Goal: Task Accomplishment & Management: Manage account settings

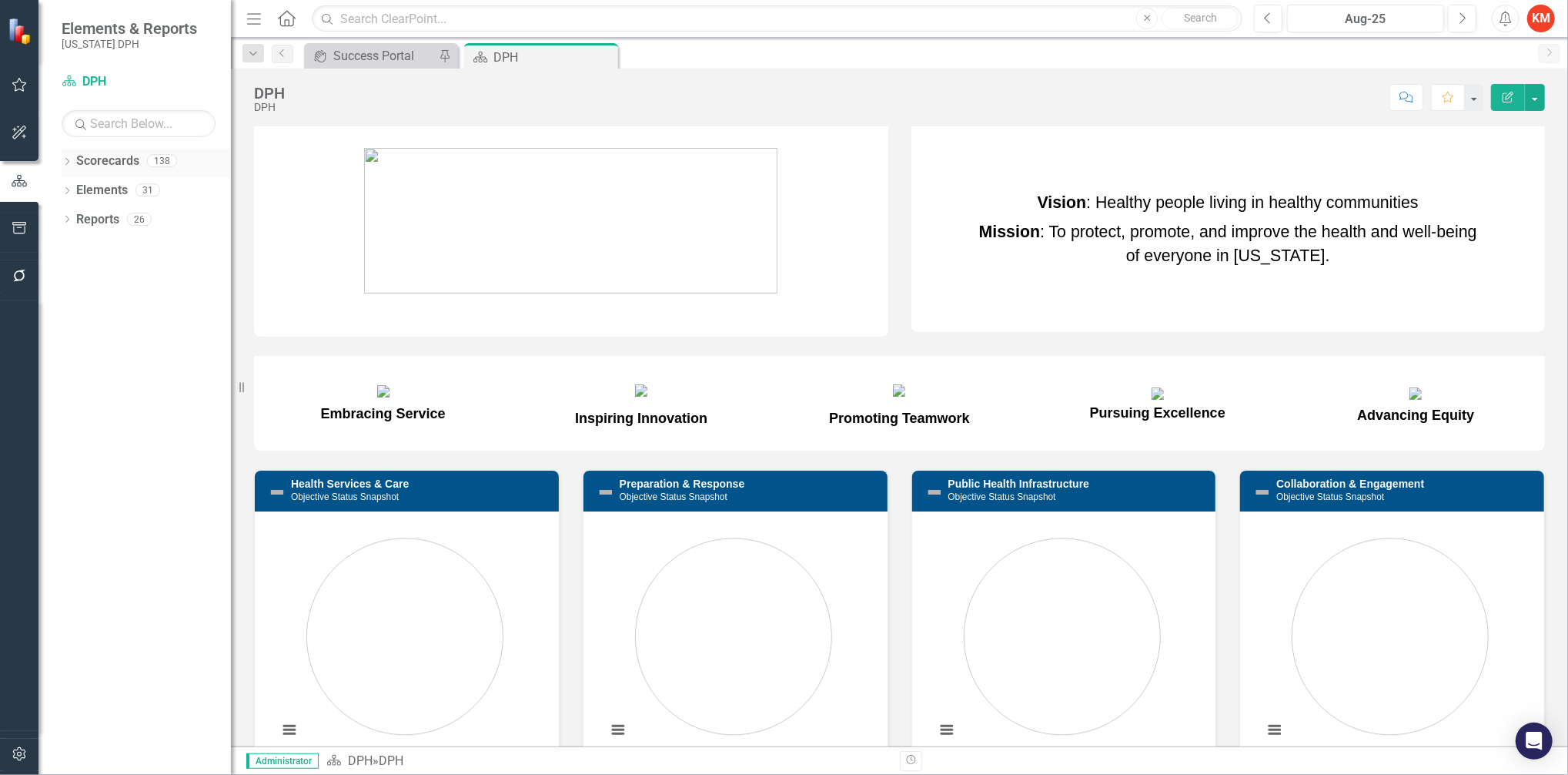
click at [70, 166] on icon "Dropdown" at bounding box center [67, 162] width 11 height 8
click at [71, 187] on icon "Dropdown" at bounding box center [75, 189] width 12 height 9
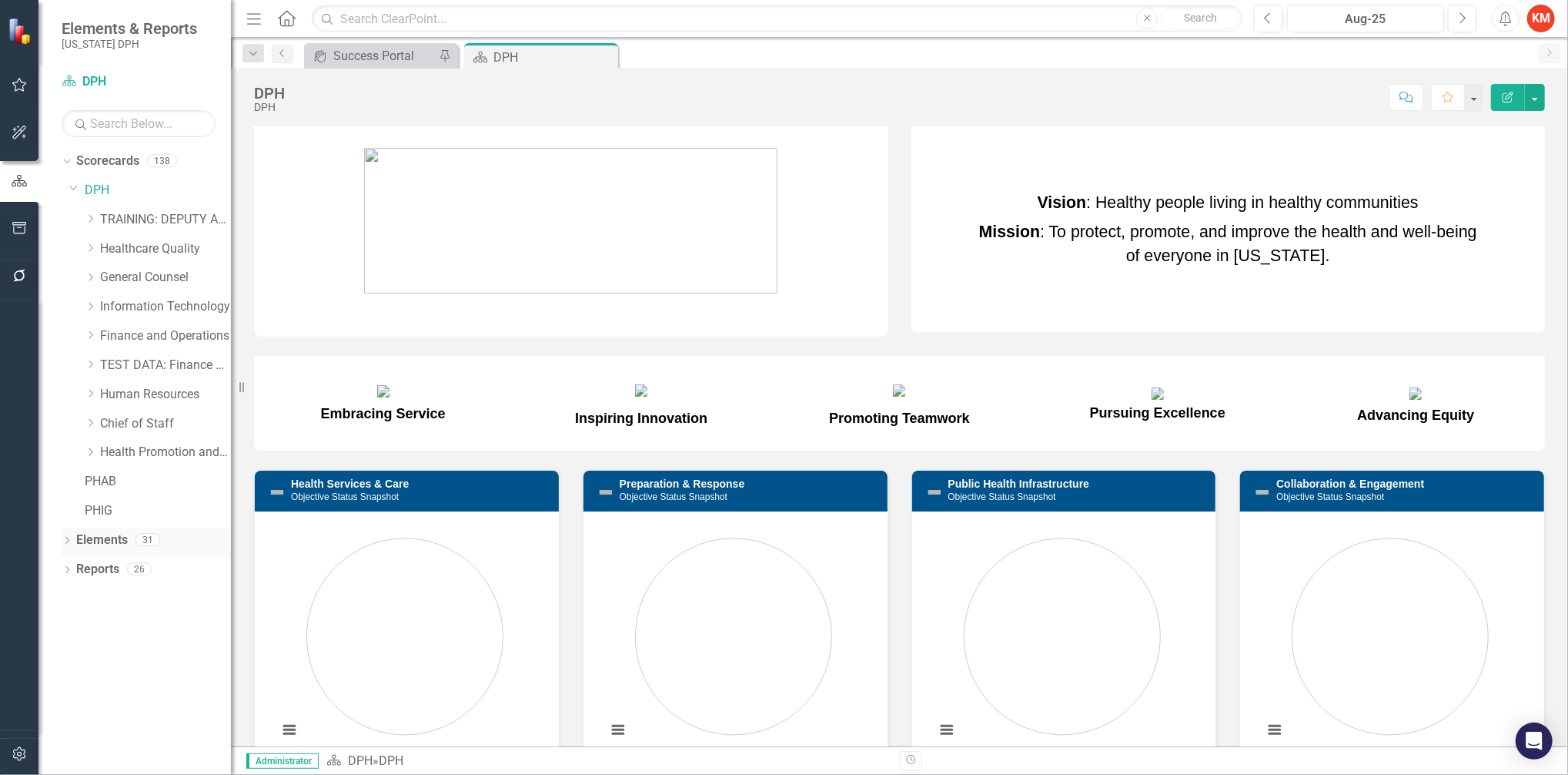
click at [64, 533] on div "Dropdown Elements 31" at bounding box center [145, 542] width 169 height 29
click at [64, 545] on icon "Dropdown" at bounding box center [67, 541] width 11 height 8
click at [113, 517] on link "PHIG" at bounding box center [158, 511] width 146 height 17
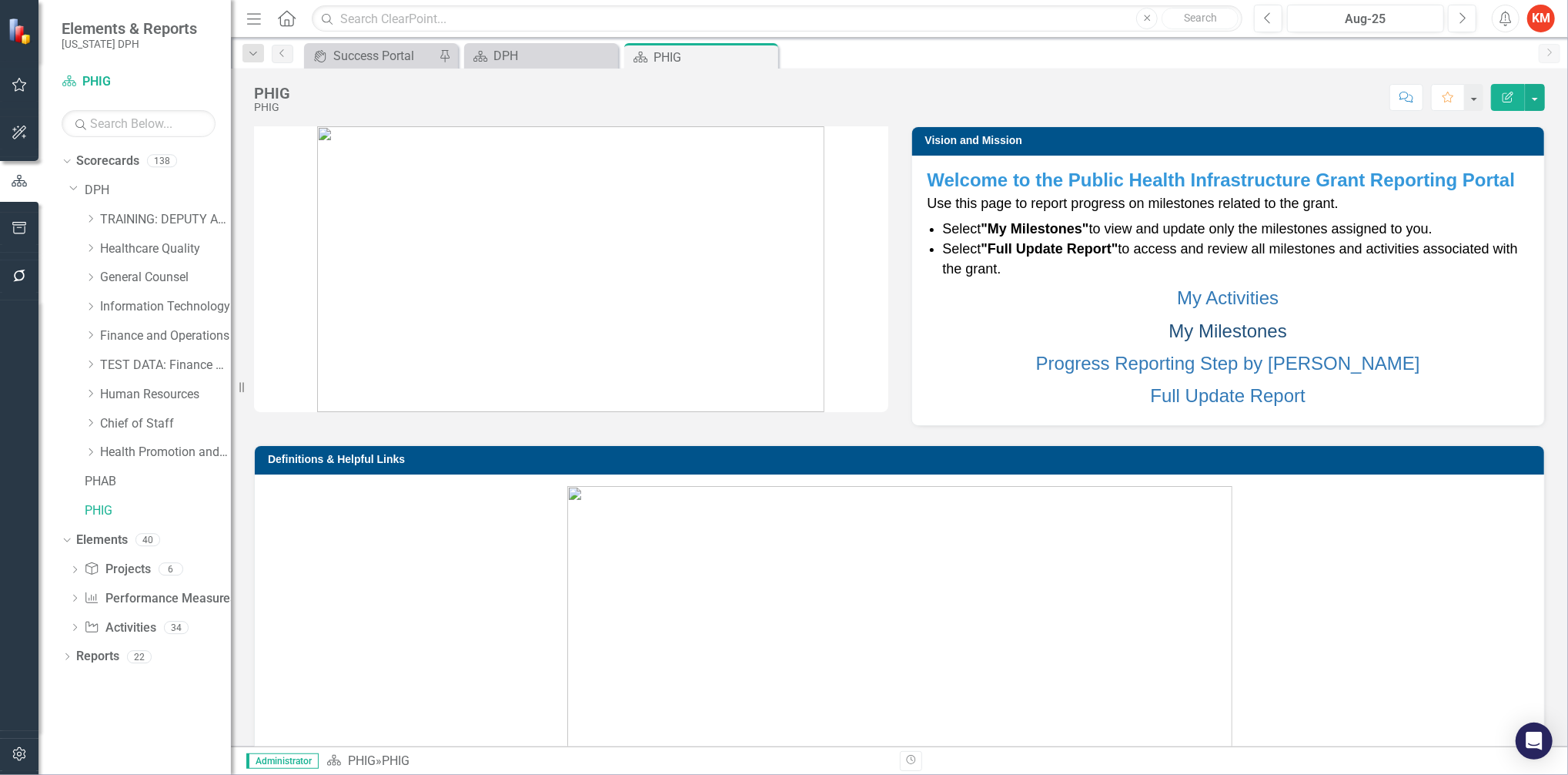
click at [1265, 334] on link "My Milestones" at bounding box center [1228, 330] width 118 height 21
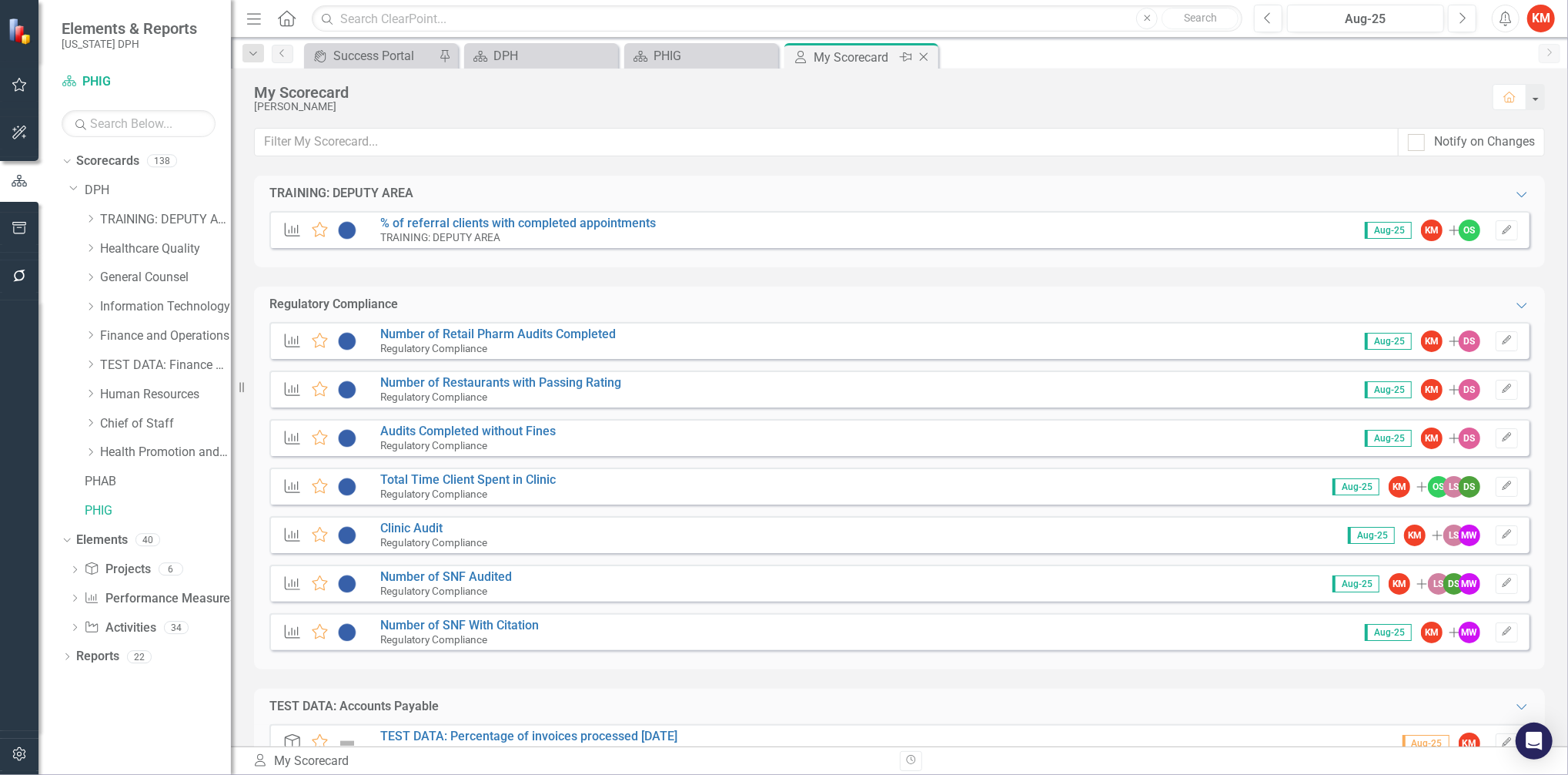
click at [925, 56] on icon "Close" at bounding box center [923, 57] width 16 height 12
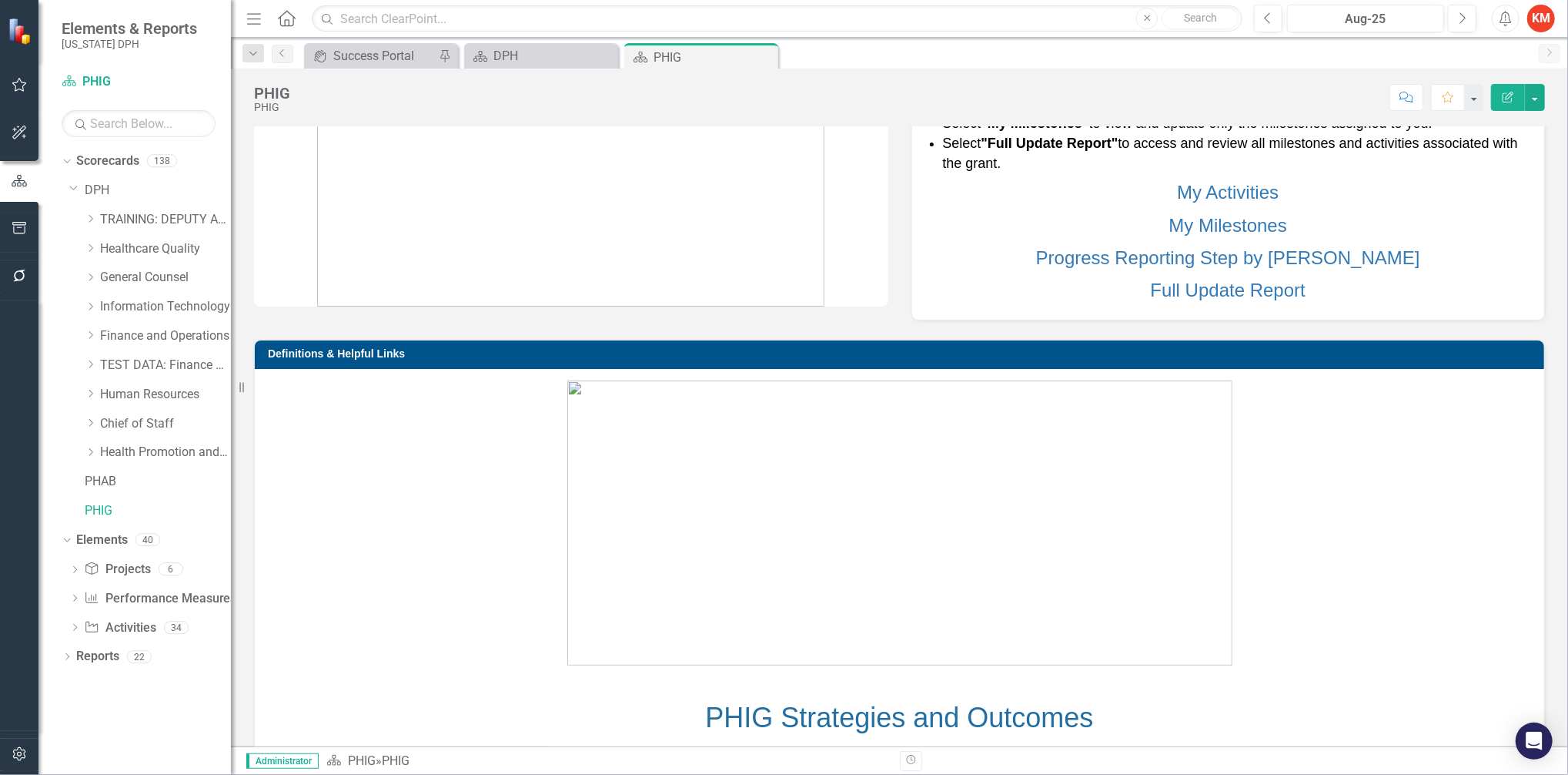
scroll to position [131, 0]
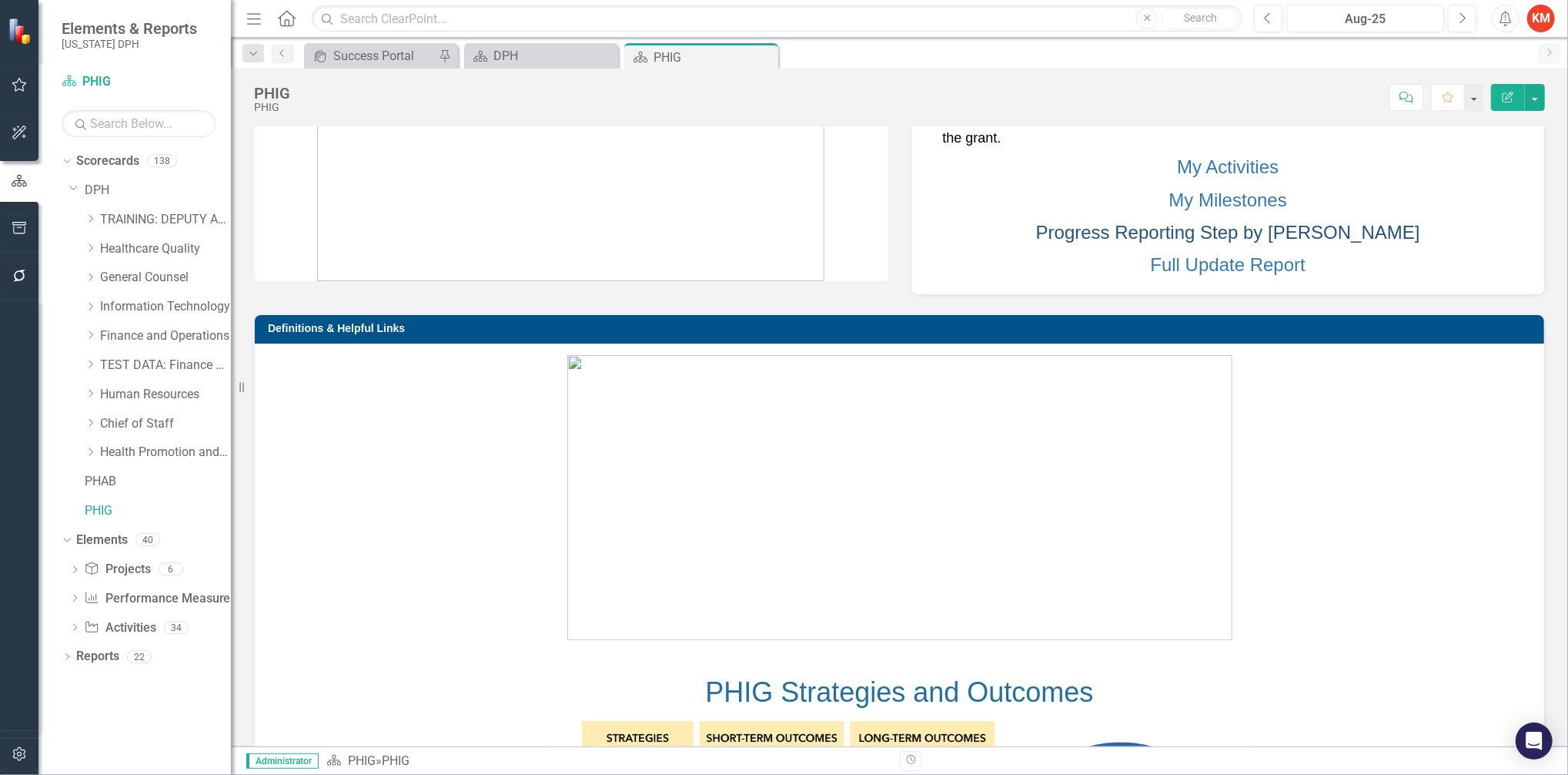
click at [1339, 231] on link "Progress Reporting Step by [PERSON_NAME]" at bounding box center [1229, 231] width 384 height 21
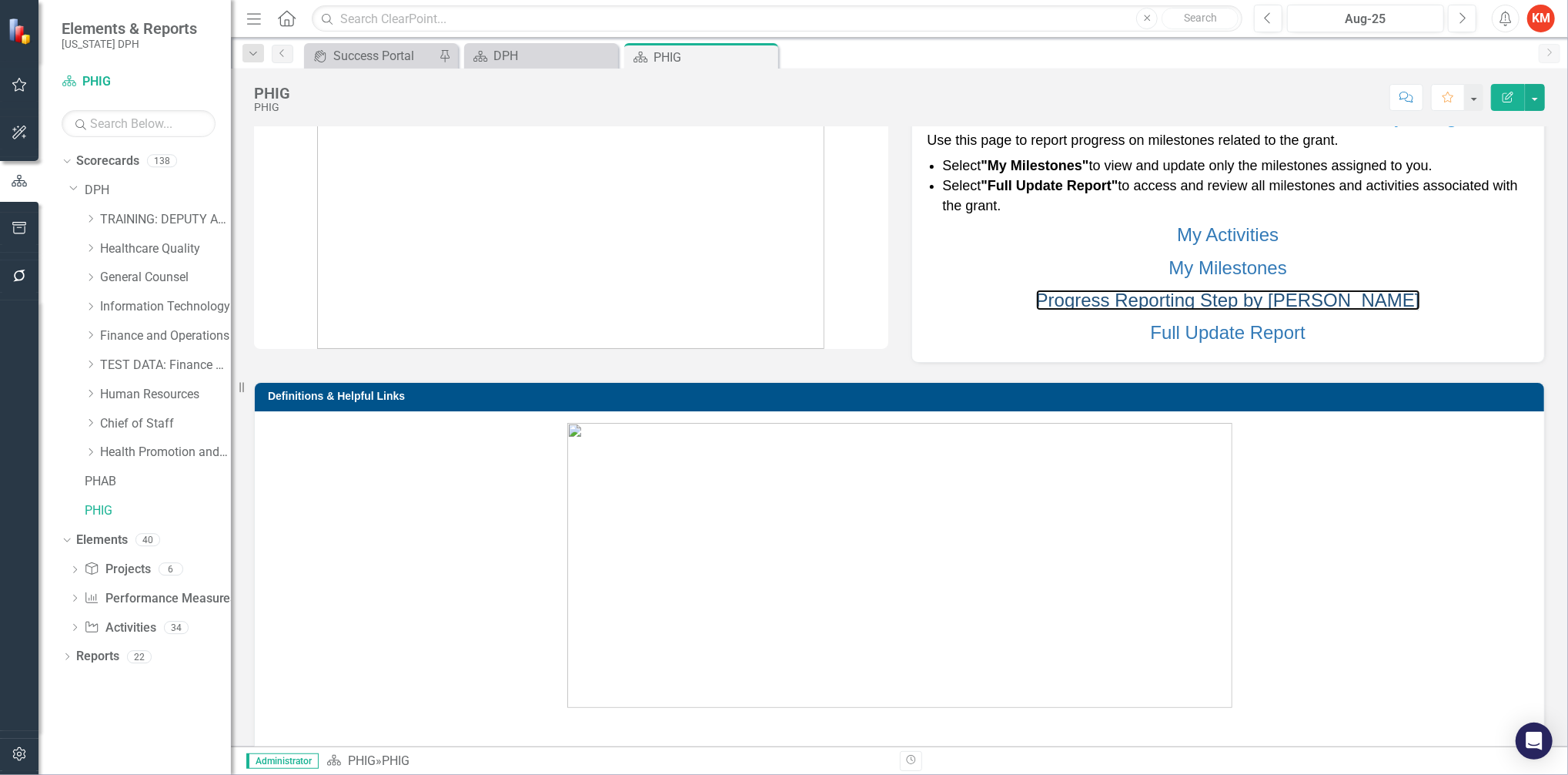
scroll to position [0, 0]
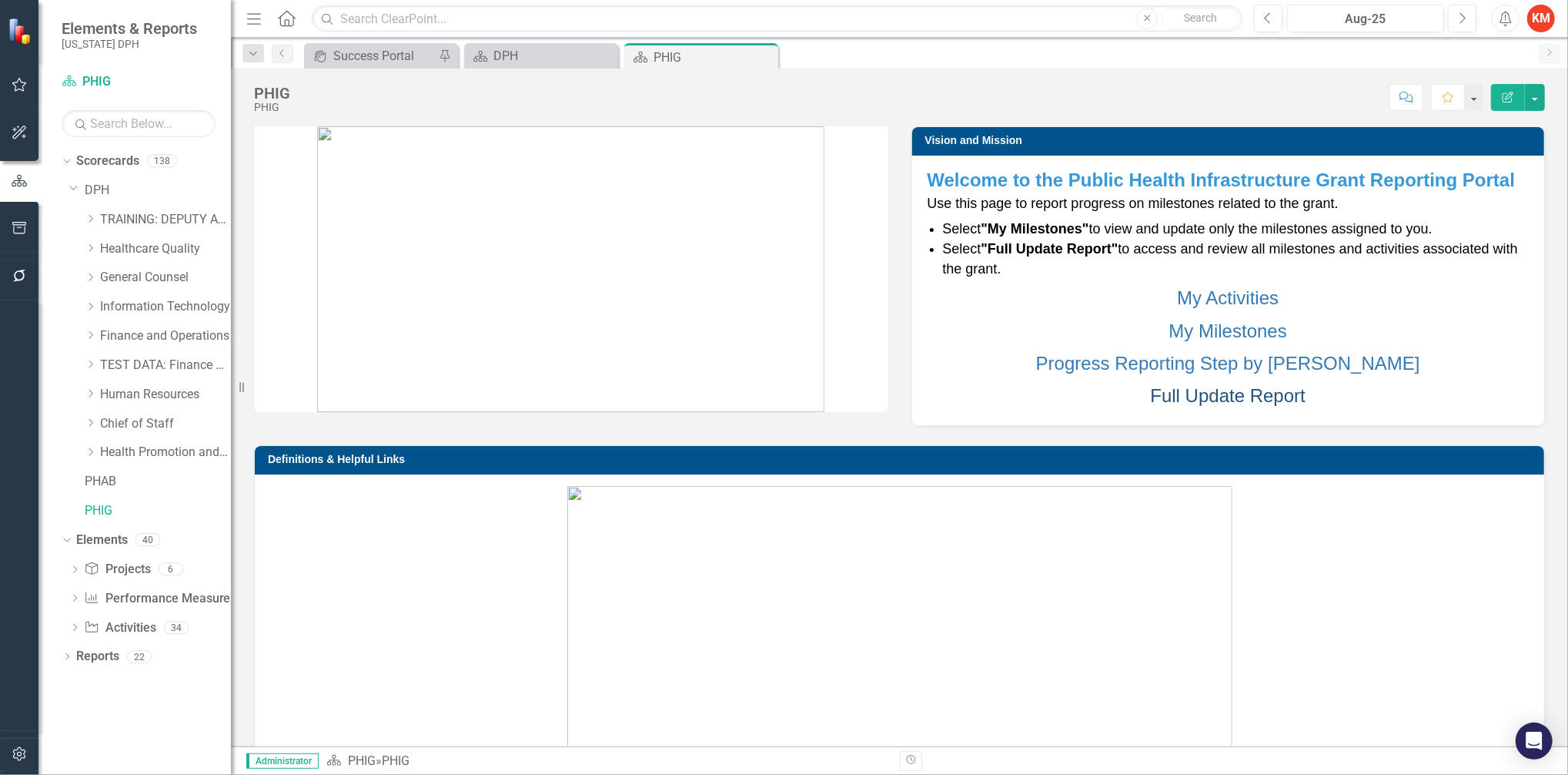
click at [1220, 390] on link "Full Update Report" at bounding box center [1228, 395] width 155 height 21
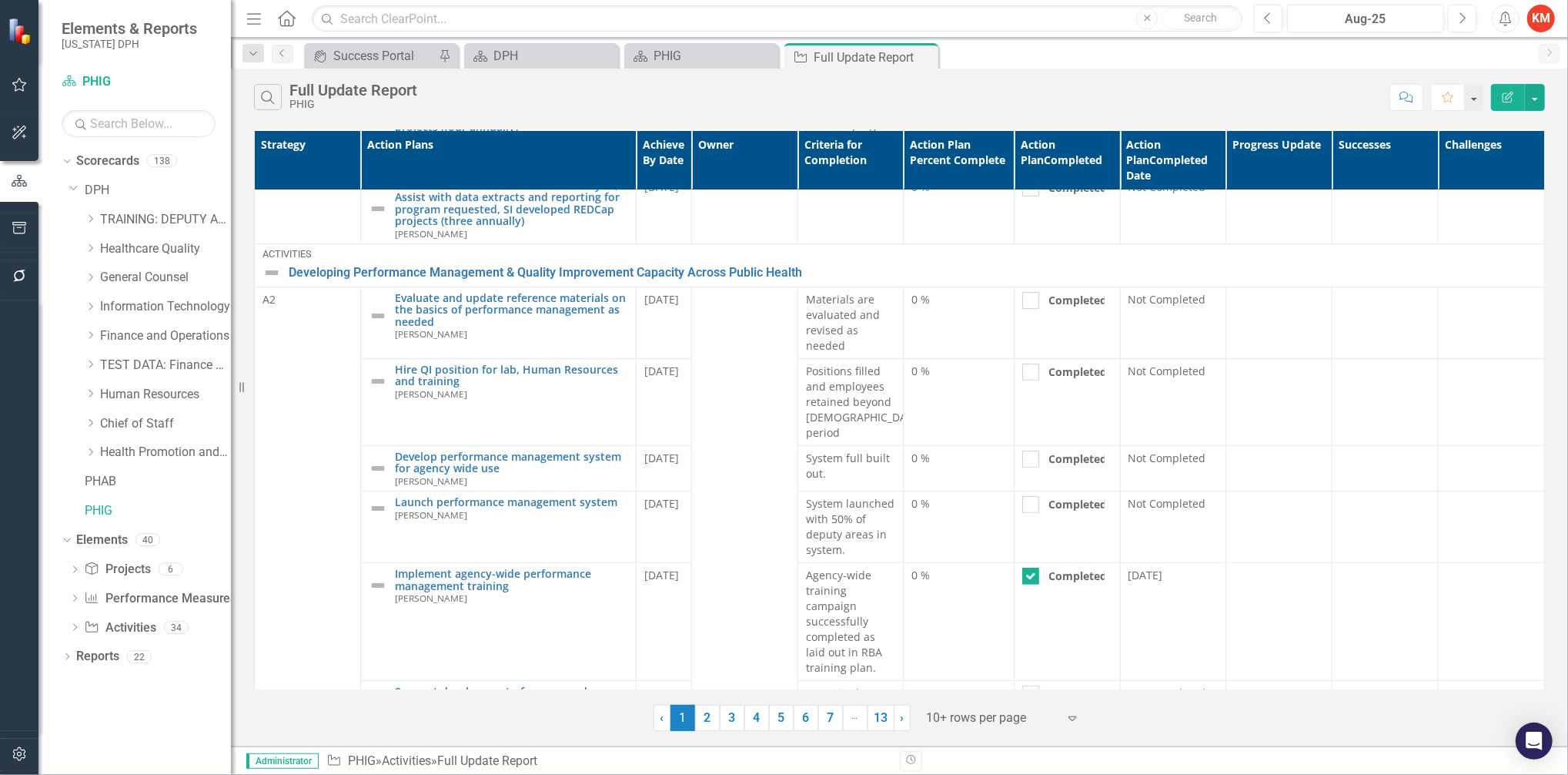
scroll to position [382, 0]
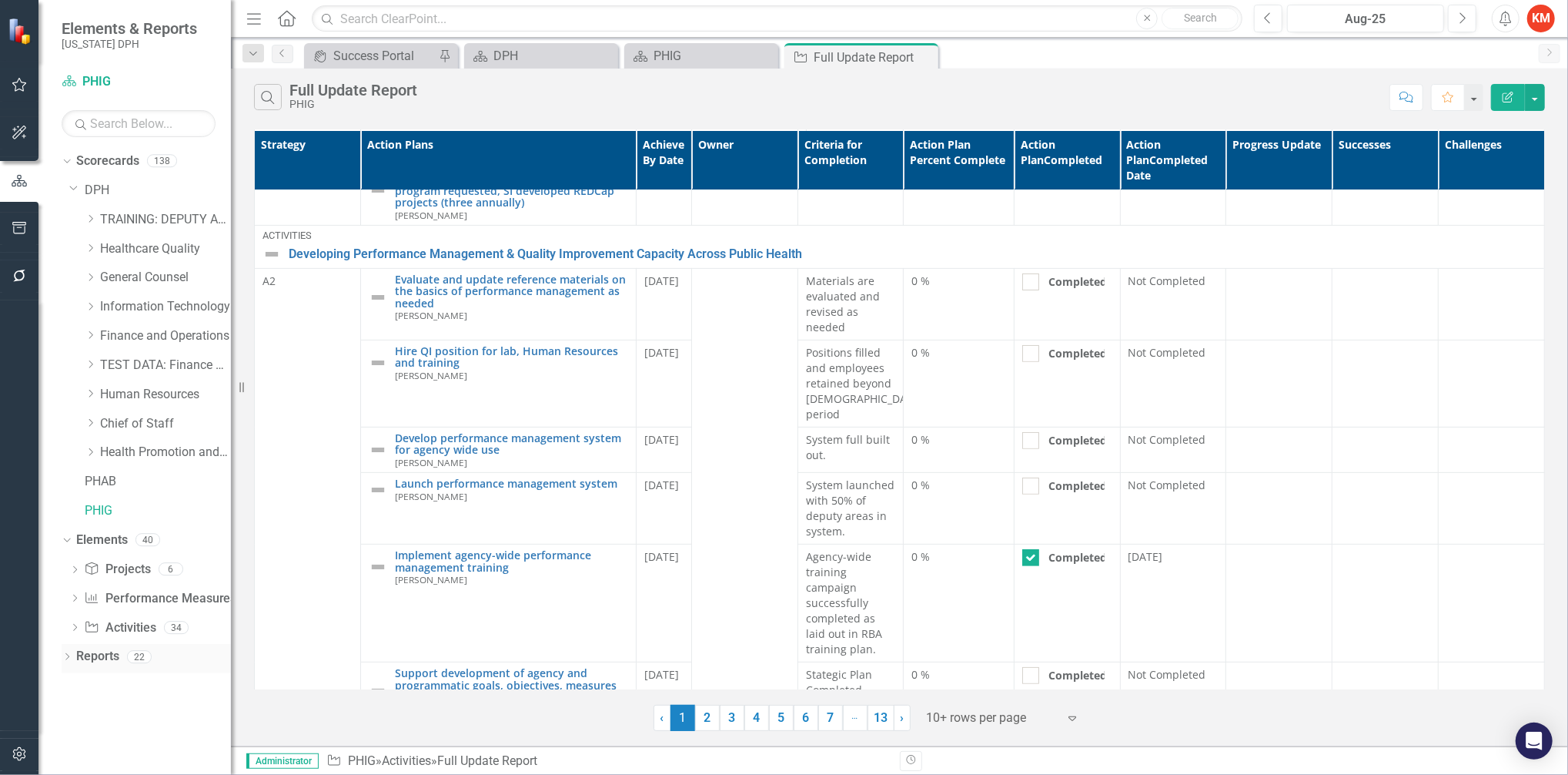
click at [76, 659] on link "Reports" at bounding box center [97, 656] width 43 height 17
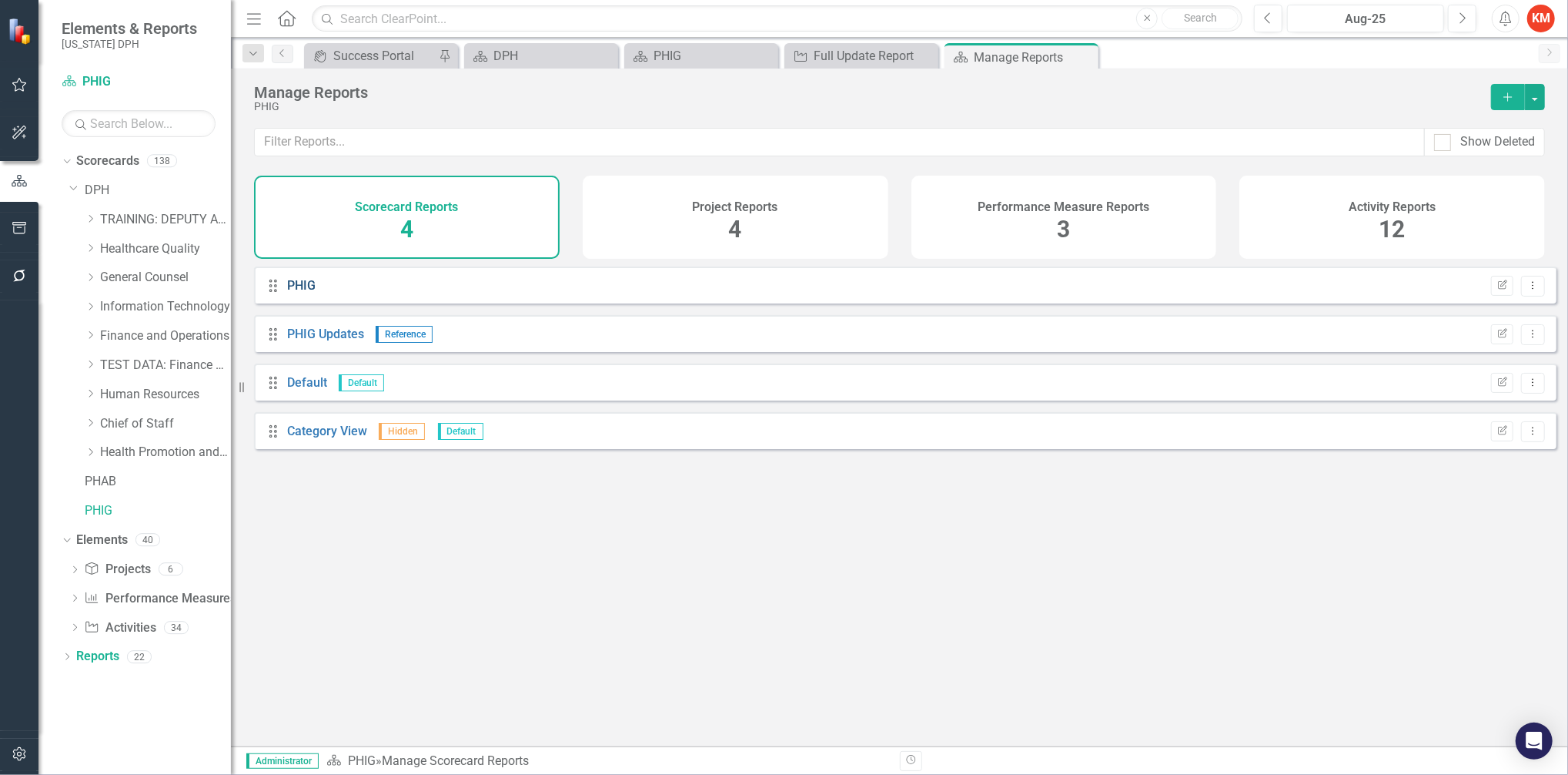
click at [309, 293] on link "PHIG" at bounding box center [301, 285] width 28 height 15
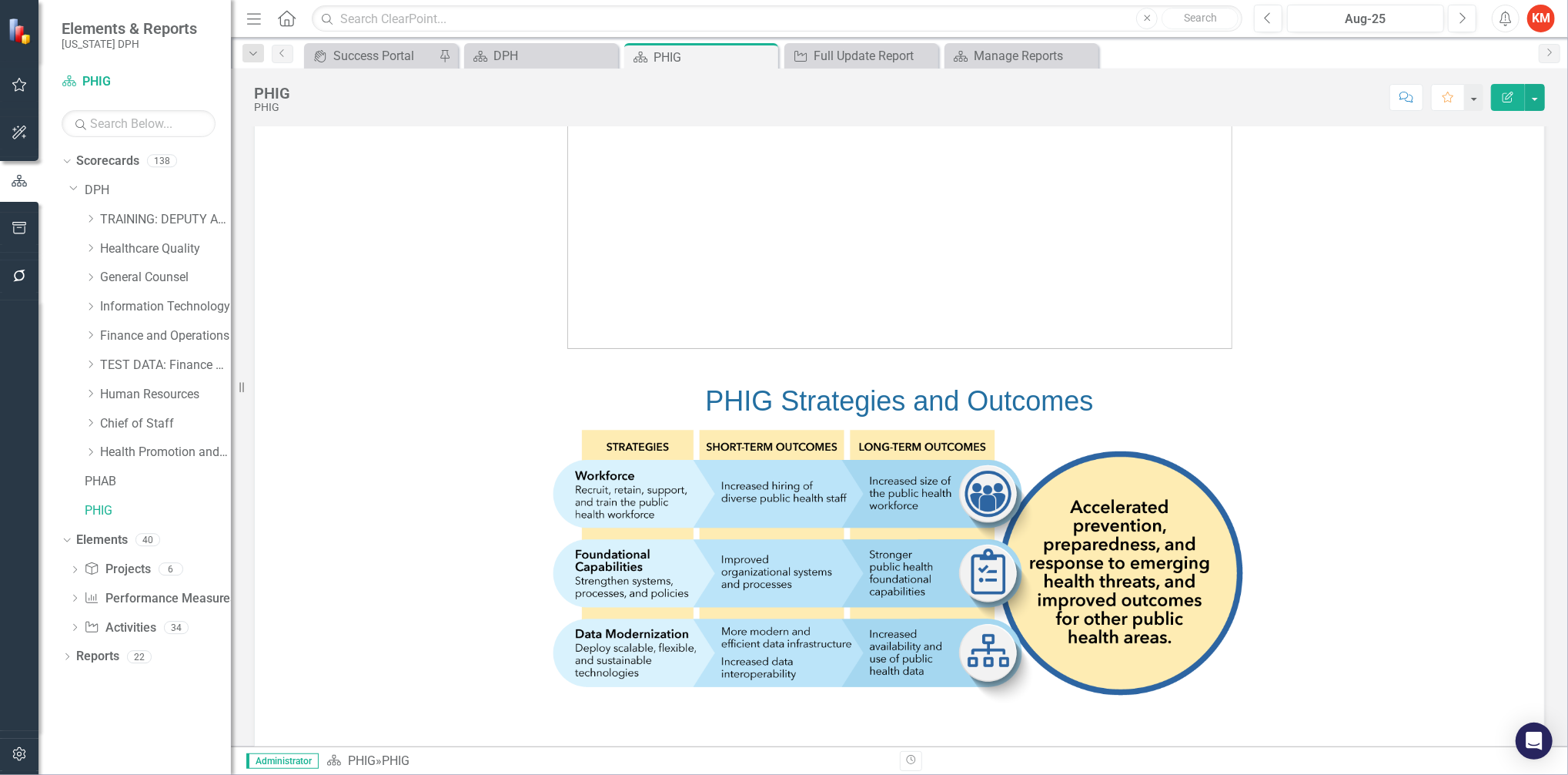
scroll to position [457, 0]
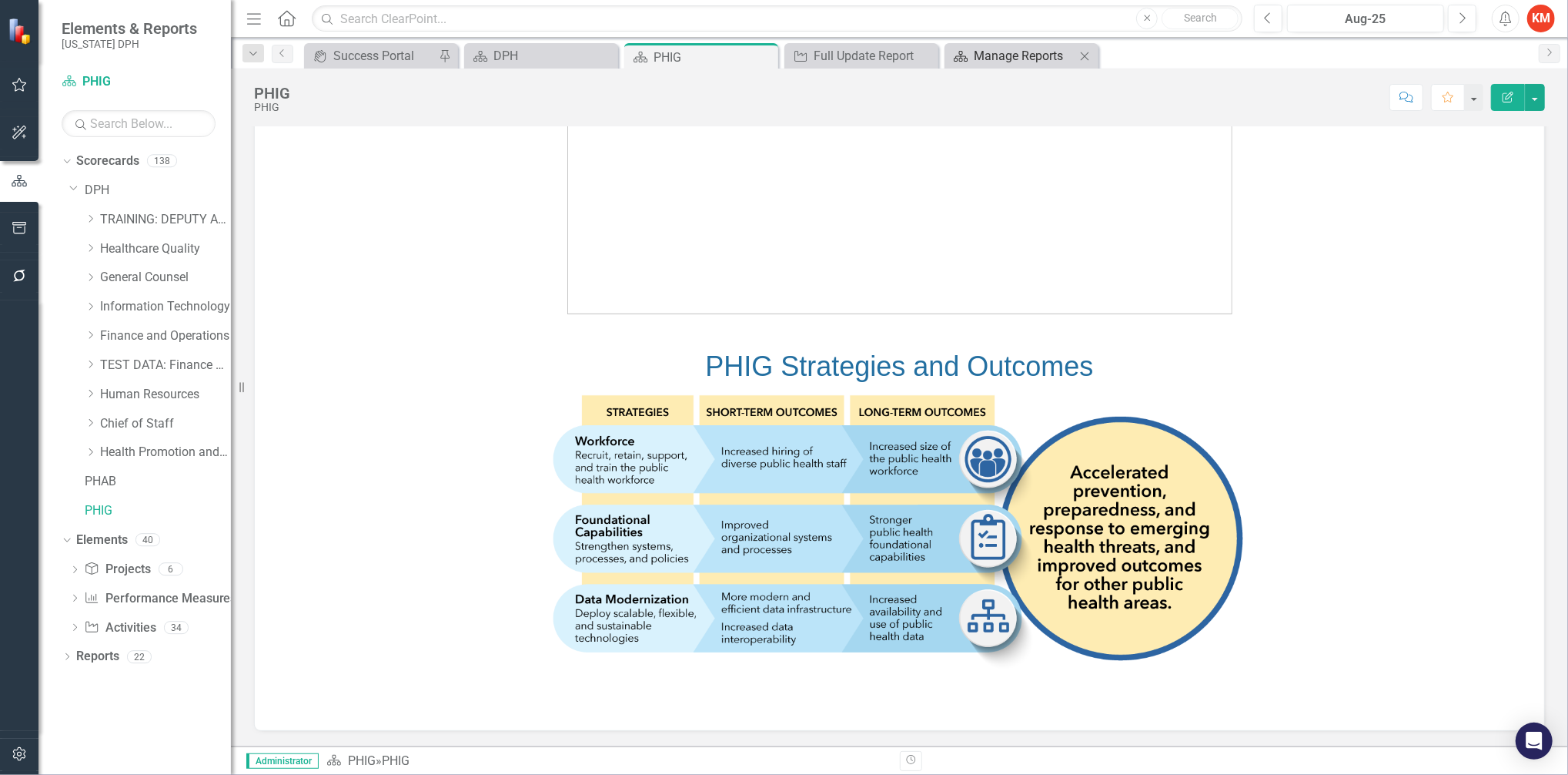
click at [1015, 50] on div "Manage Reports" at bounding box center [1025, 55] width 102 height 19
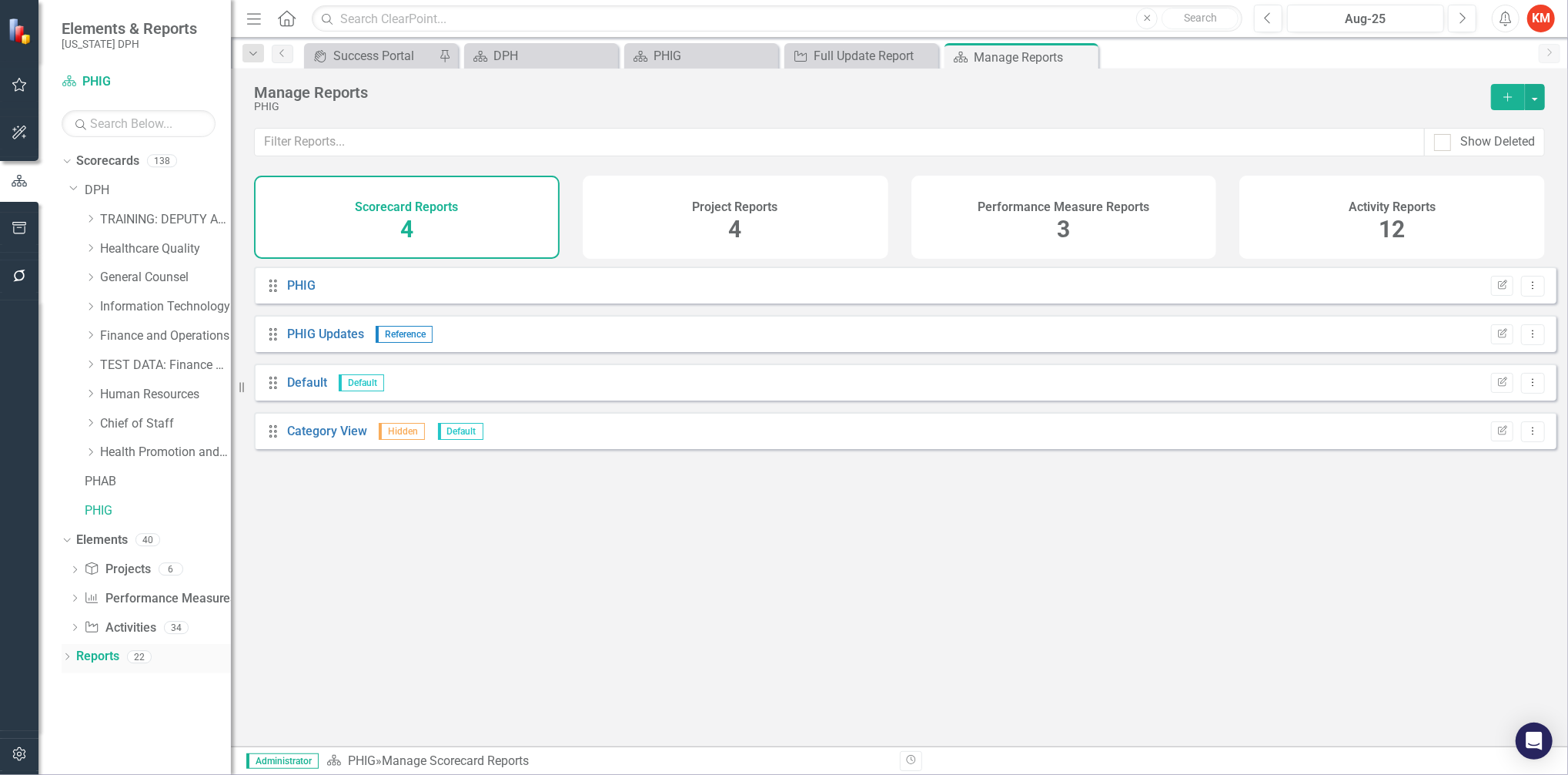
click at [66, 655] on icon "Dropdown" at bounding box center [67, 657] width 11 height 8
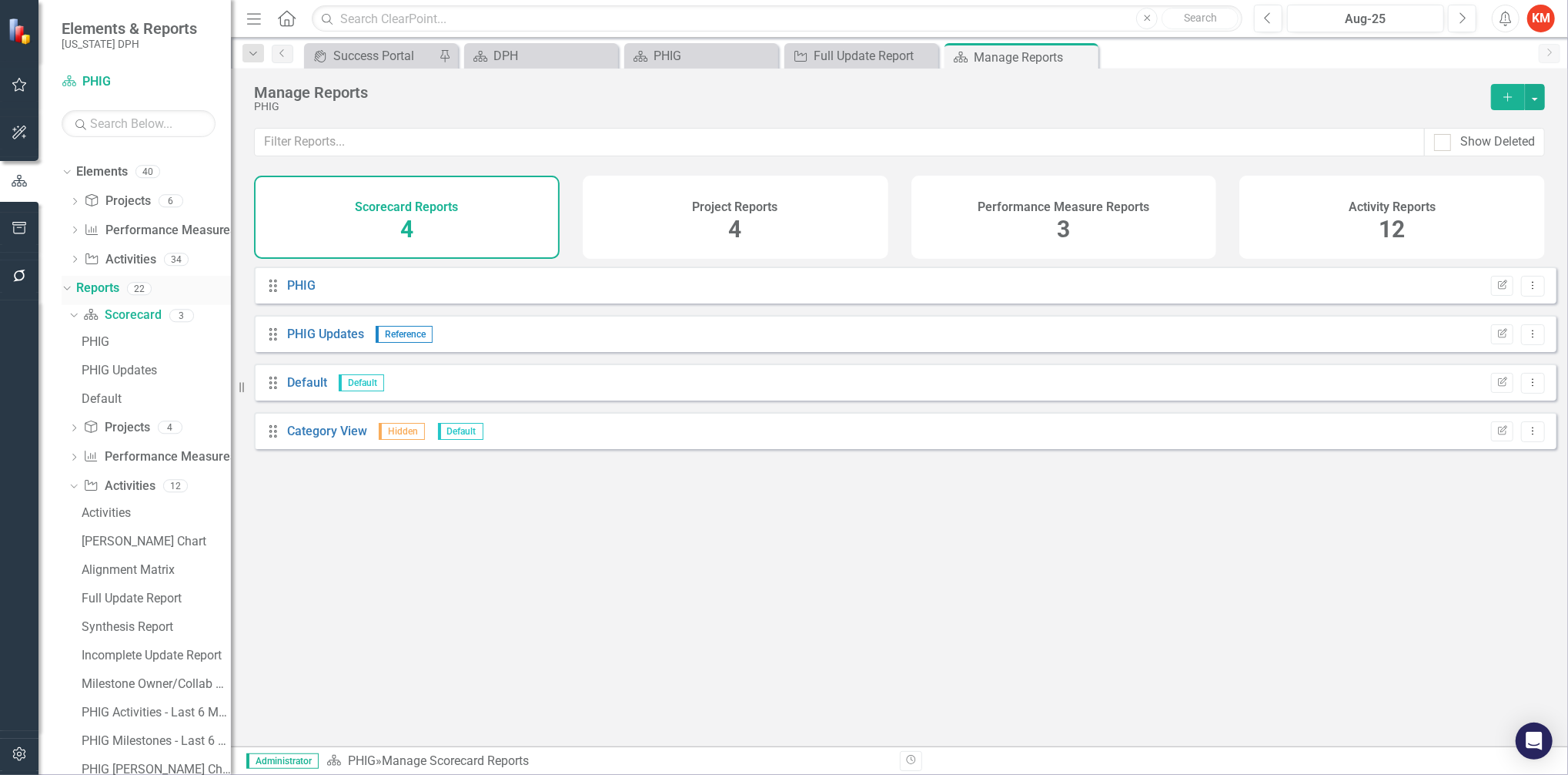
scroll to position [370, 0]
click at [104, 338] on div "PHIG" at bounding box center [156, 339] width 149 height 14
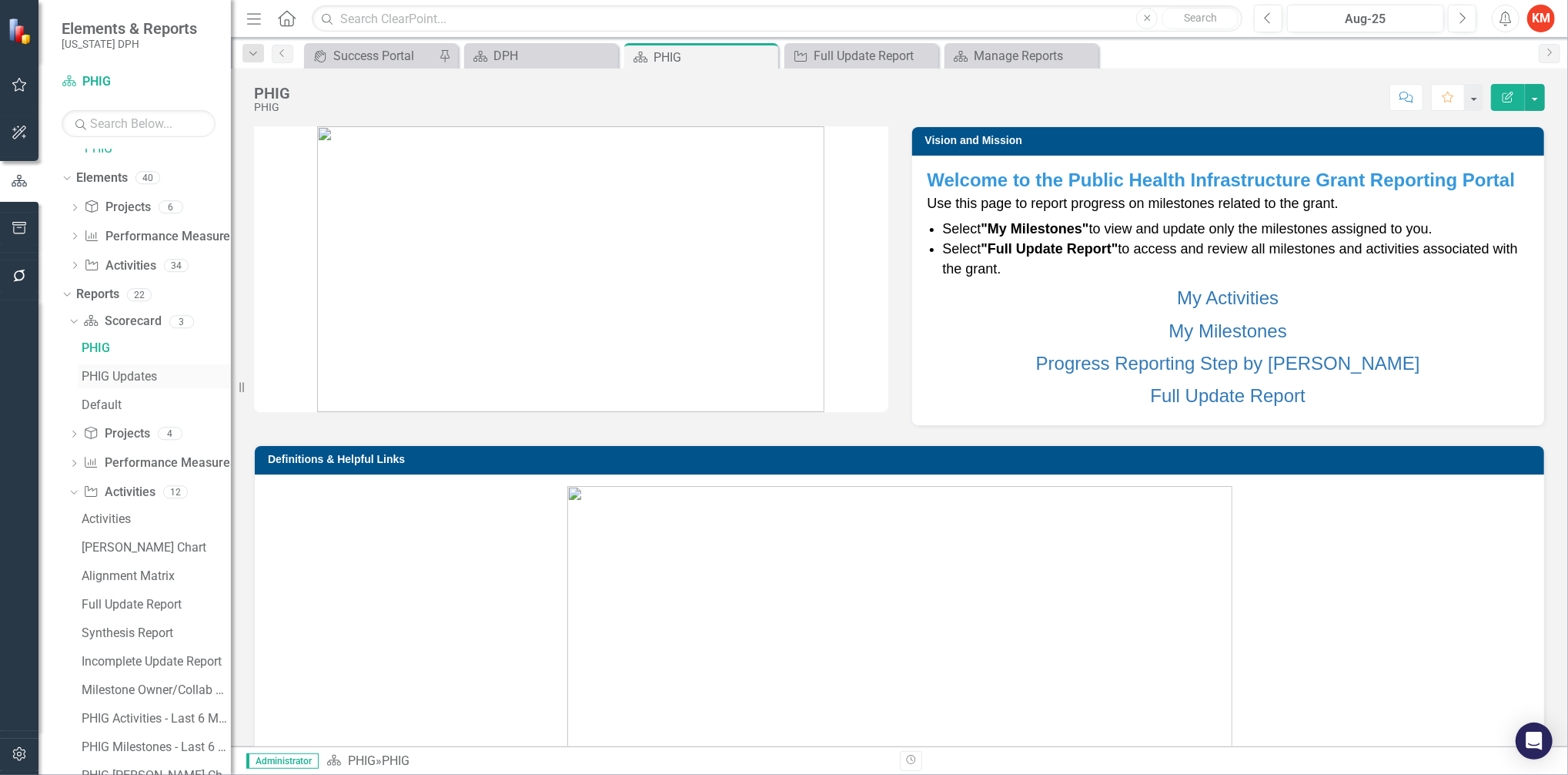
click at [108, 381] on div "PHIG Updates" at bounding box center [156, 376] width 149 height 14
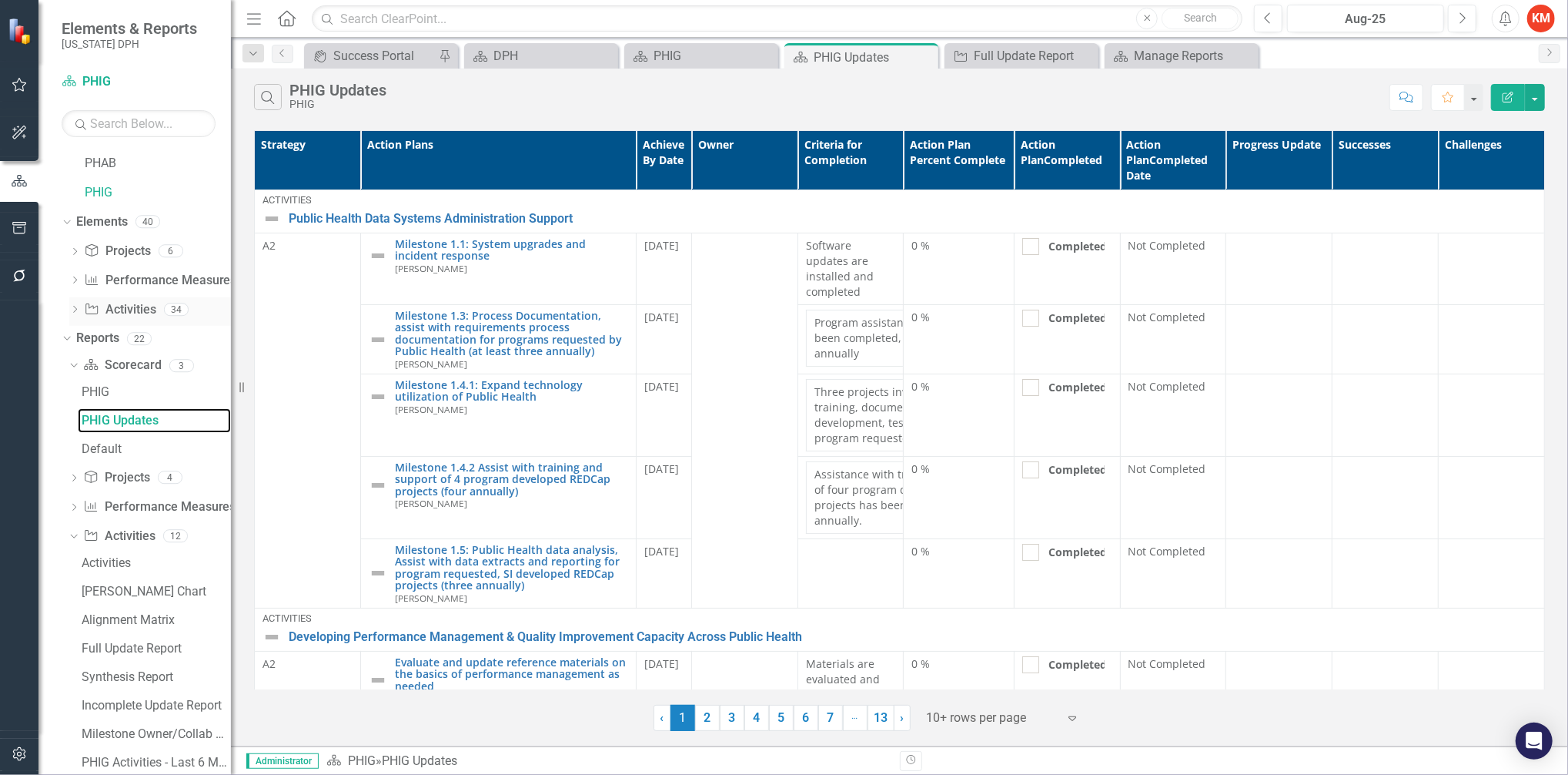
scroll to position [458, 0]
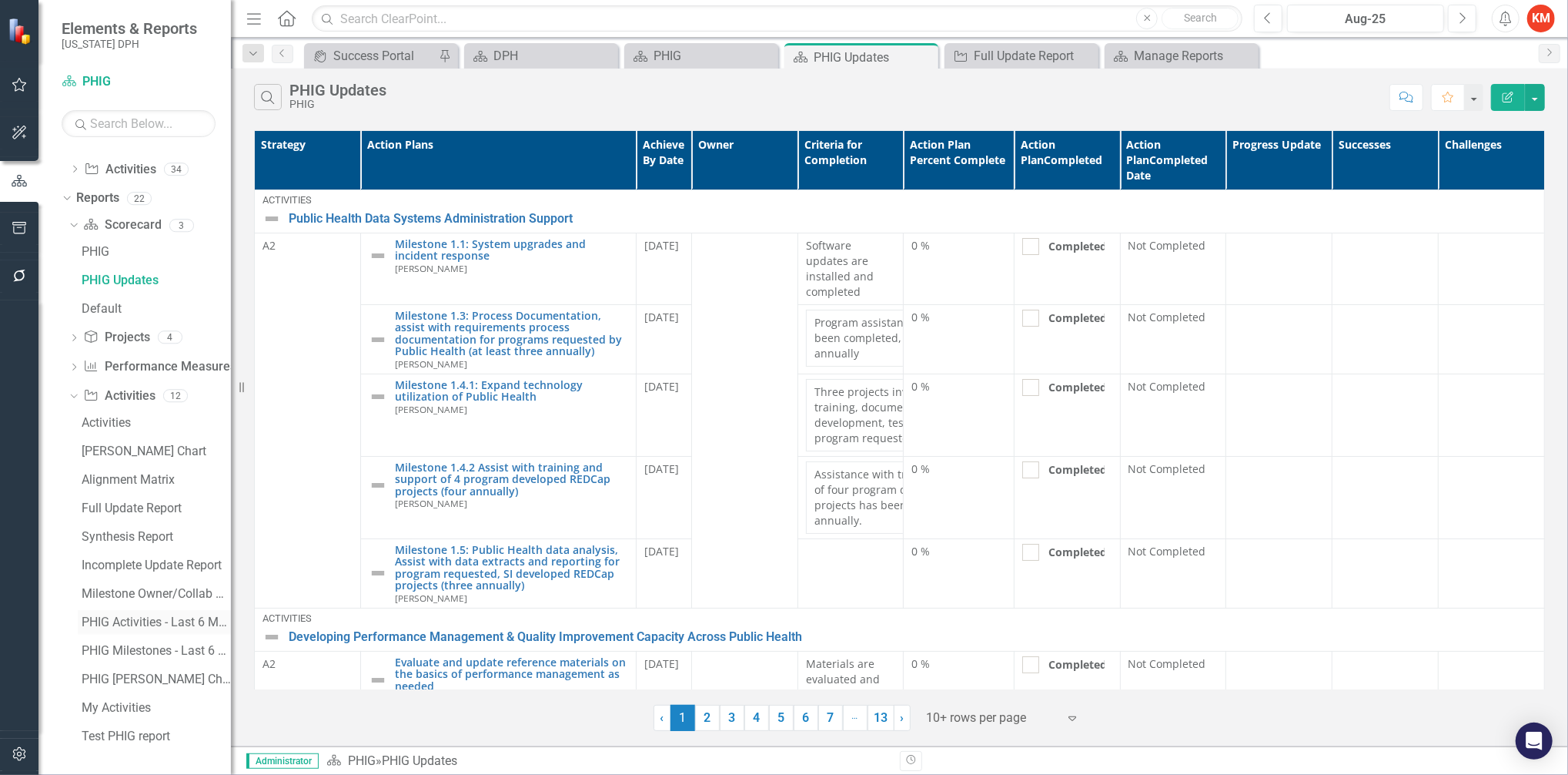
click at [167, 616] on div "PHIG Activities - Last 6 Months" at bounding box center [156, 621] width 149 height 14
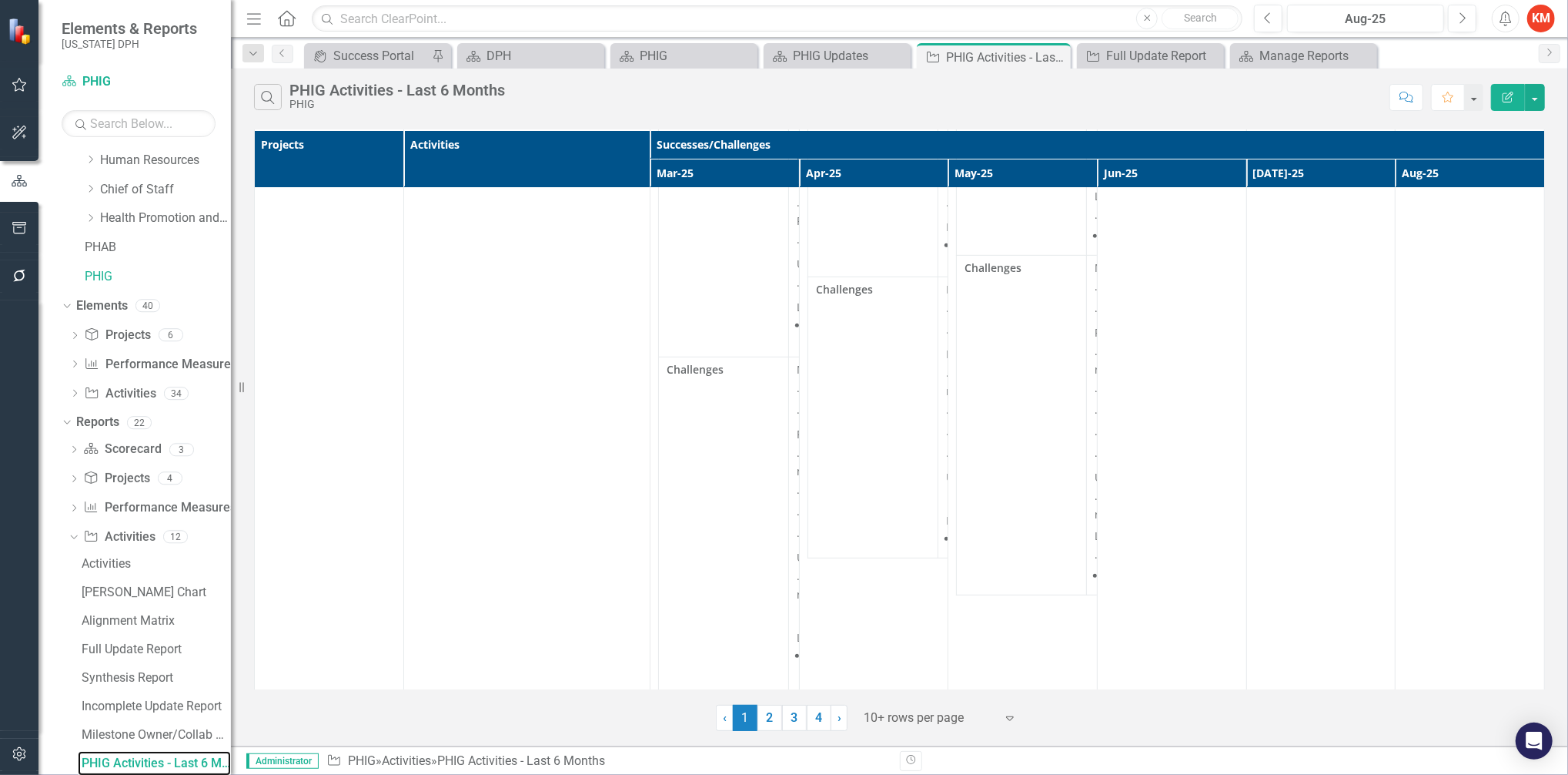
scroll to position [679, 0]
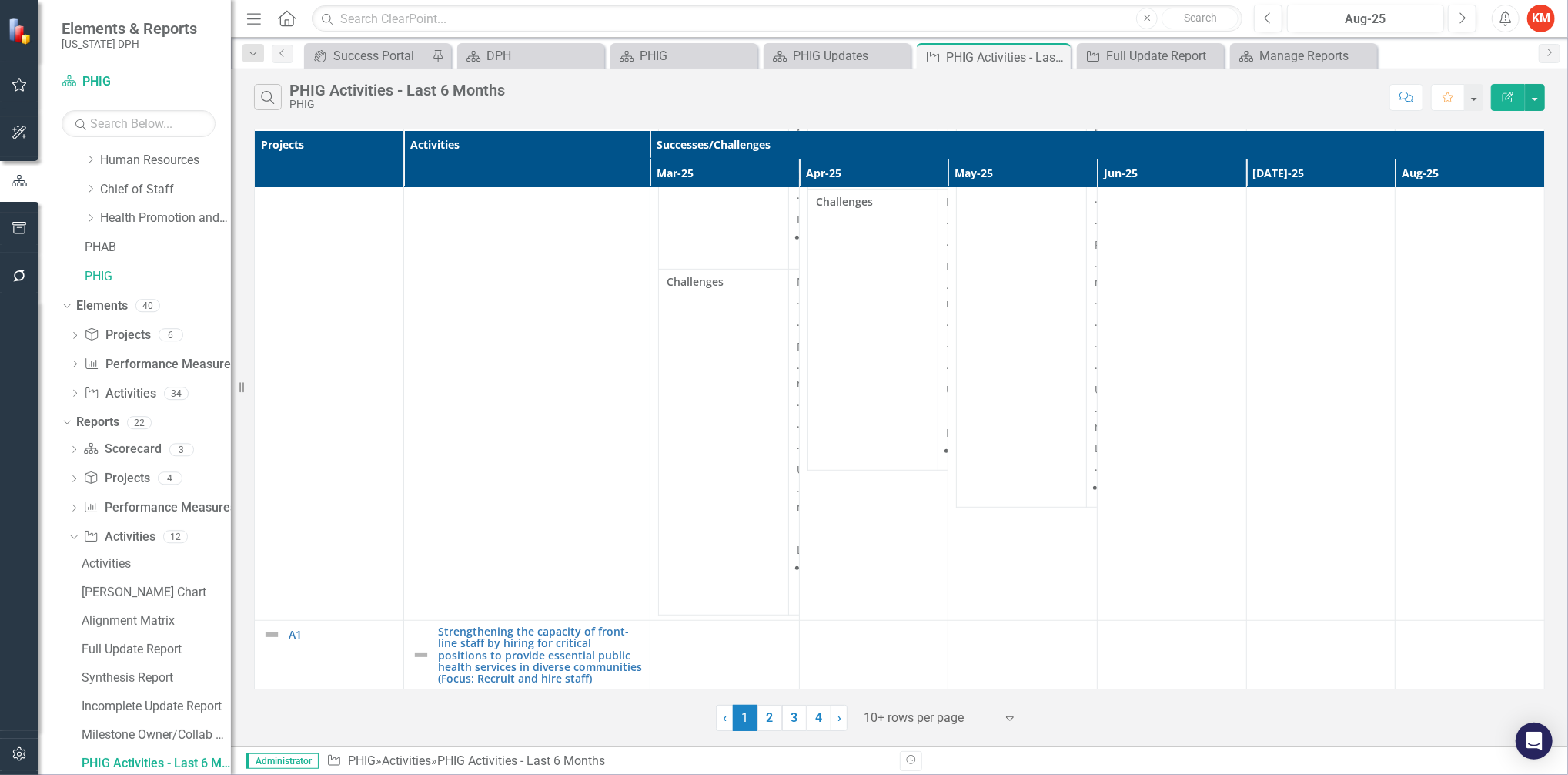
click at [1013, 715] on icon "Expand" at bounding box center [1010, 717] width 16 height 12
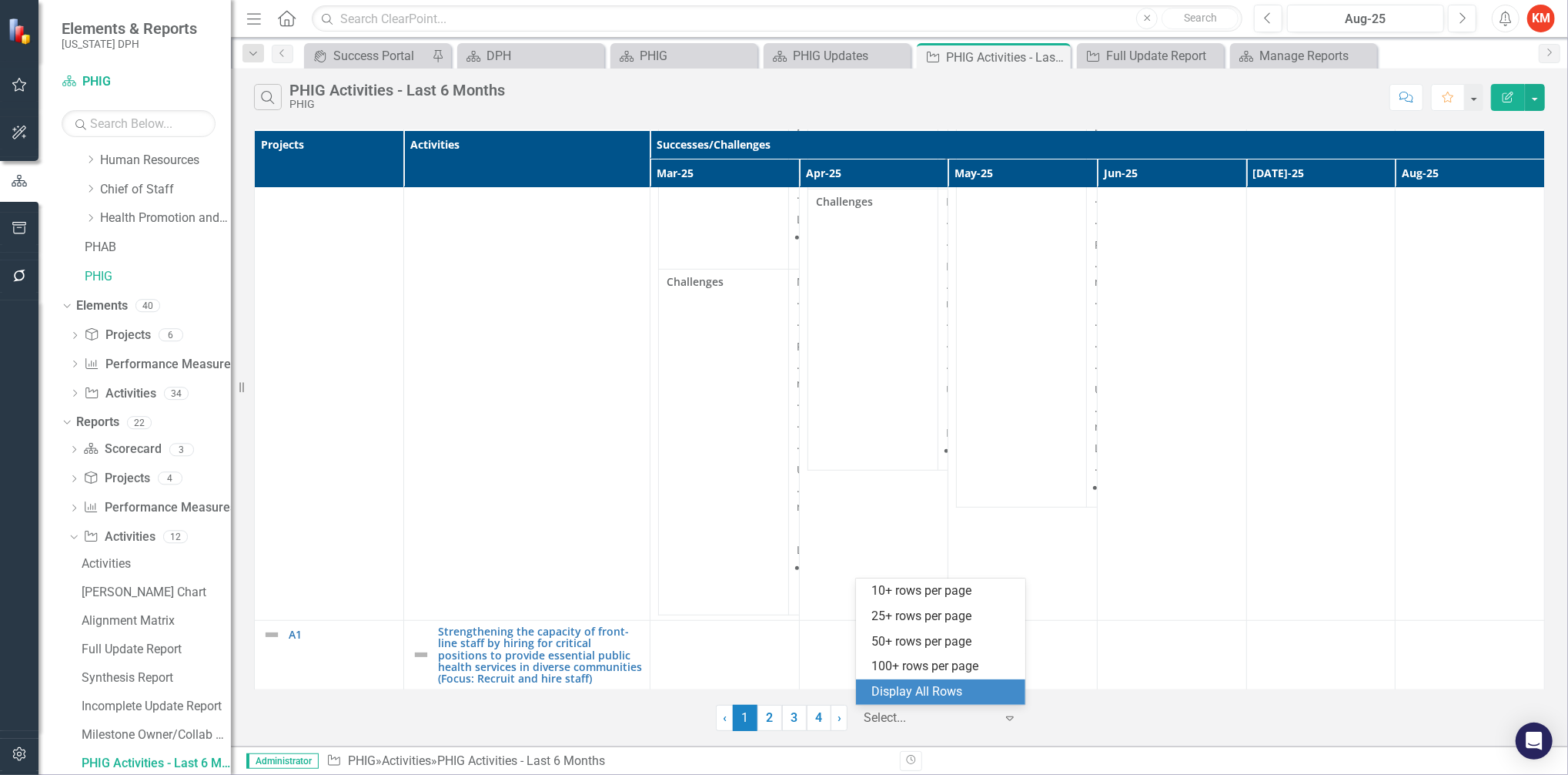
click at [947, 685] on div "Display All Rows" at bounding box center [944, 691] width 145 height 17
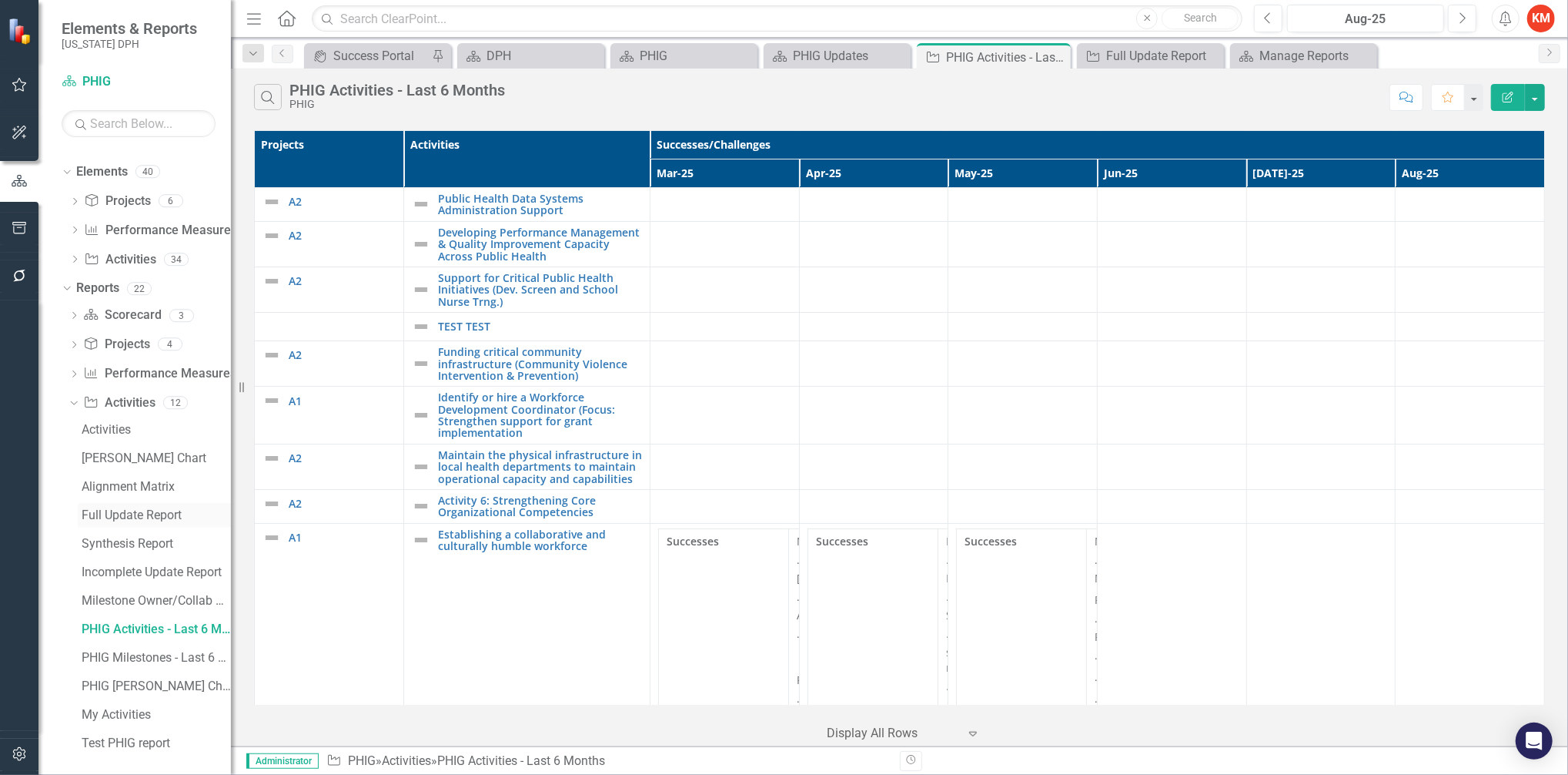
scroll to position [374, 0]
click at [140, 653] on div "PHIG Milestones - Last 6 Months" at bounding box center [156, 651] width 149 height 14
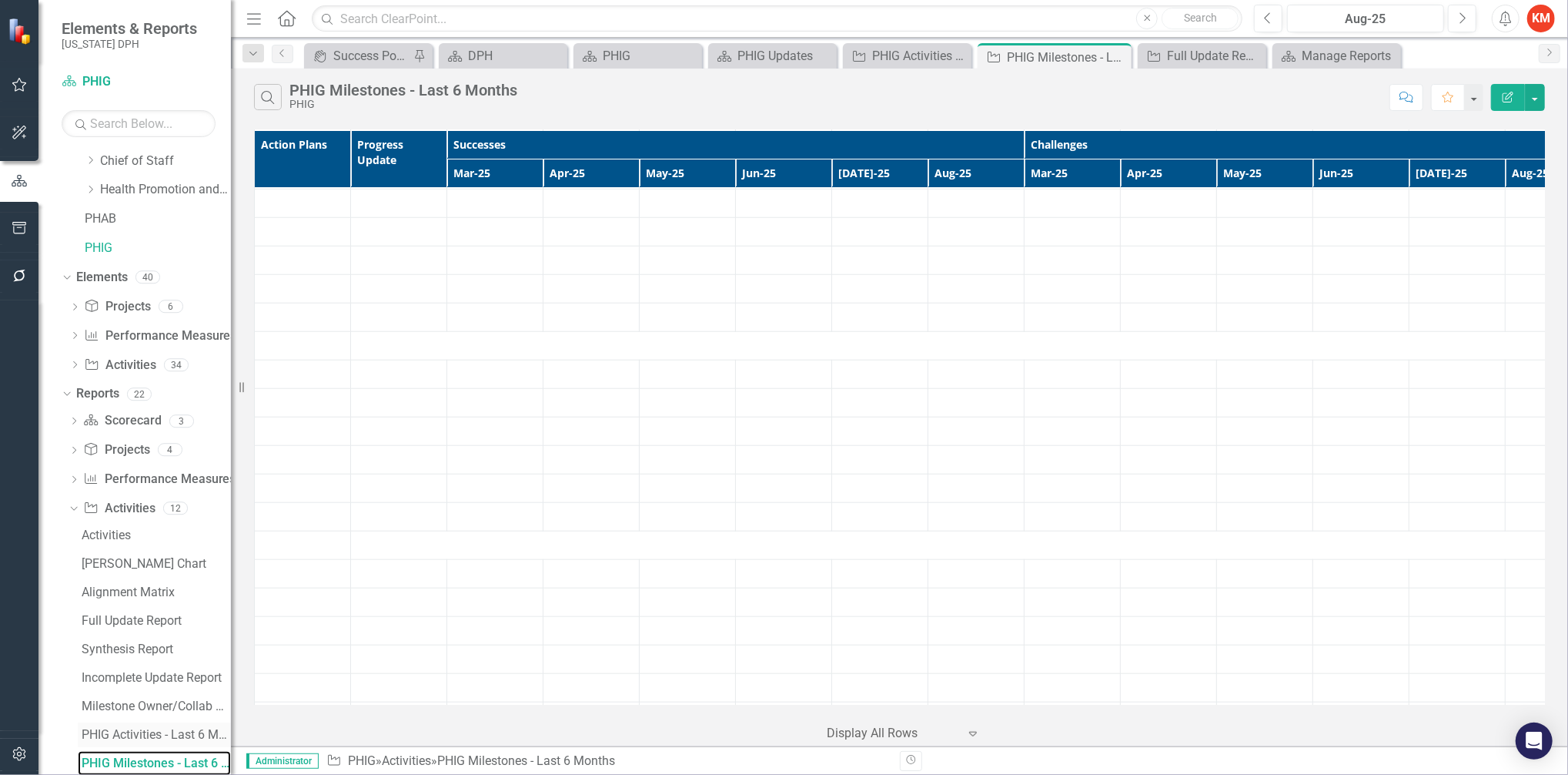
scroll to position [374, 0]
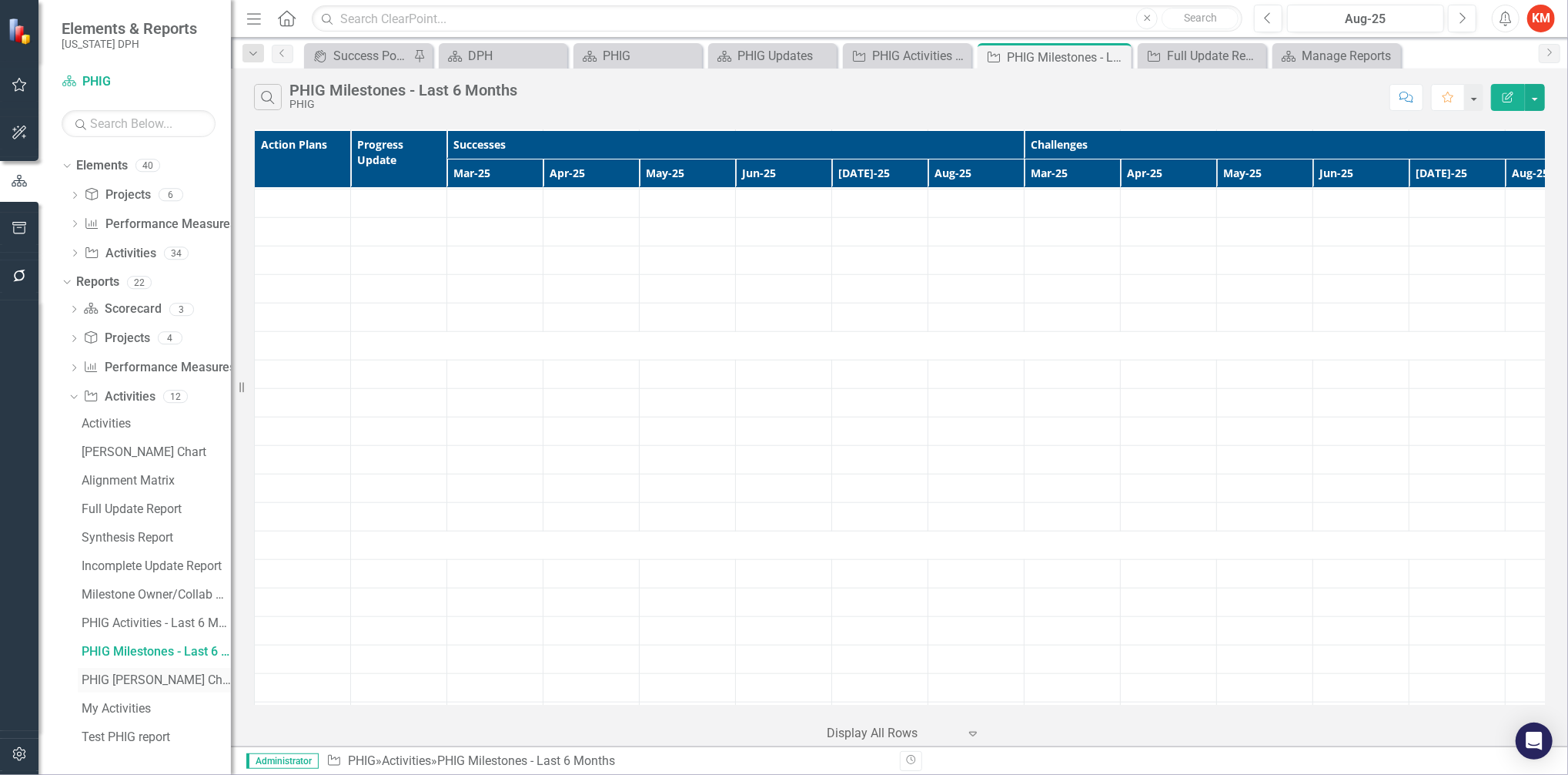
click at [132, 680] on div "PHIG [PERSON_NAME] Chart" at bounding box center [156, 679] width 149 height 14
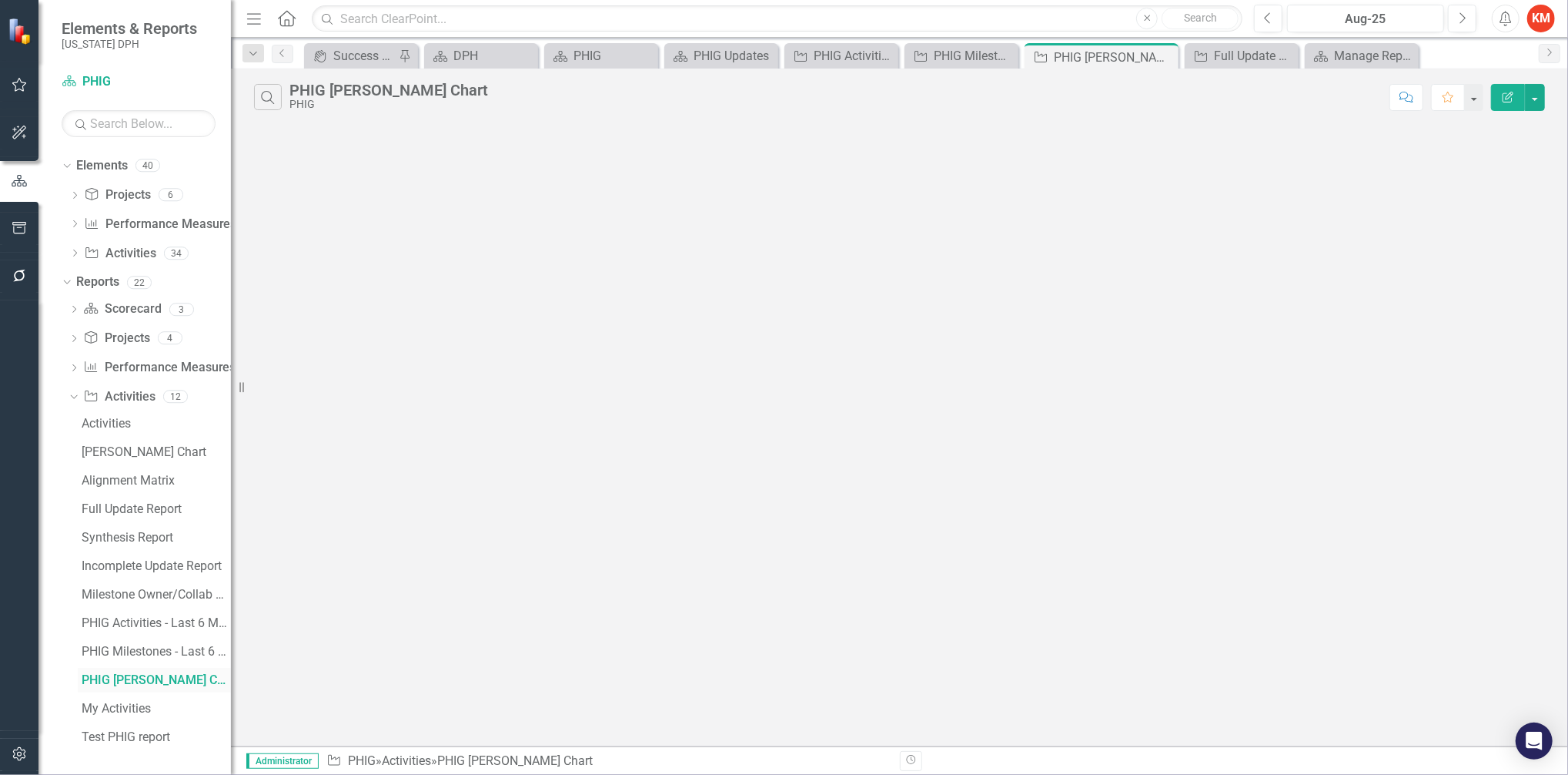
scroll to position [290, 0]
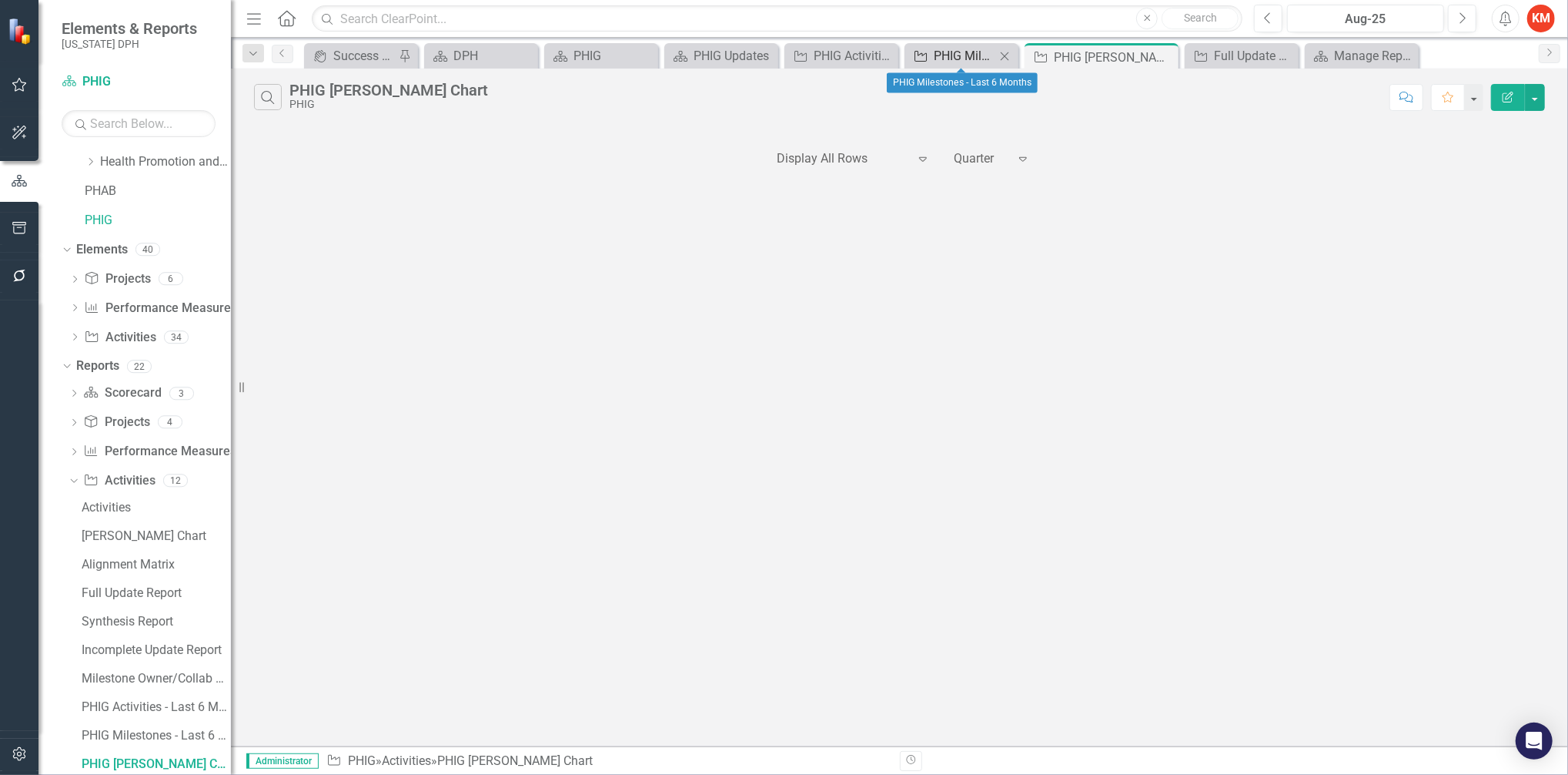
click at [957, 56] on div "PHIG Milestones - Last 6 Months" at bounding box center [964, 55] width 61 height 19
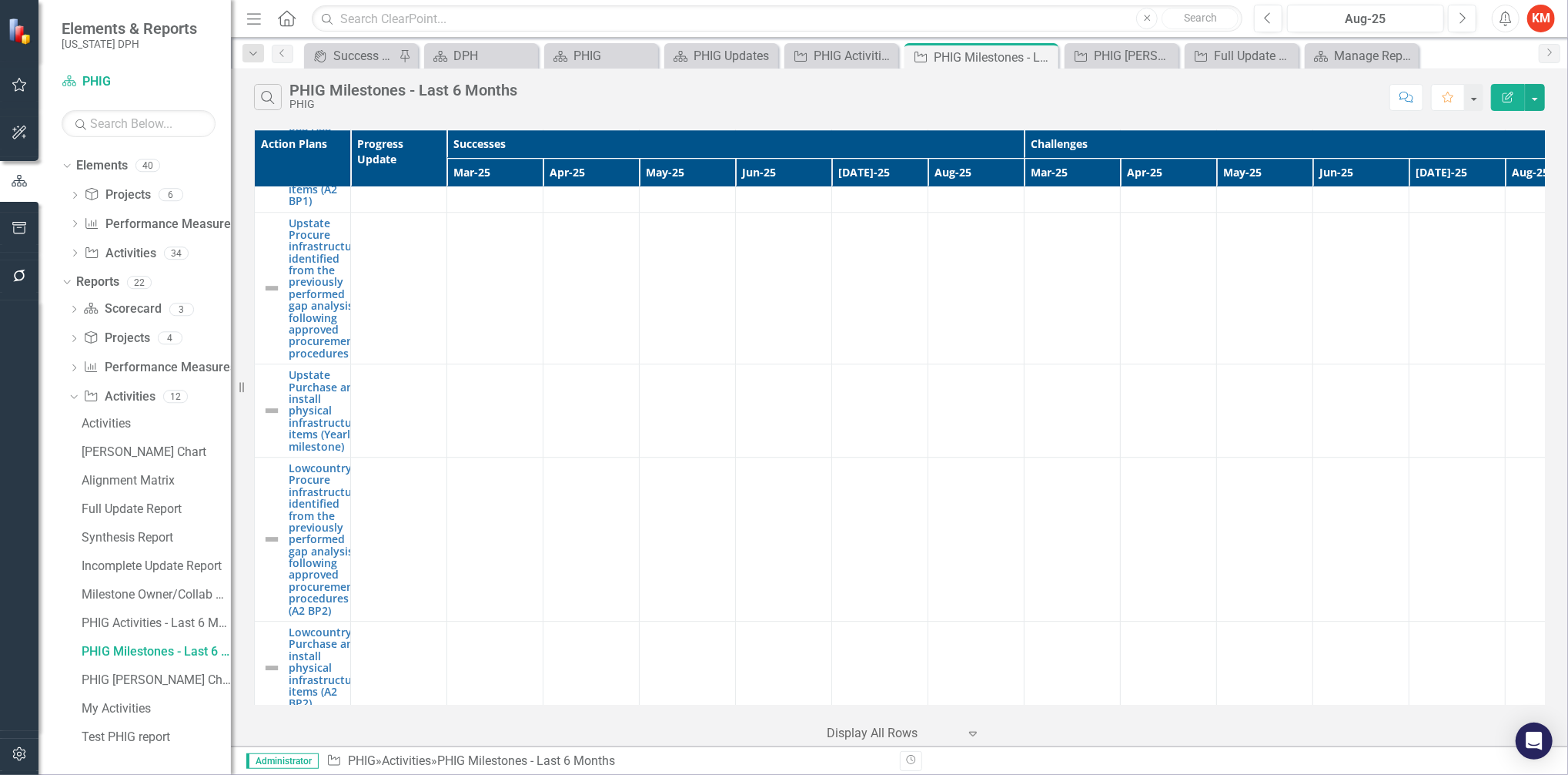
scroll to position [8155, 0]
click at [1537, 100] on button "button" at bounding box center [1535, 97] width 20 height 27
click at [1508, 155] on link "PDF Export to PDF" at bounding box center [1483, 156] width 122 height 28
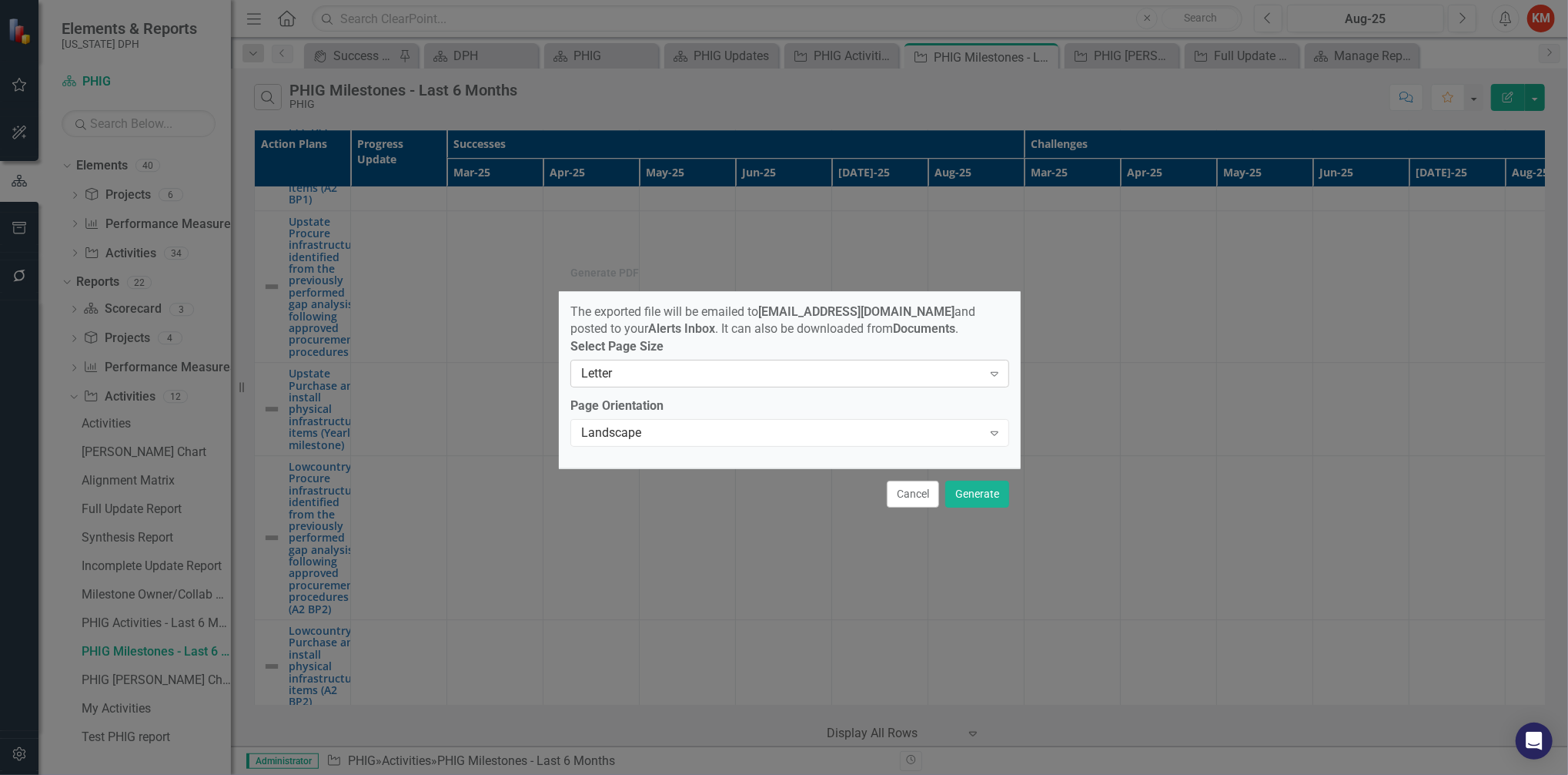
click at [987, 379] on icon "Expand" at bounding box center [994, 372] width 16 height 12
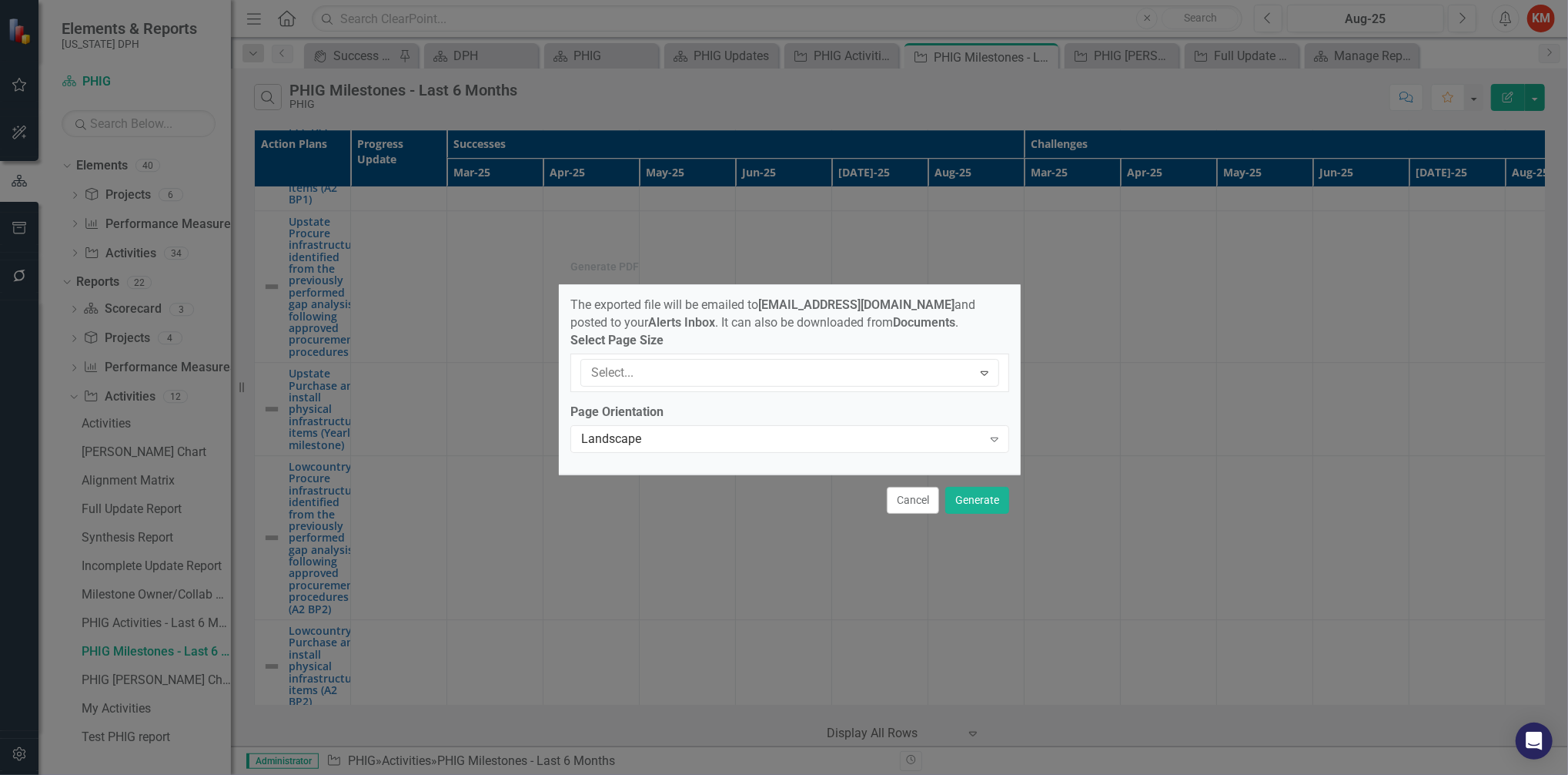
click at [983, 774] on div "Letter" at bounding box center [787, 787] width 1543 height 17
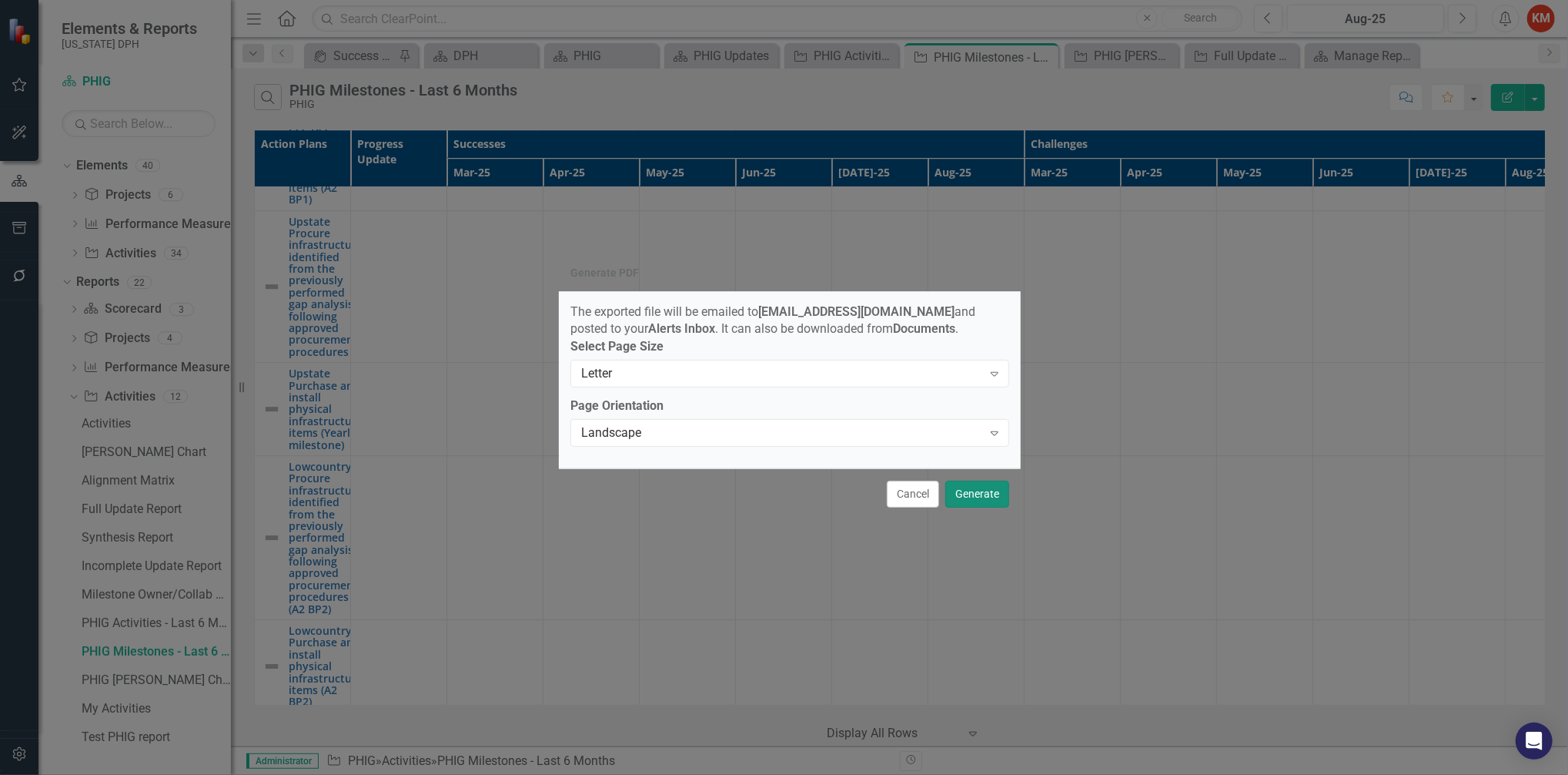
click at [987, 501] on button "Generate" at bounding box center [977, 493] width 64 height 27
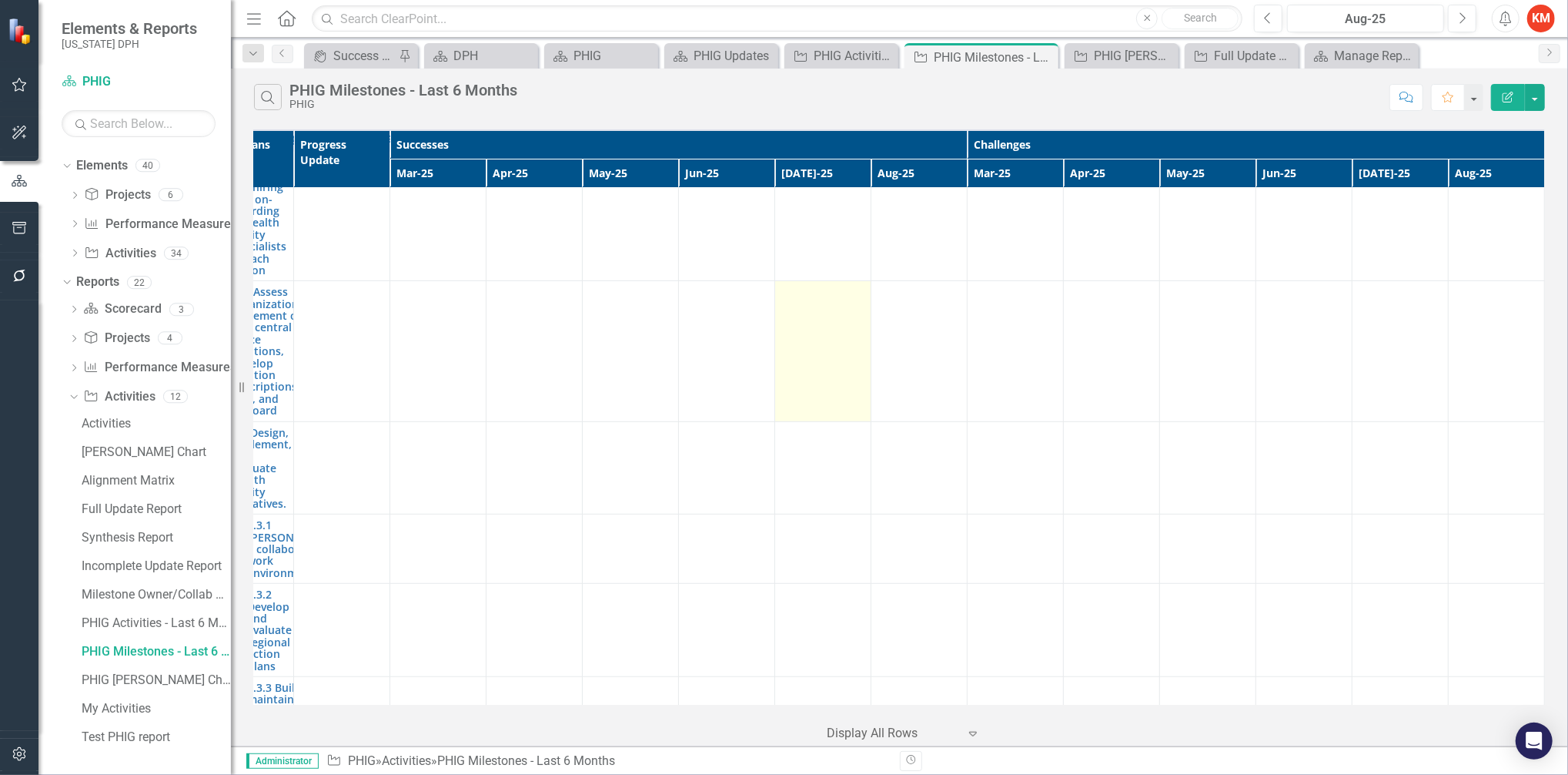
scroll to position [10012, 68]
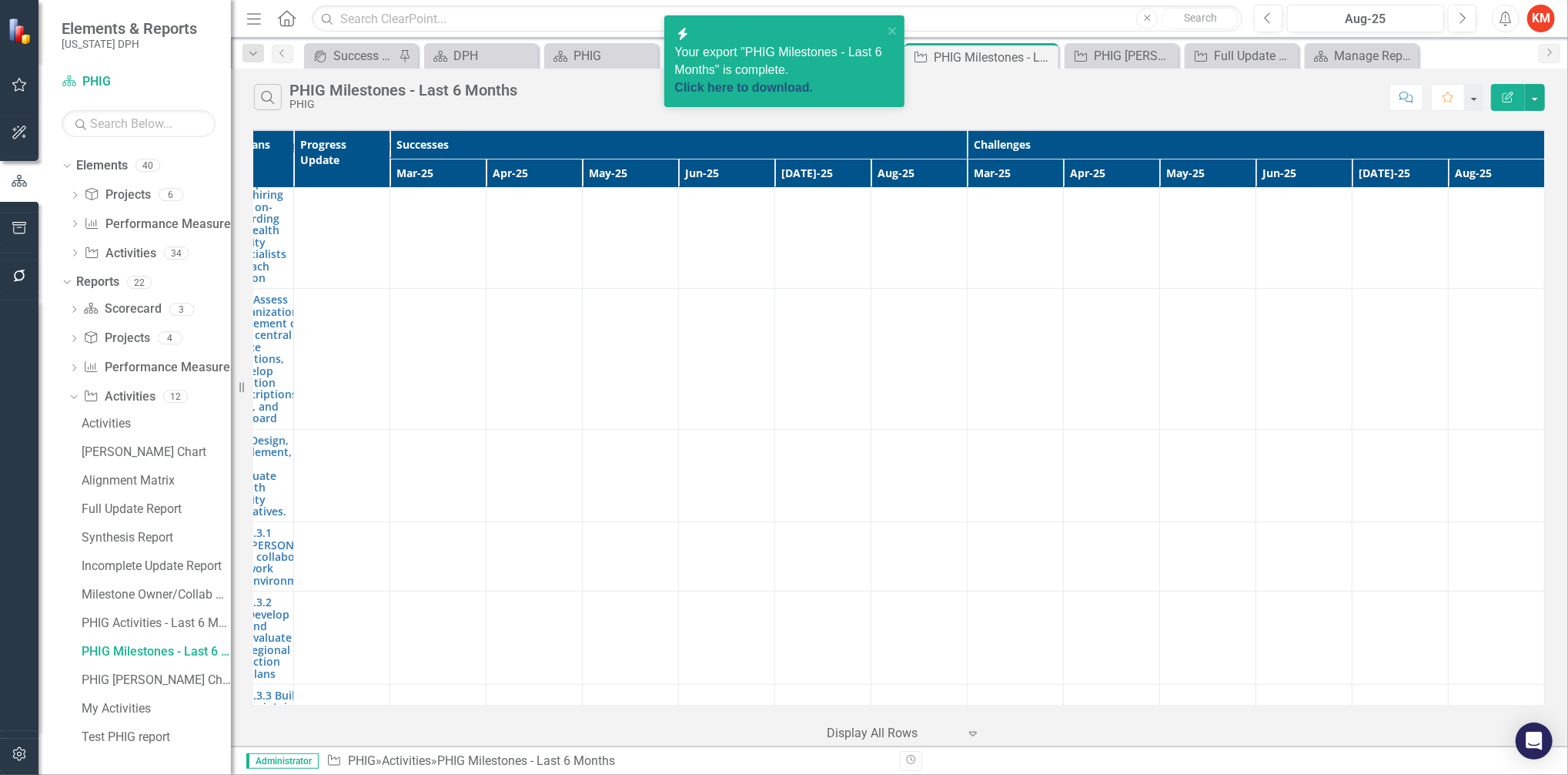
click at [747, 81] on link "Click here to download." at bounding box center [744, 87] width 138 height 13
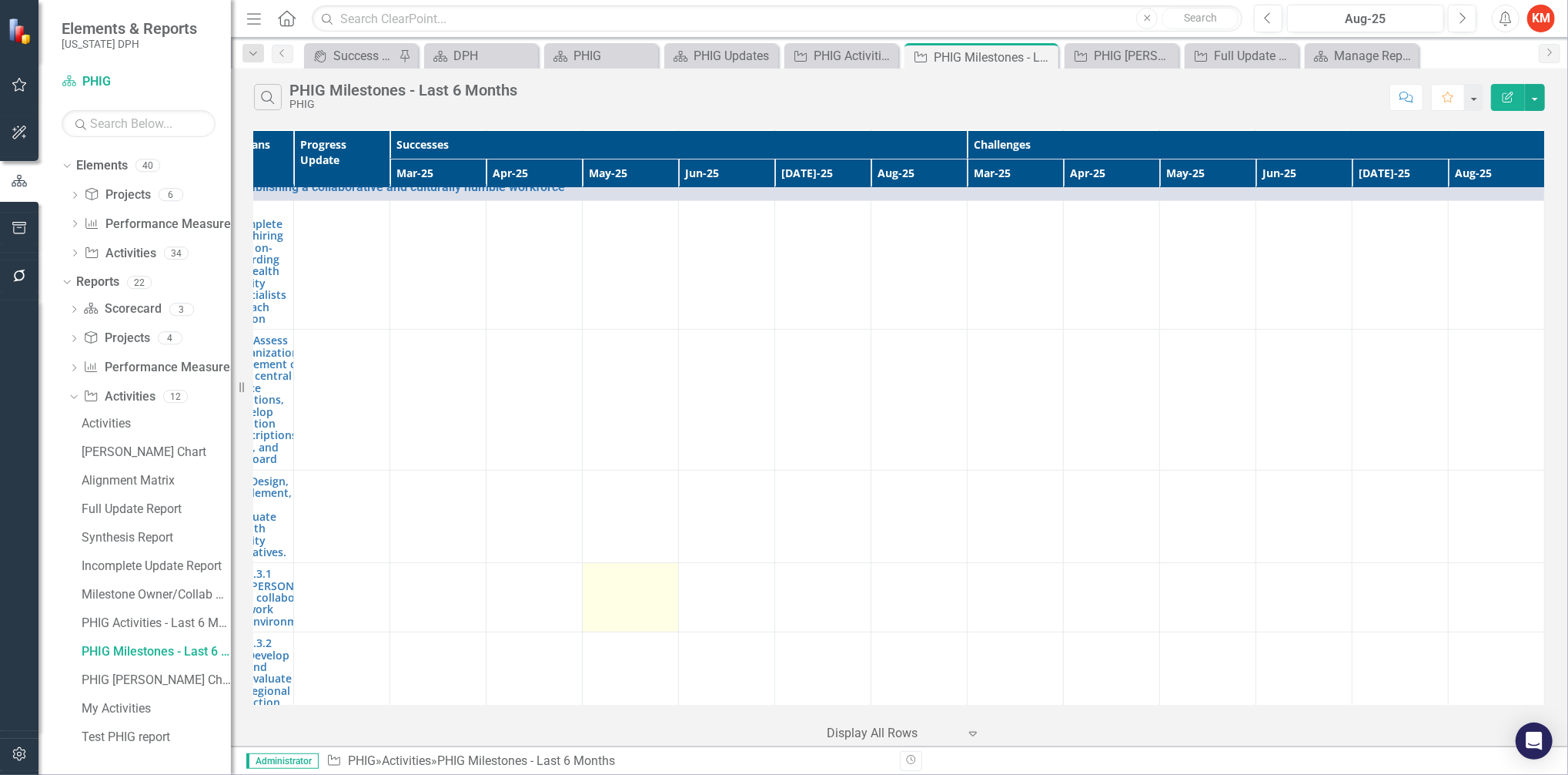
scroll to position [9972, 0]
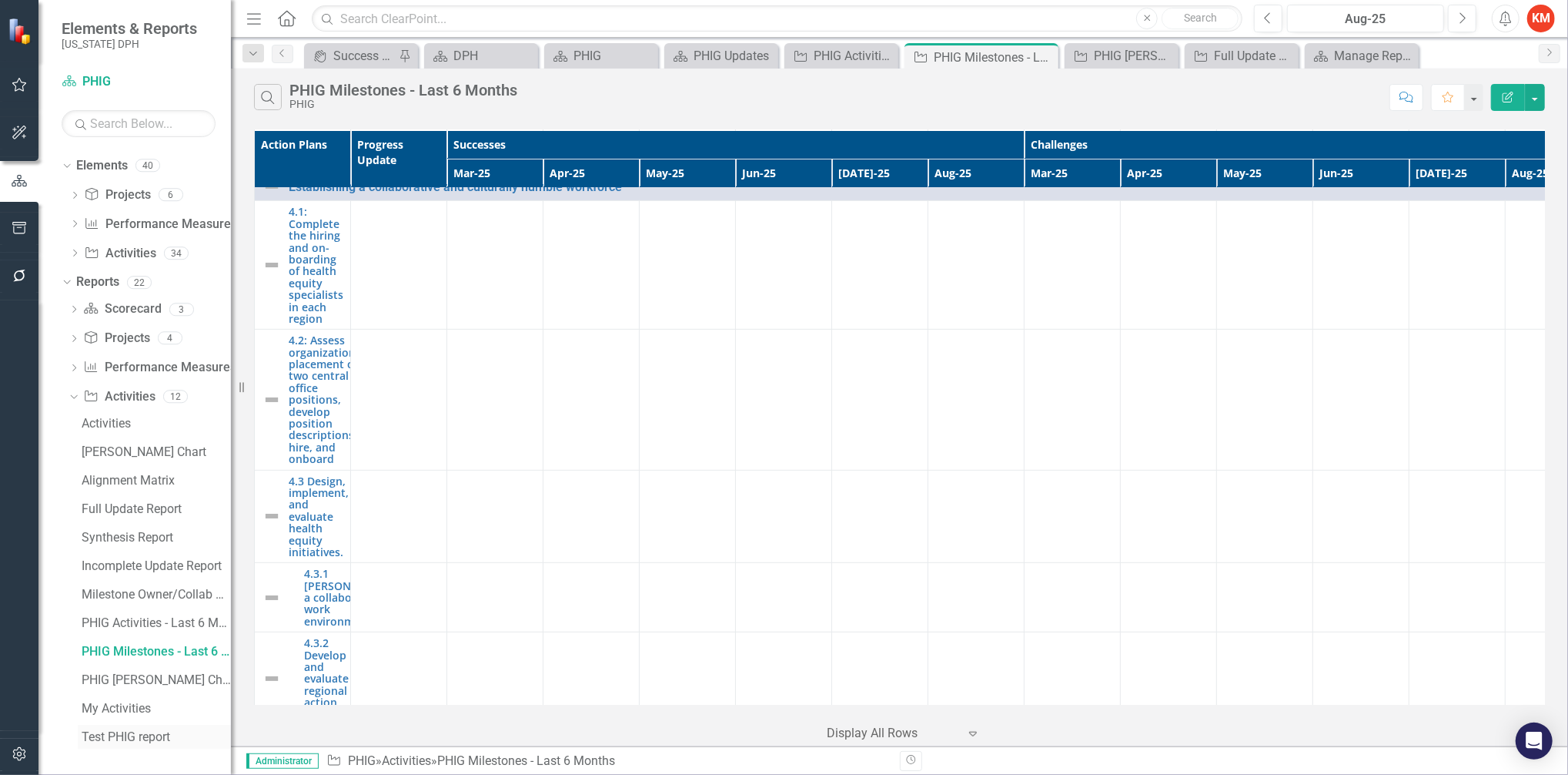
click at [134, 740] on div "Test PHIG report" at bounding box center [156, 737] width 149 height 14
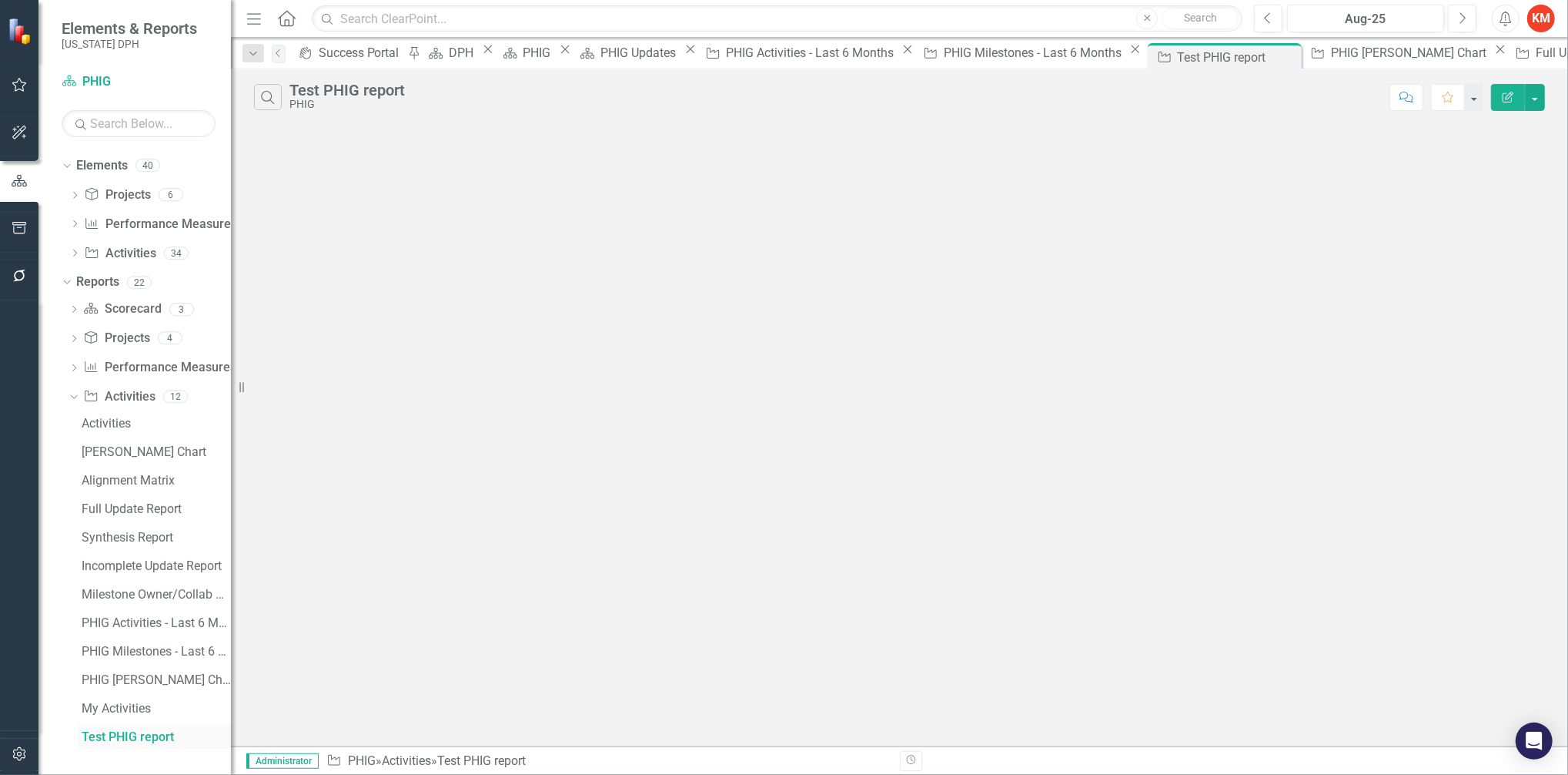
scroll to position [348, 0]
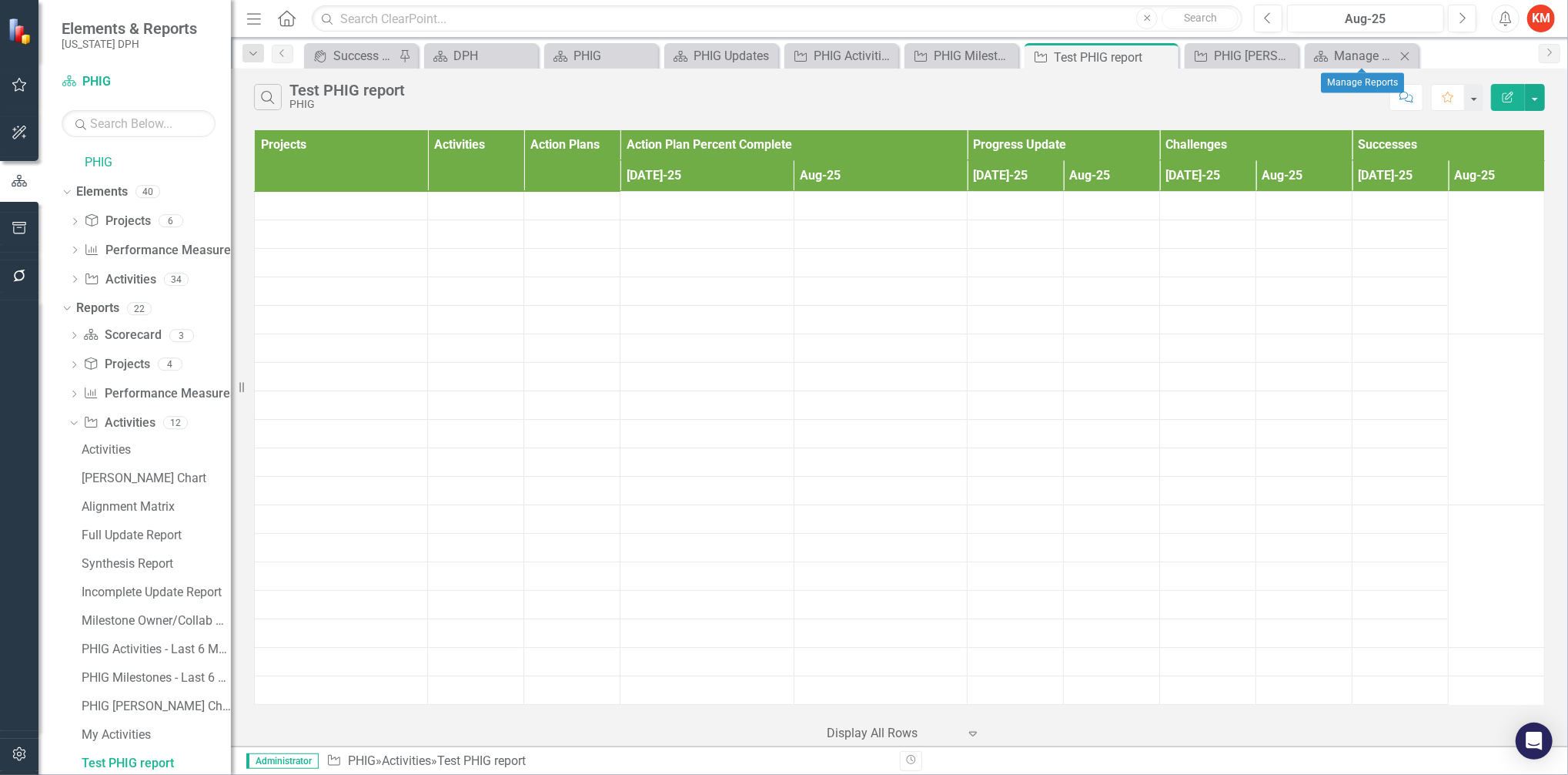
click at [1406, 56] on icon at bounding box center [1405, 55] width 8 height 8
click at [1391, 52] on icon at bounding box center [1387, 55] width 8 height 8
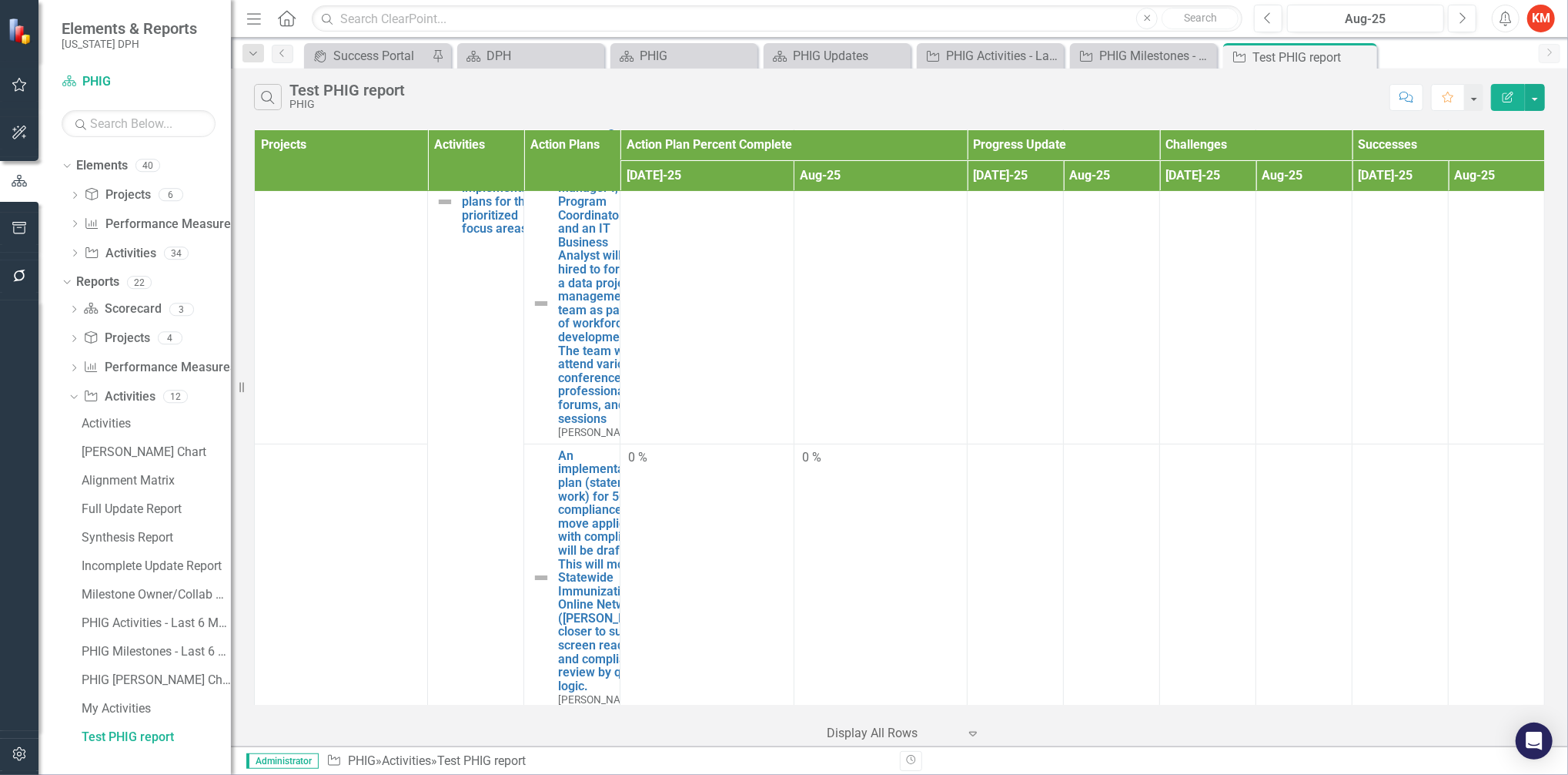
scroll to position [23966, 0]
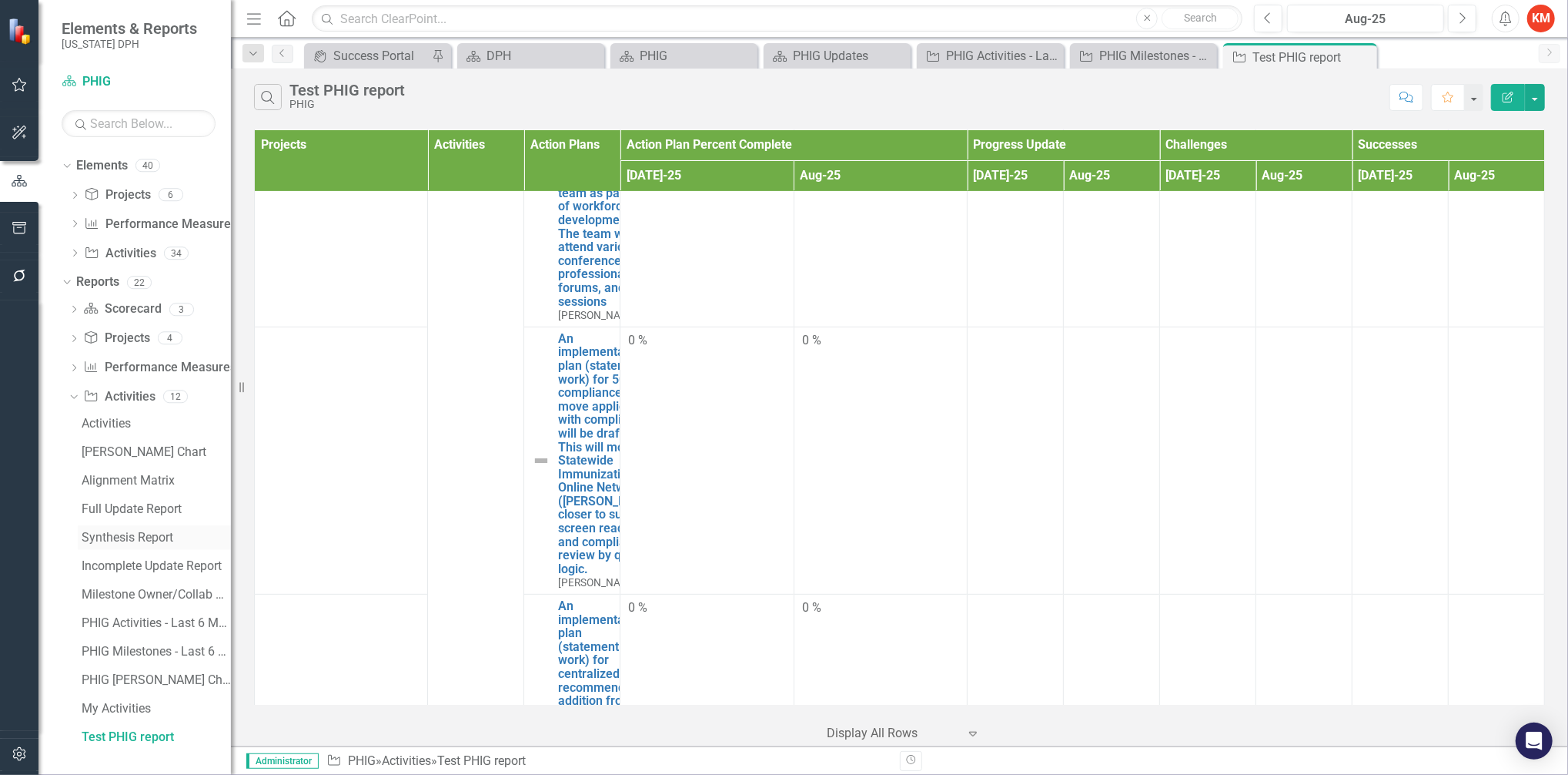
click at [148, 540] on div "Synthesis Report" at bounding box center [156, 537] width 149 height 14
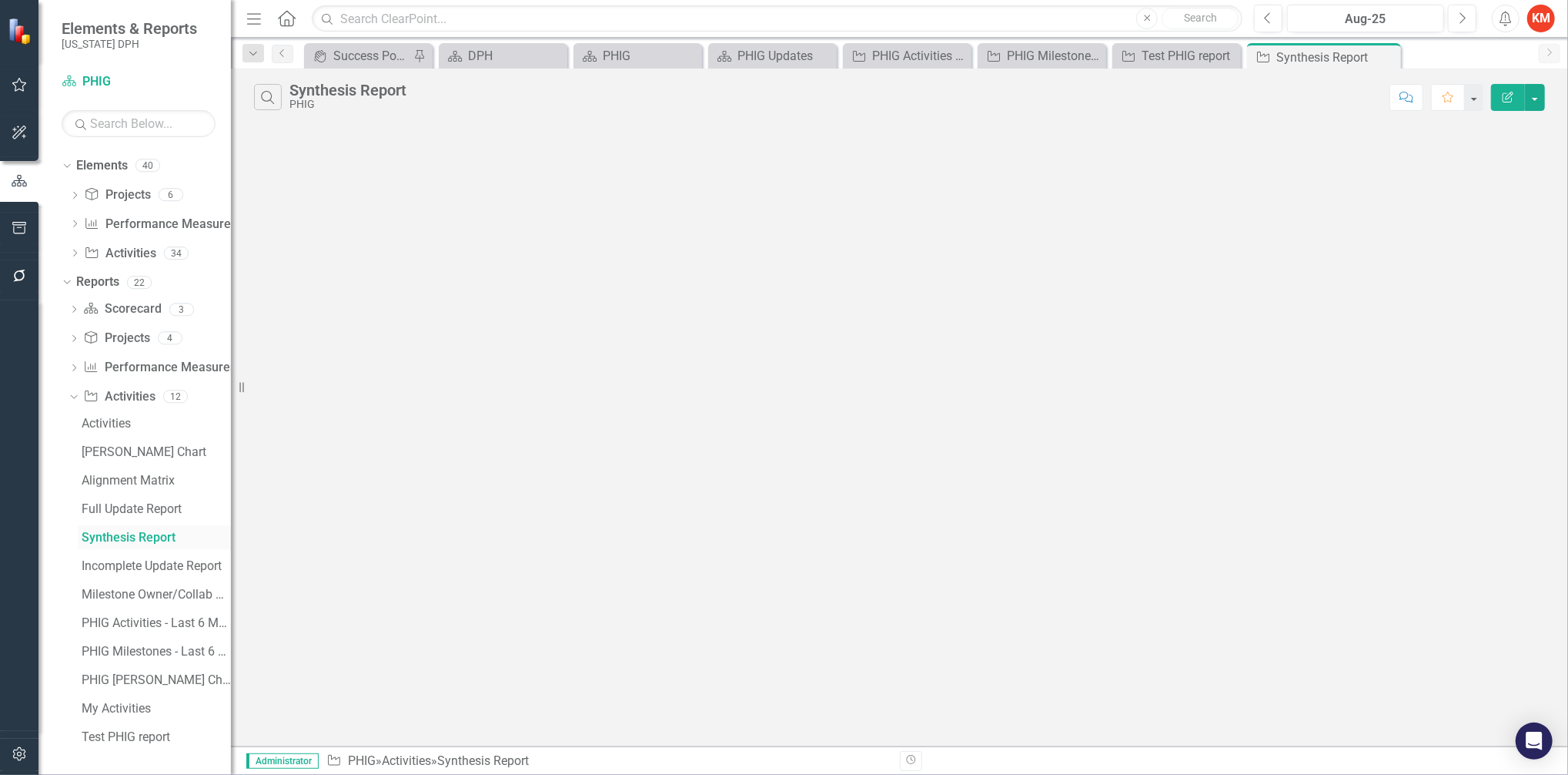
scroll to position [148, 0]
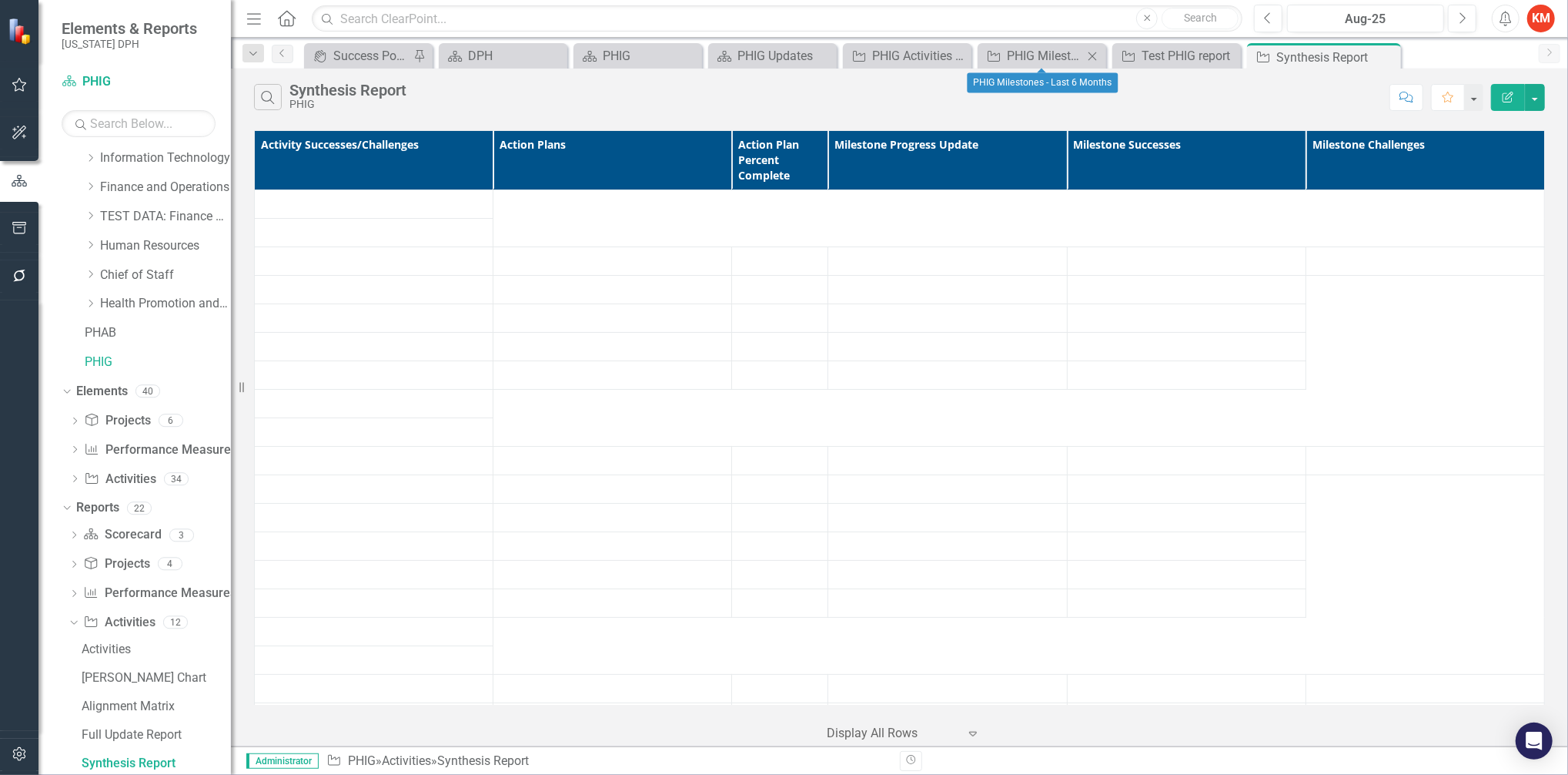
click at [1095, 54] on icon "Close" at bounding box center [1092, 56] width 16 height 12
click at [1202, 56] on icon at bounding box center [1203, 55] width 8 height 8
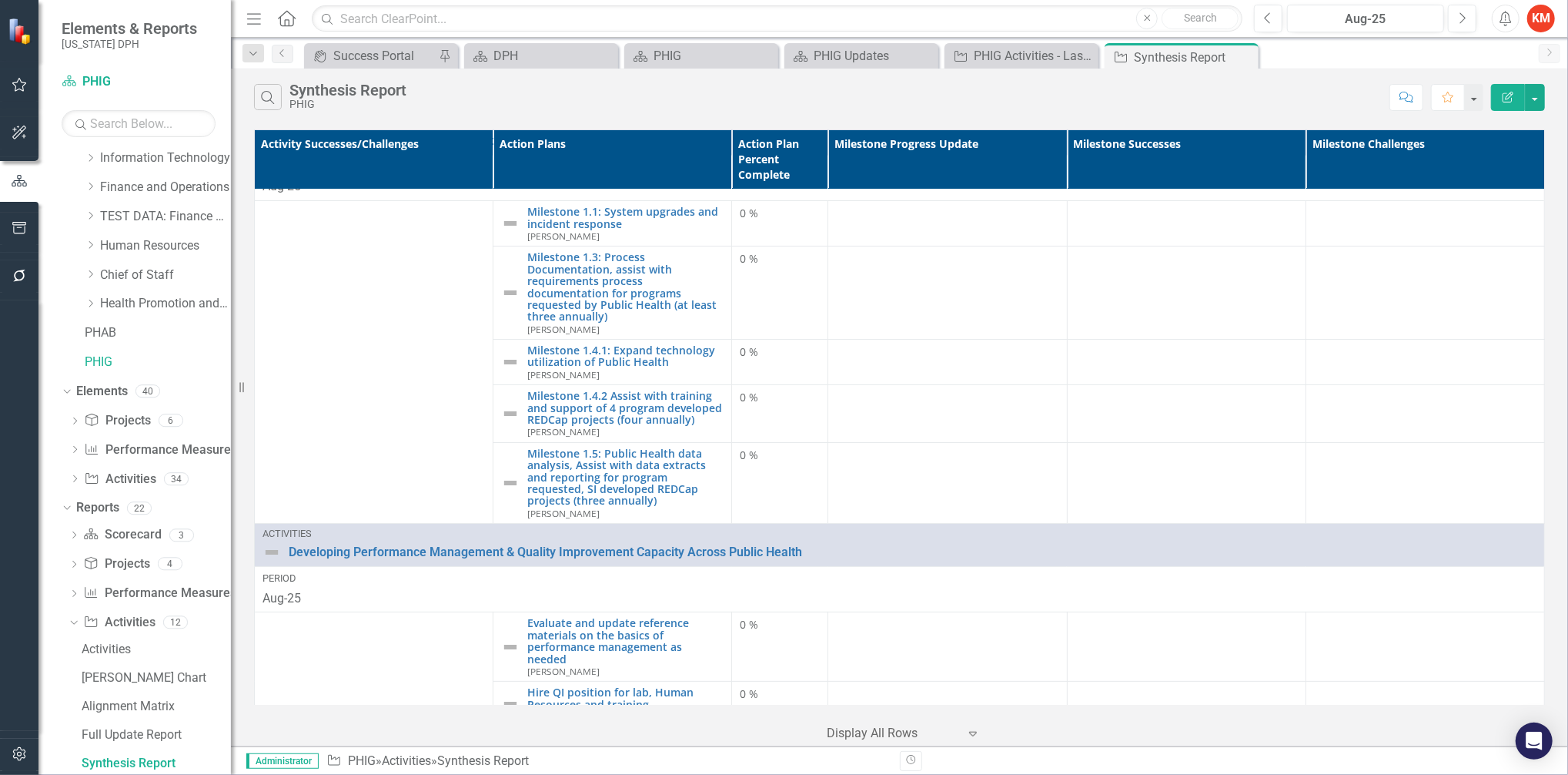
scroll to position [0, 0]
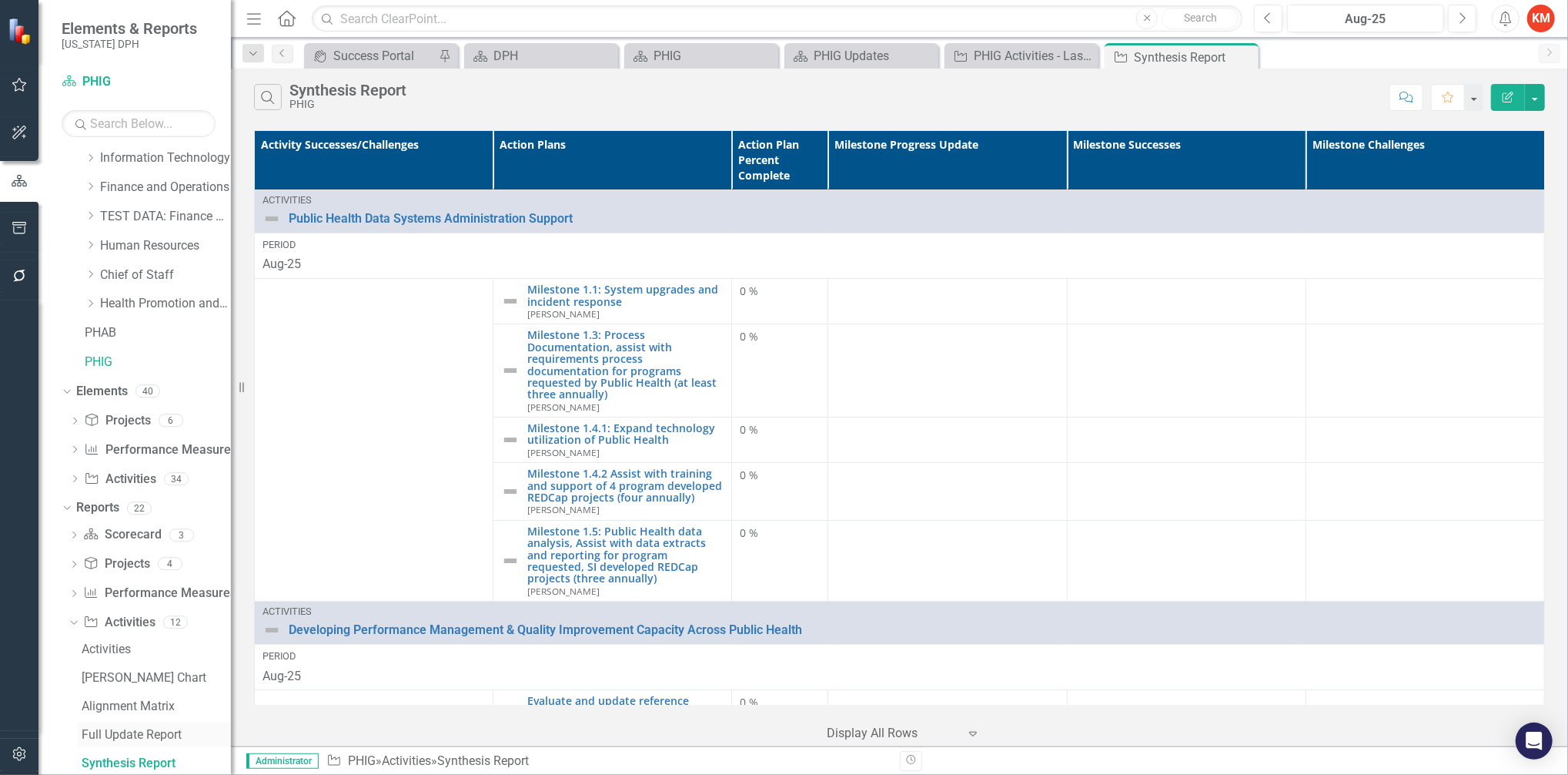
click at [116, 731] on div "Full Update Report" at bounding box center [156, 734] width 149 height 14
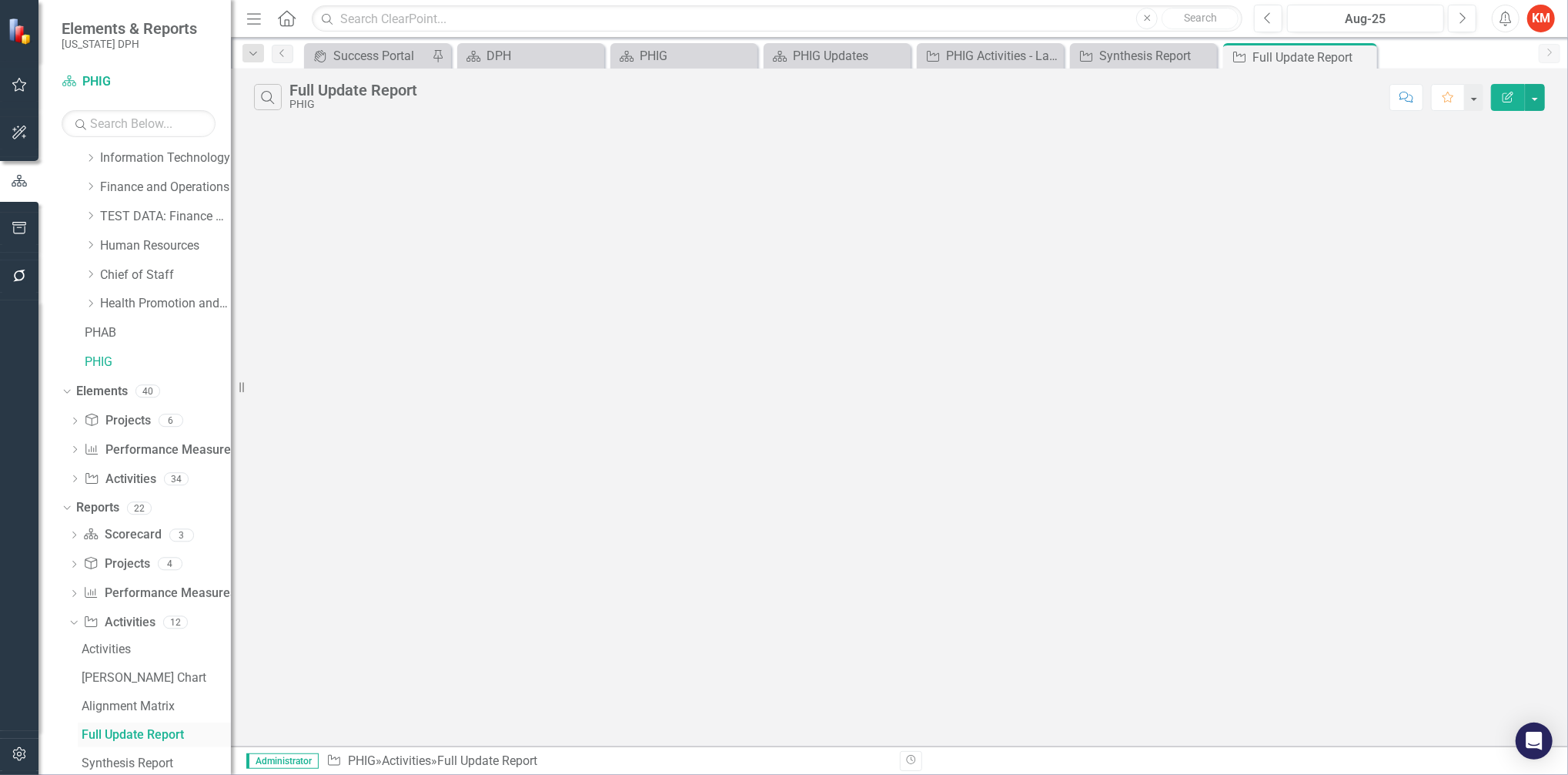
scroll to position [119, 0]
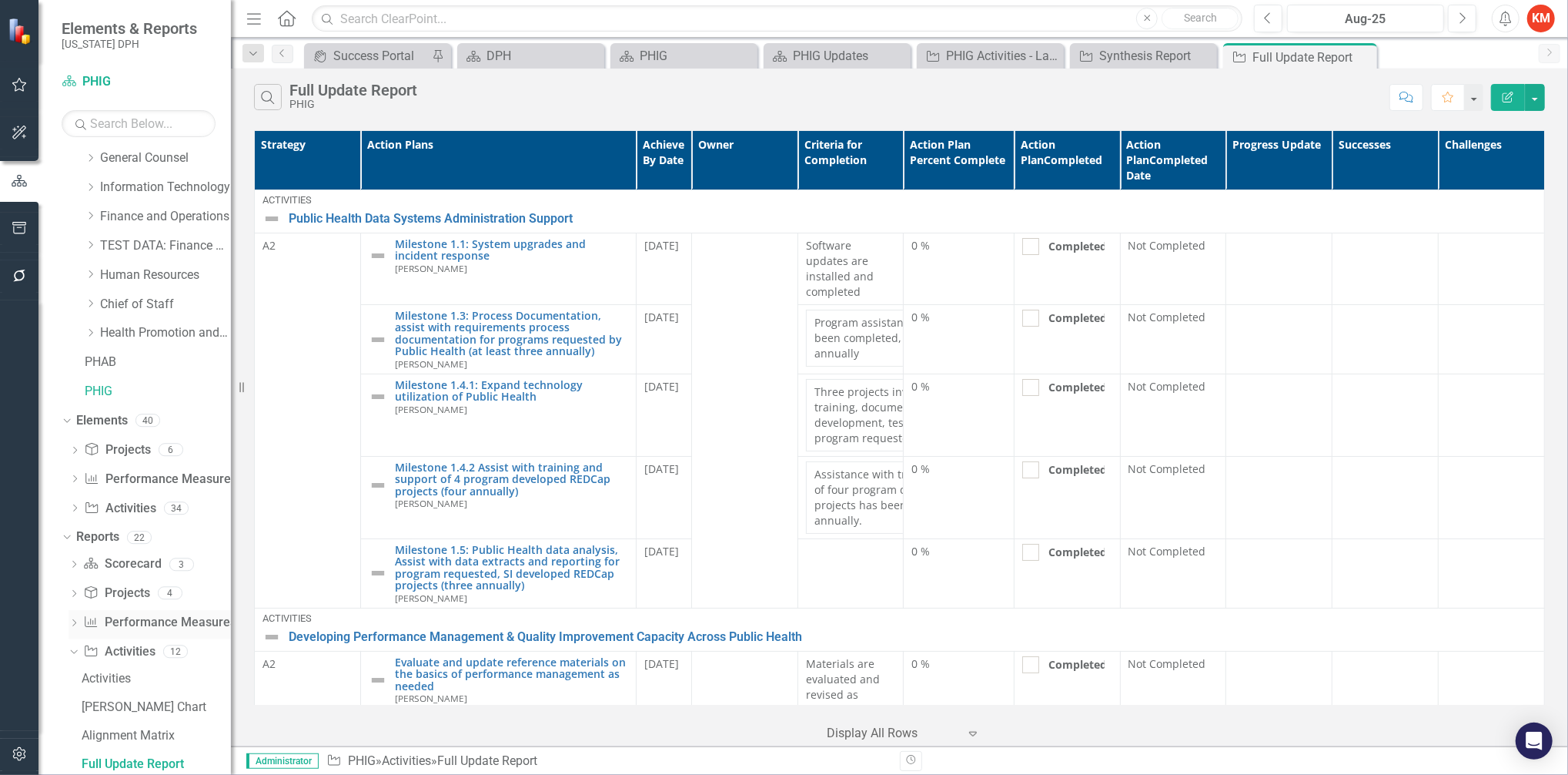
click at [72, 619] on div "Dropdown" at bounding box center [74, 624] width 11 height 13
click at [71, 479] on icon "Dropdown" at bounding box center [75, 481] width 11 height 8
click at [145, 629] on link "Performance Measure Performance Measures" at bounding box center [159, 623] width 153 height 17
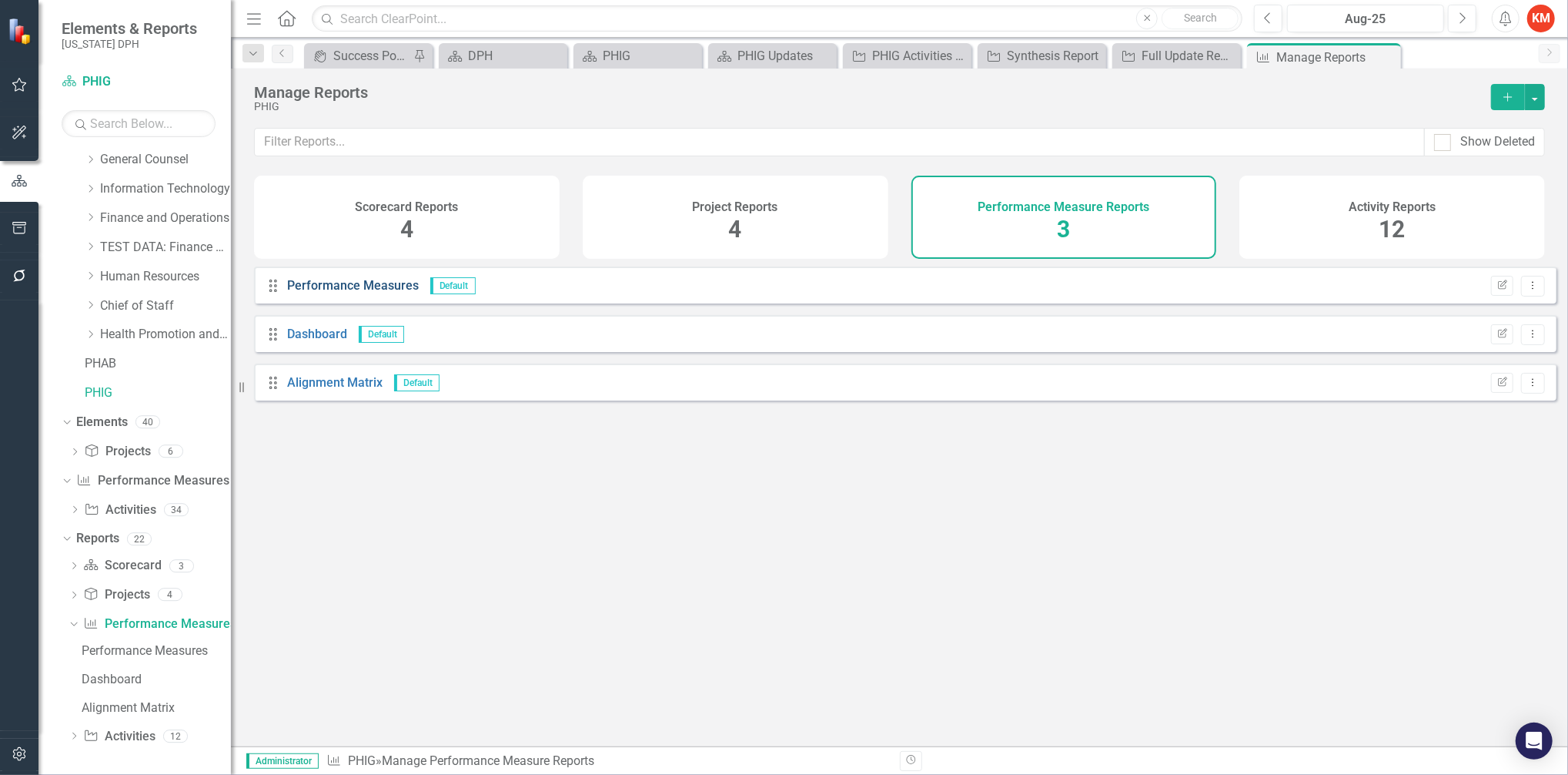
click at [342, 292] on link "Performance Measures" at bounding box center [353, 285] width 132 height 15
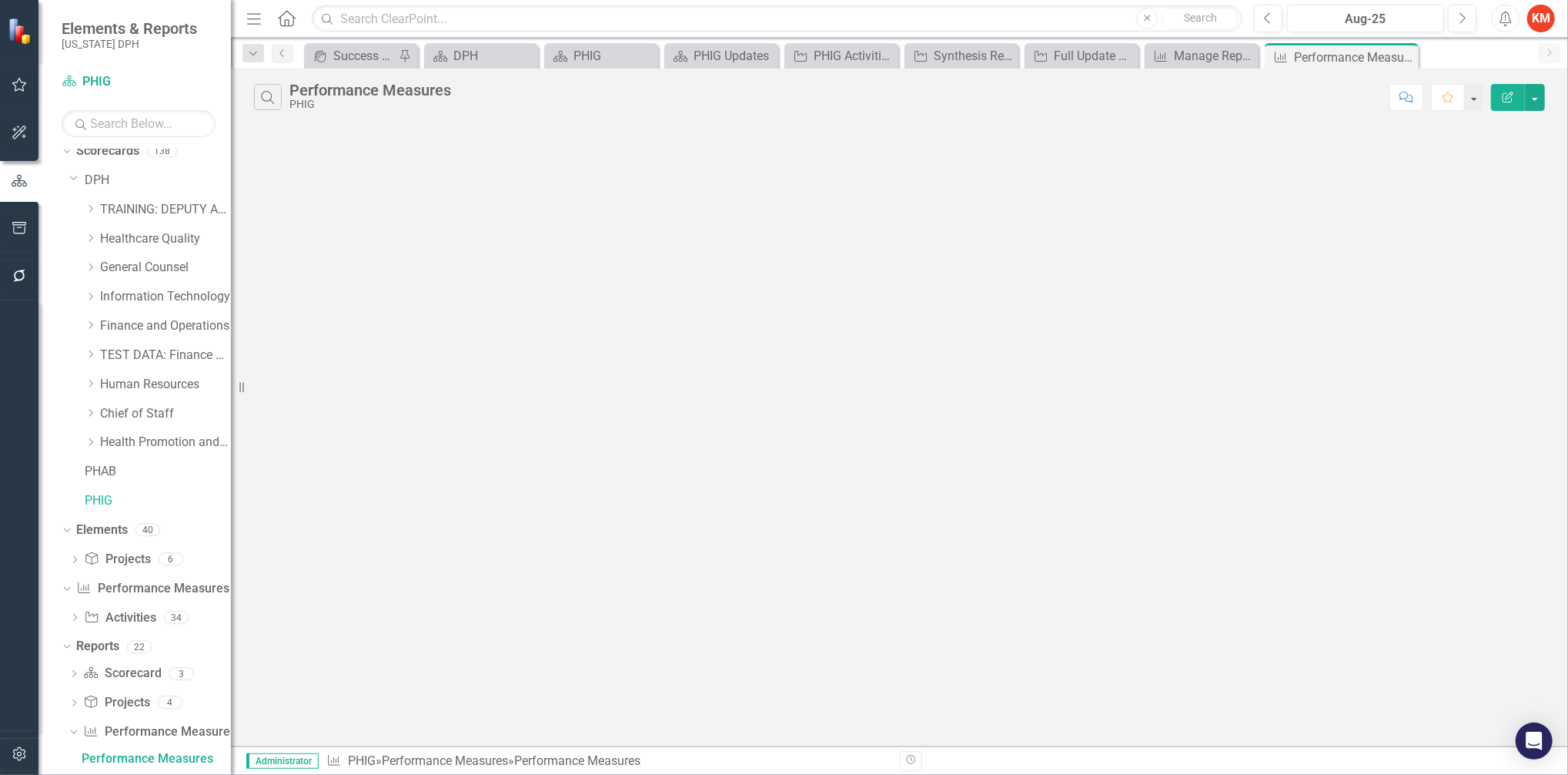
scroll to position [5, 0]
click at [1217, 52] on div "Manage Reports" at bounding box center [1204, 55] width 61 height 19
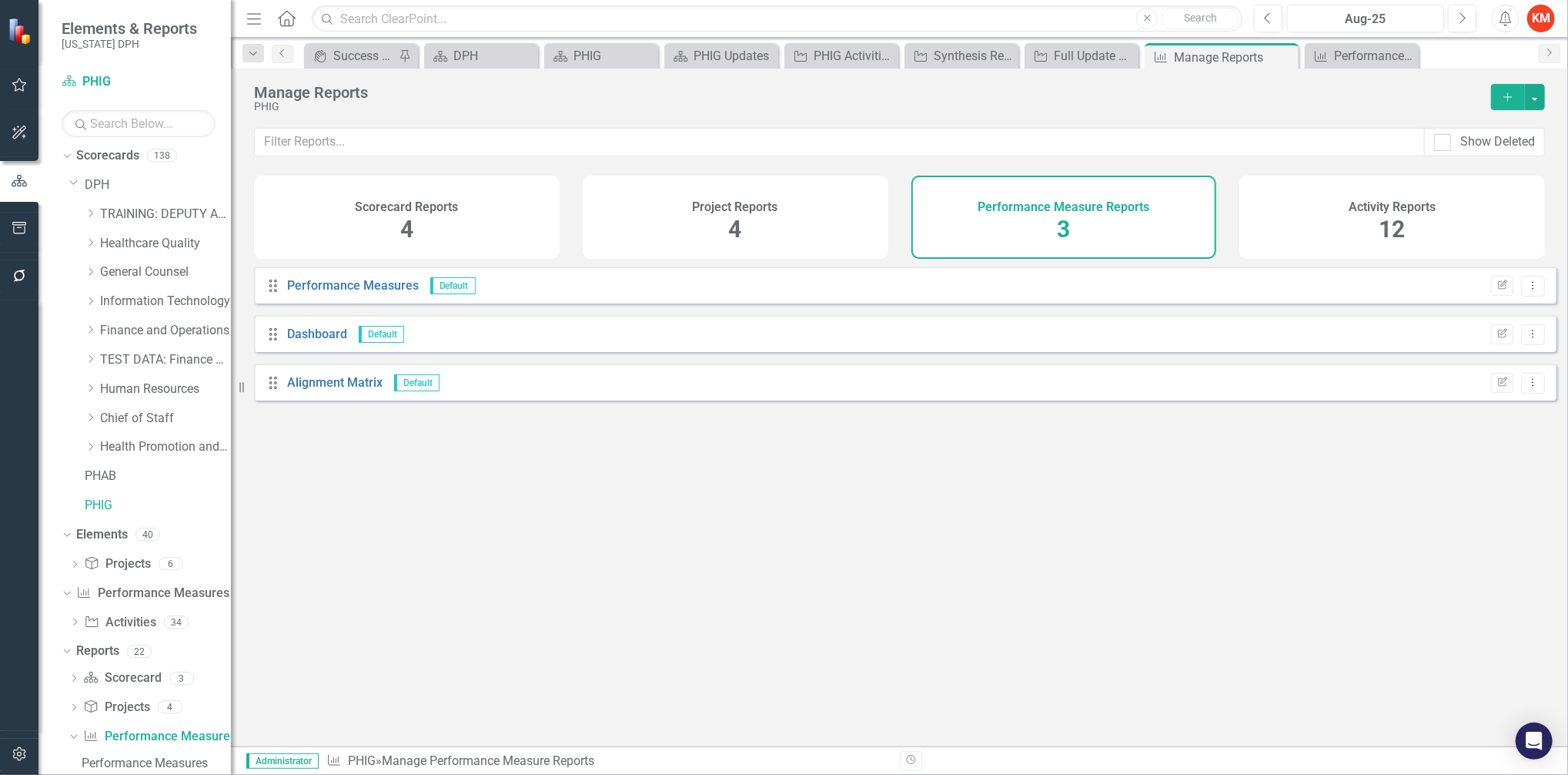
click at [1042, 215] on div "Performance Measure Reports 3" at bounding box center [1064, 217] width 306 height 83
click at [300, 343] on div "Dashboard" at bounding box center [317, 334] width 60 height 17
click at [302, 341] on link "Dashboard" at bounding box center [317, 334] width 60 height 15
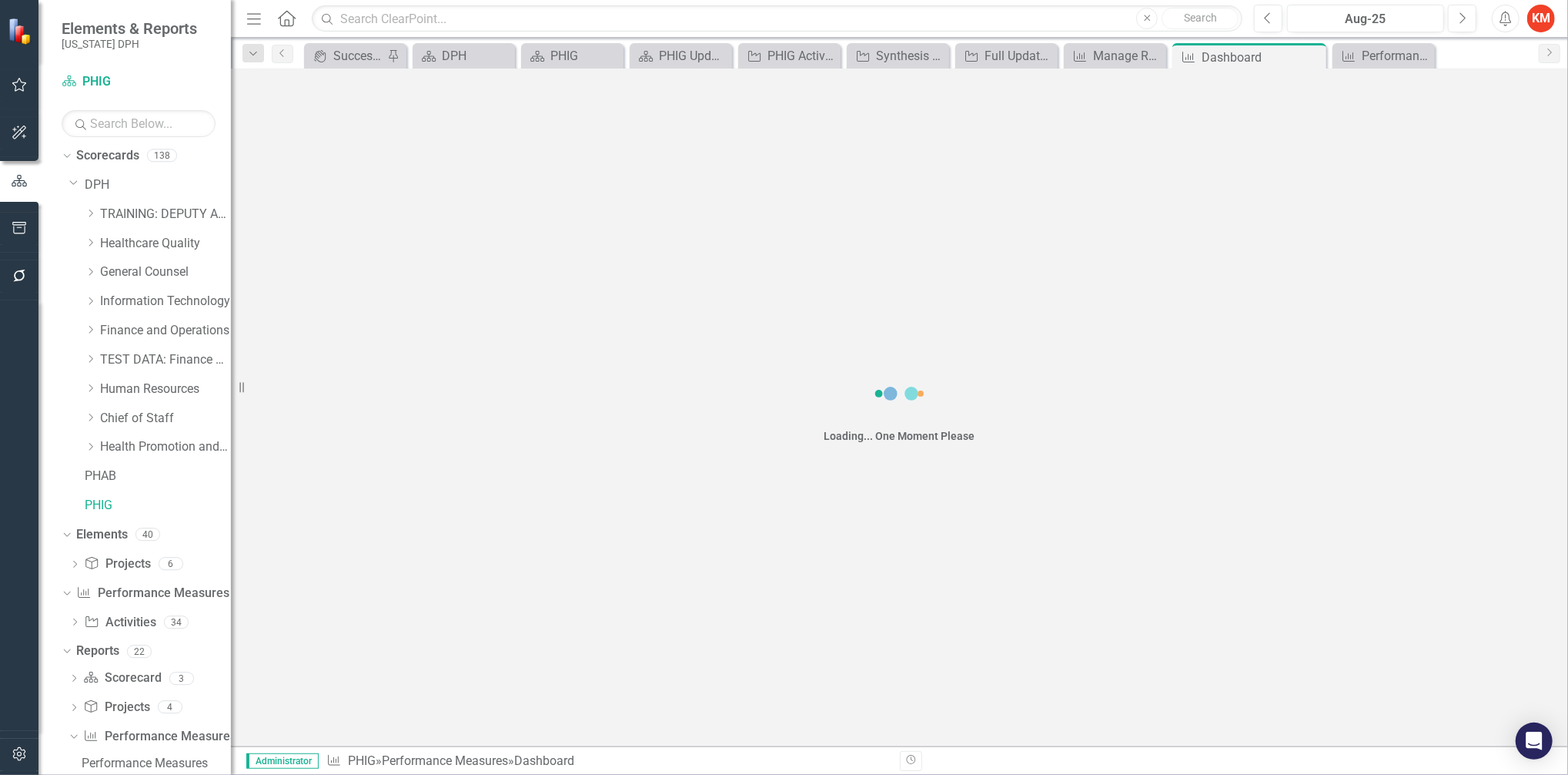
scroll to position [33, 0]
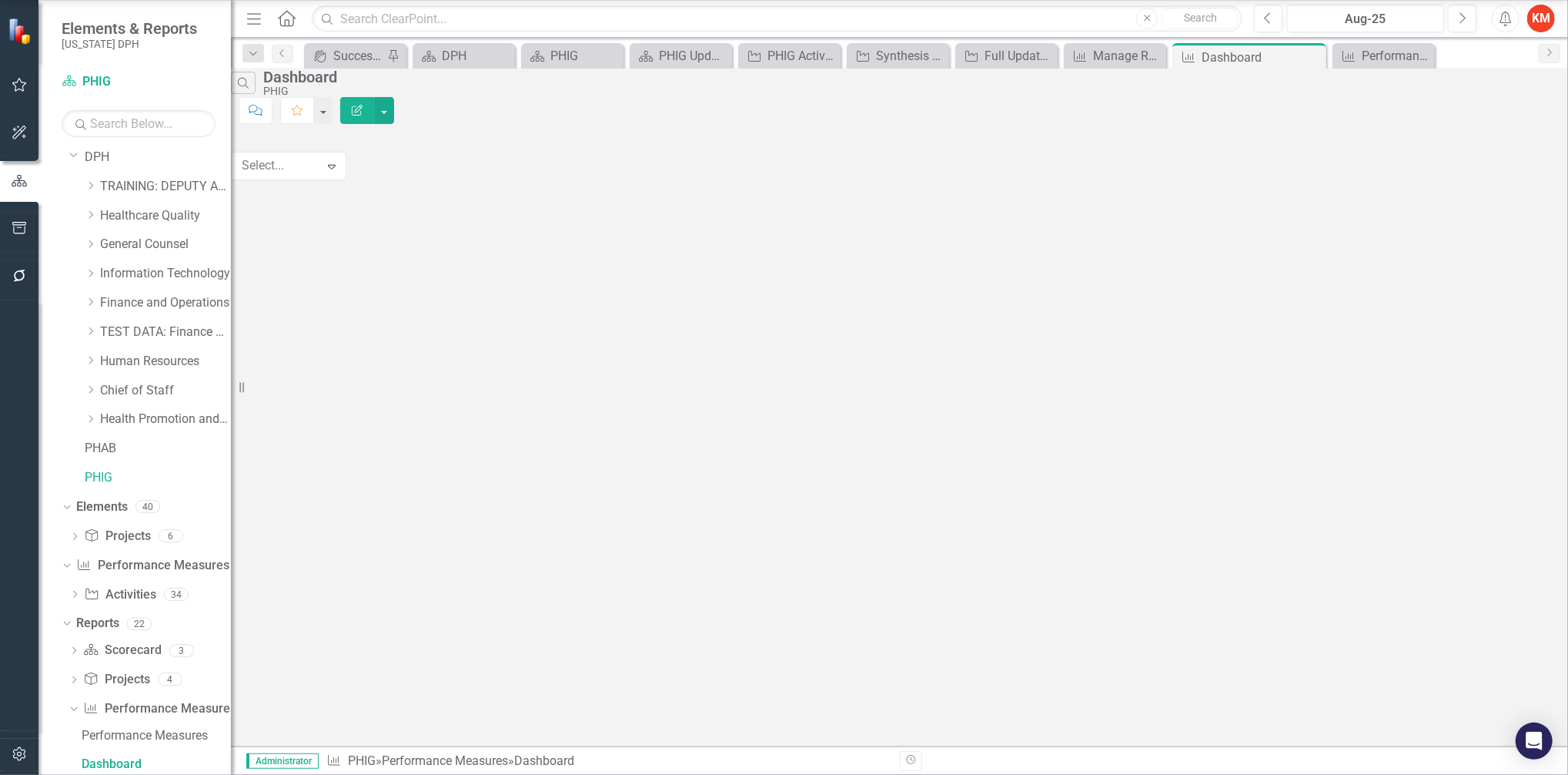
click at [339, 172] on icon "Expand" at bounding box center [331, 166] width 16 height 12
click at [1369, 51] on div "Performance Measures" at bounding box center [1387, 55] width 50 height 19
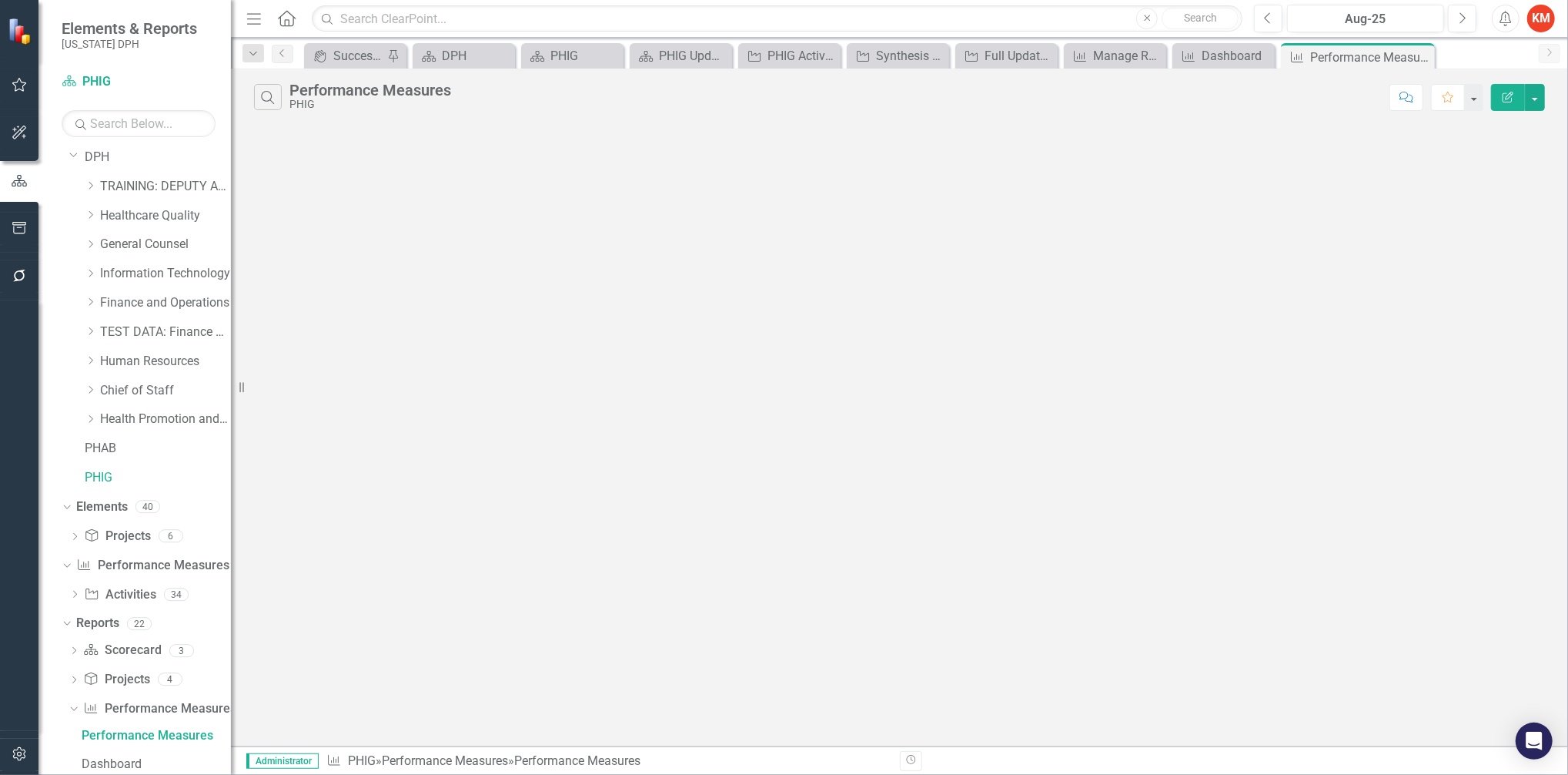
scroll to position [5, 0]
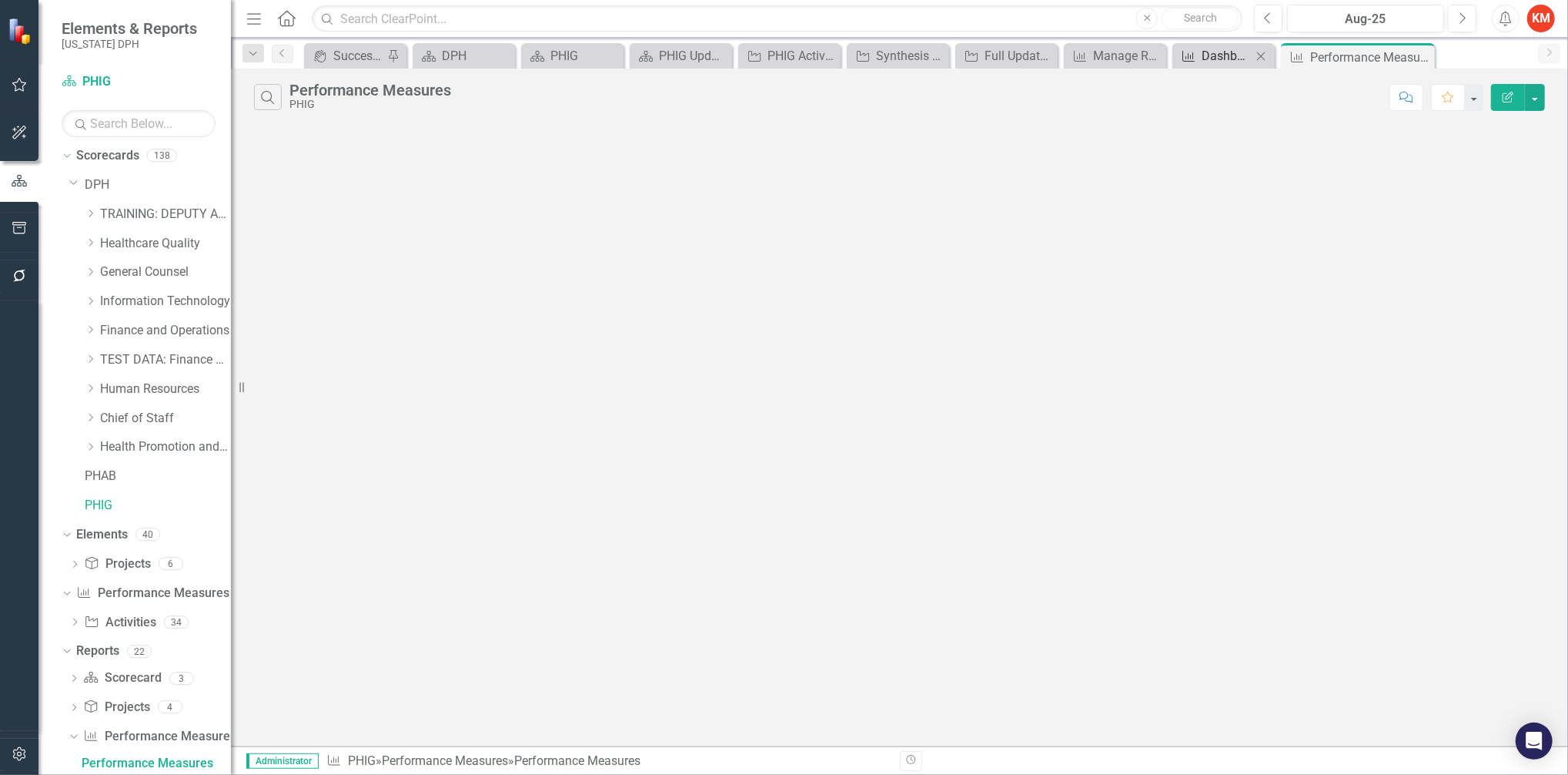
click at [1225, 55] on div "Dashboard" at bounding box center [1227, 55] width 50 height 19
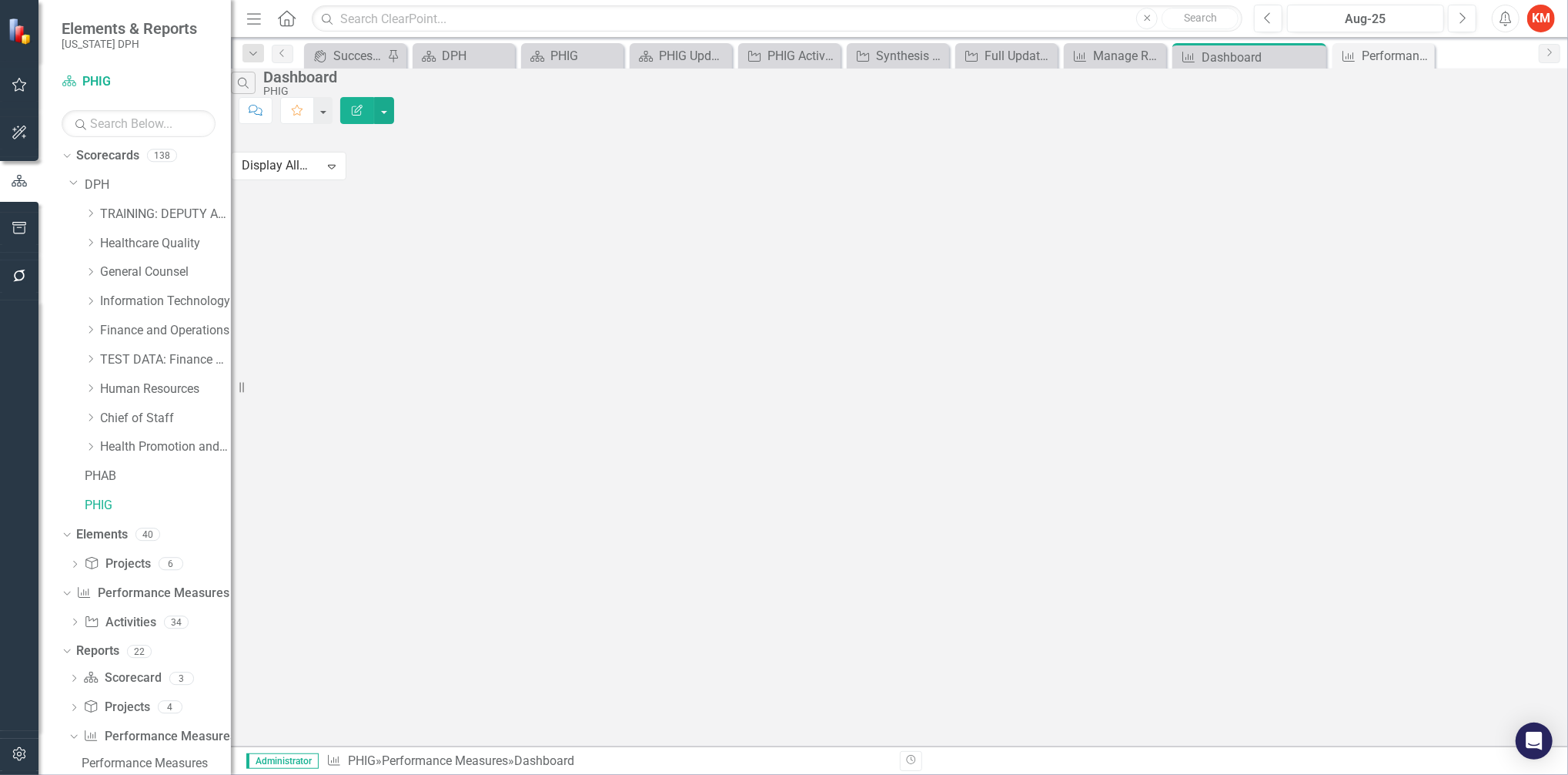
scroll to position [33, 0]
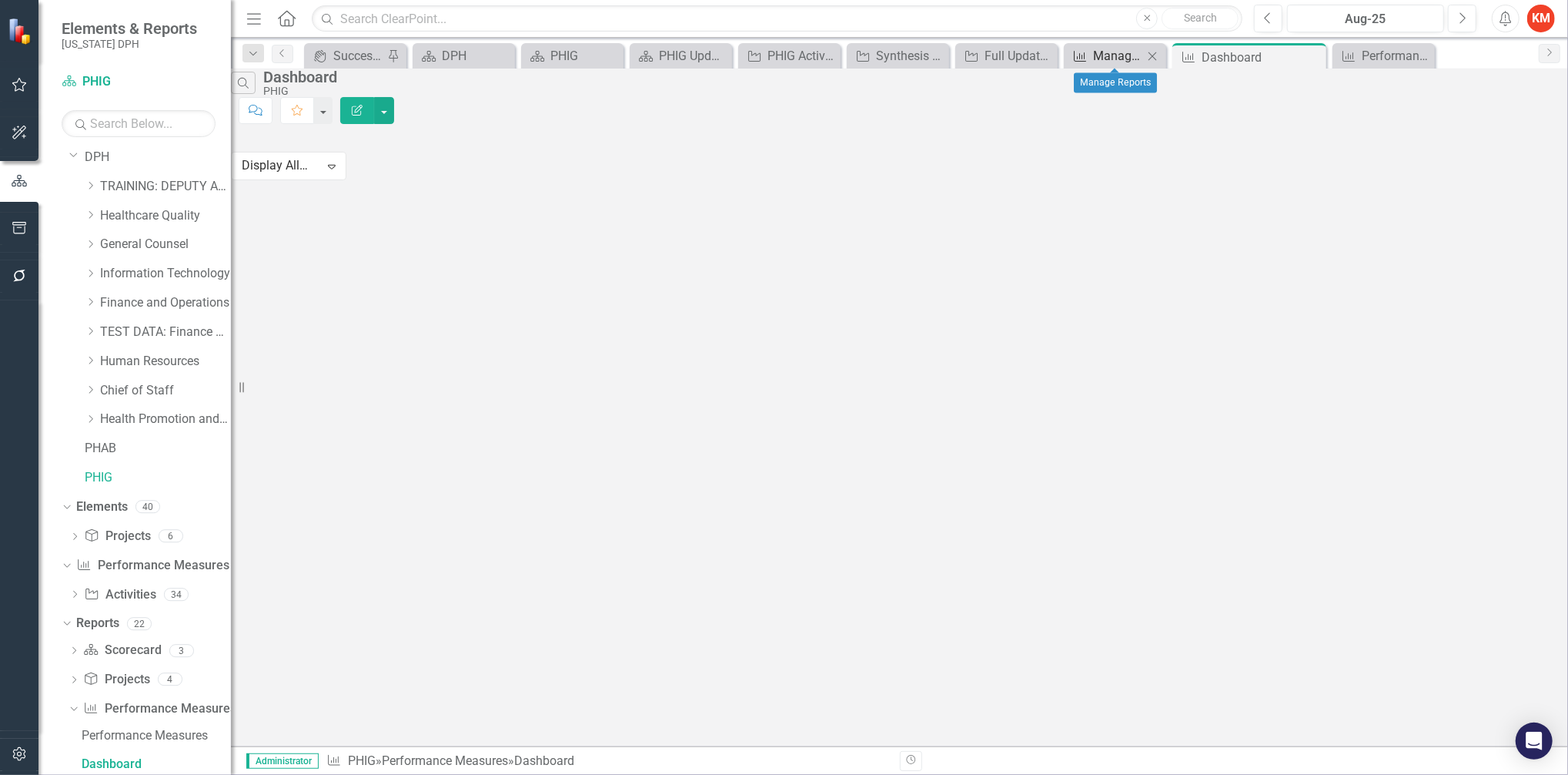
click at [1100, 55] on div "Manage Reports" at bounding box center [1118, 55] width 50 height 19
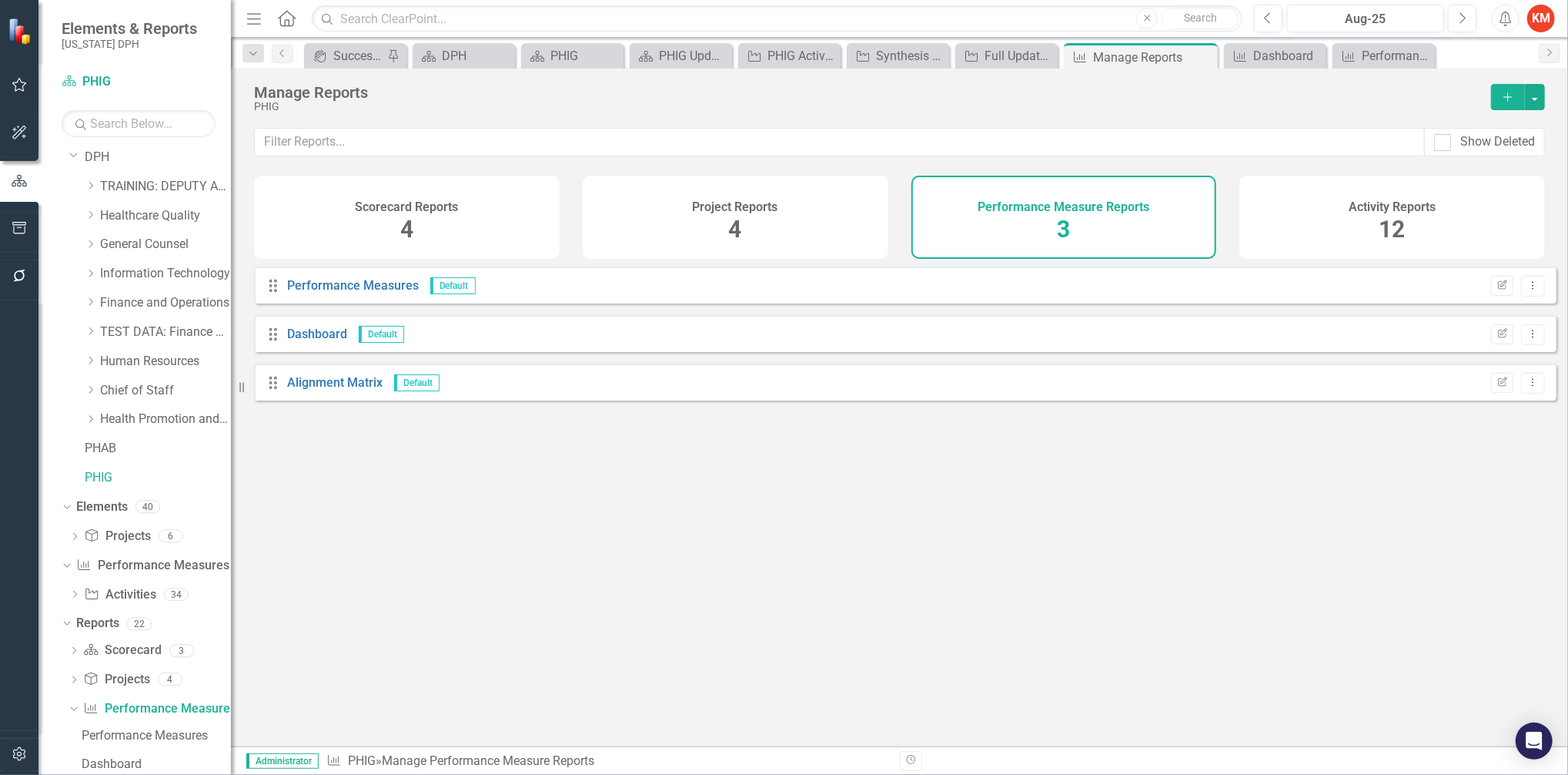
click at [1427, 213] on div "Activity Reports 12" at bounding box center [1392, 217] width 306 height 83
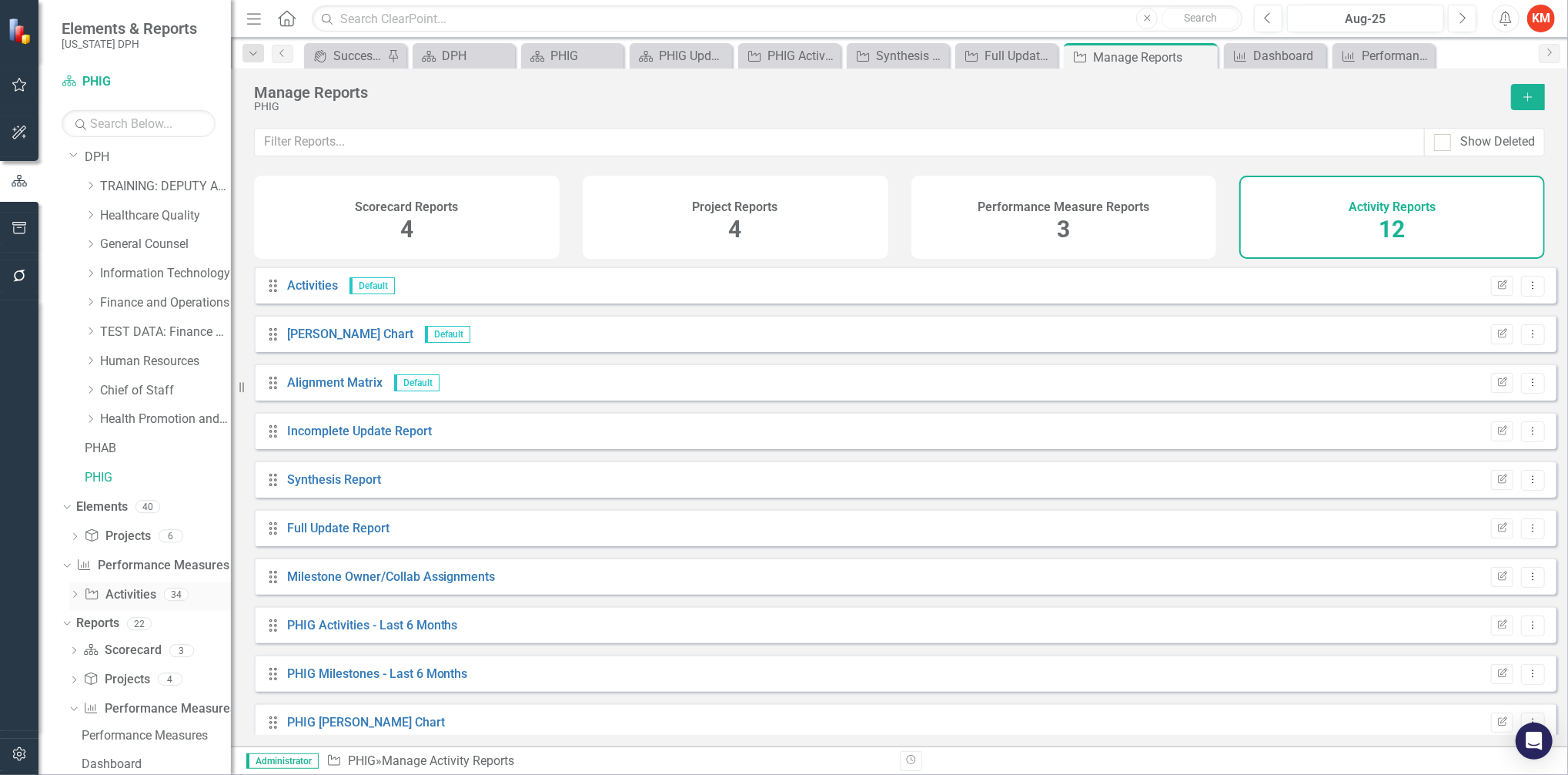
scroll to position [118, 0]
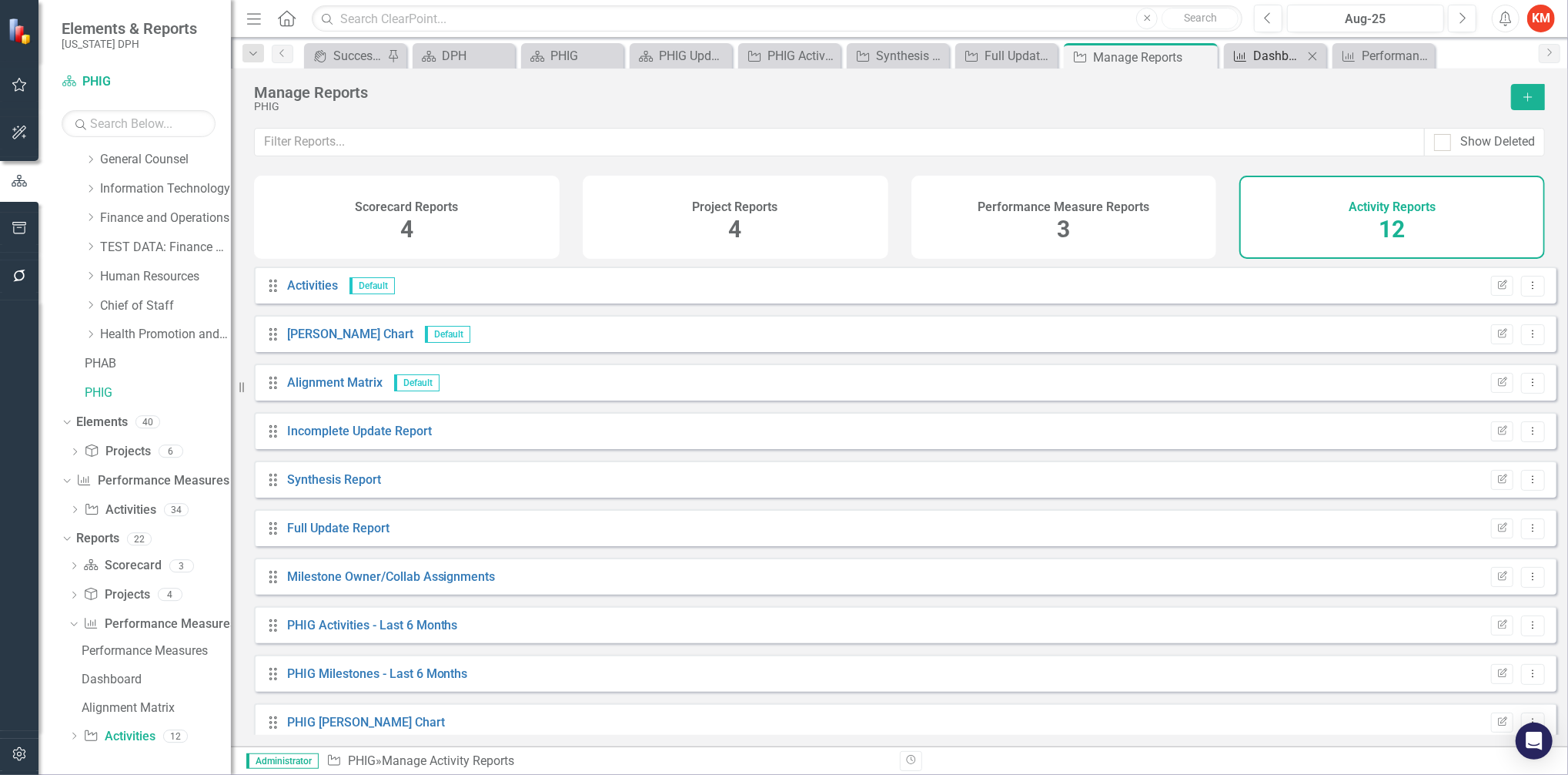
click at [1283, 55] on div "Dashboard" at bounding box center [1278, 55] width 50 height 19
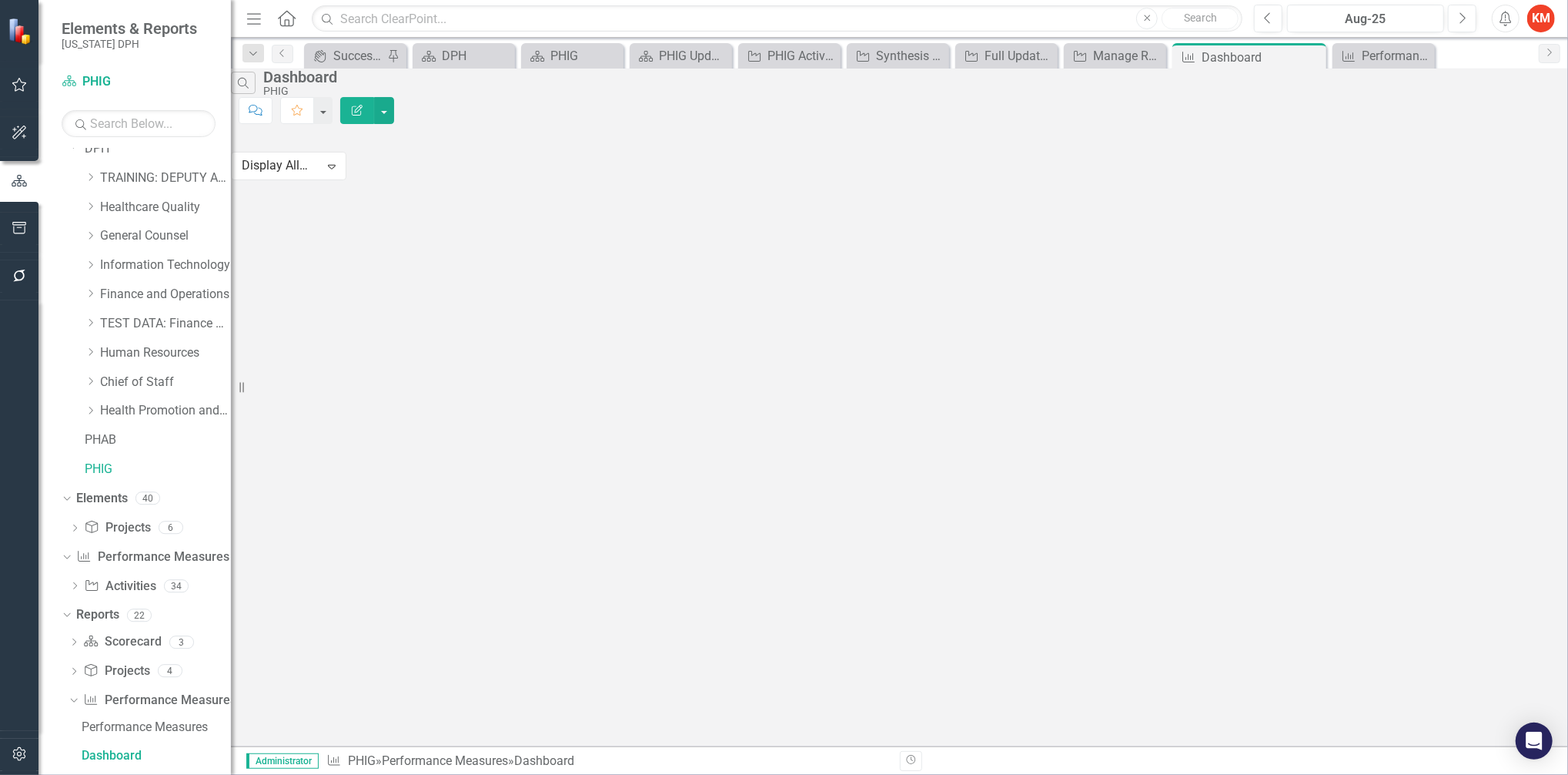
scroll to position [33, 0]
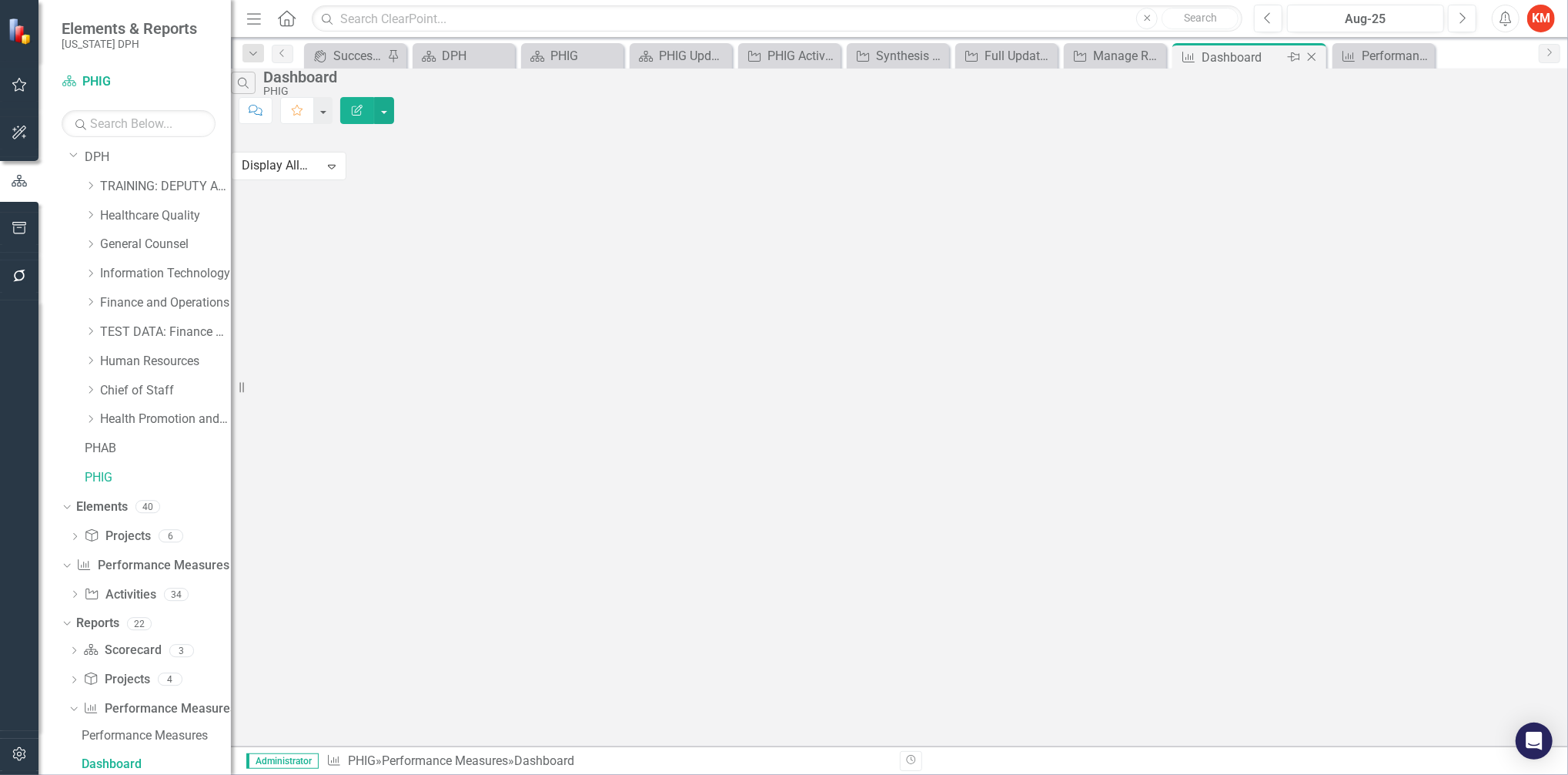
click at [1312, 58] on icon "Close" at bounding box center [1312, 57] width 16 height 12
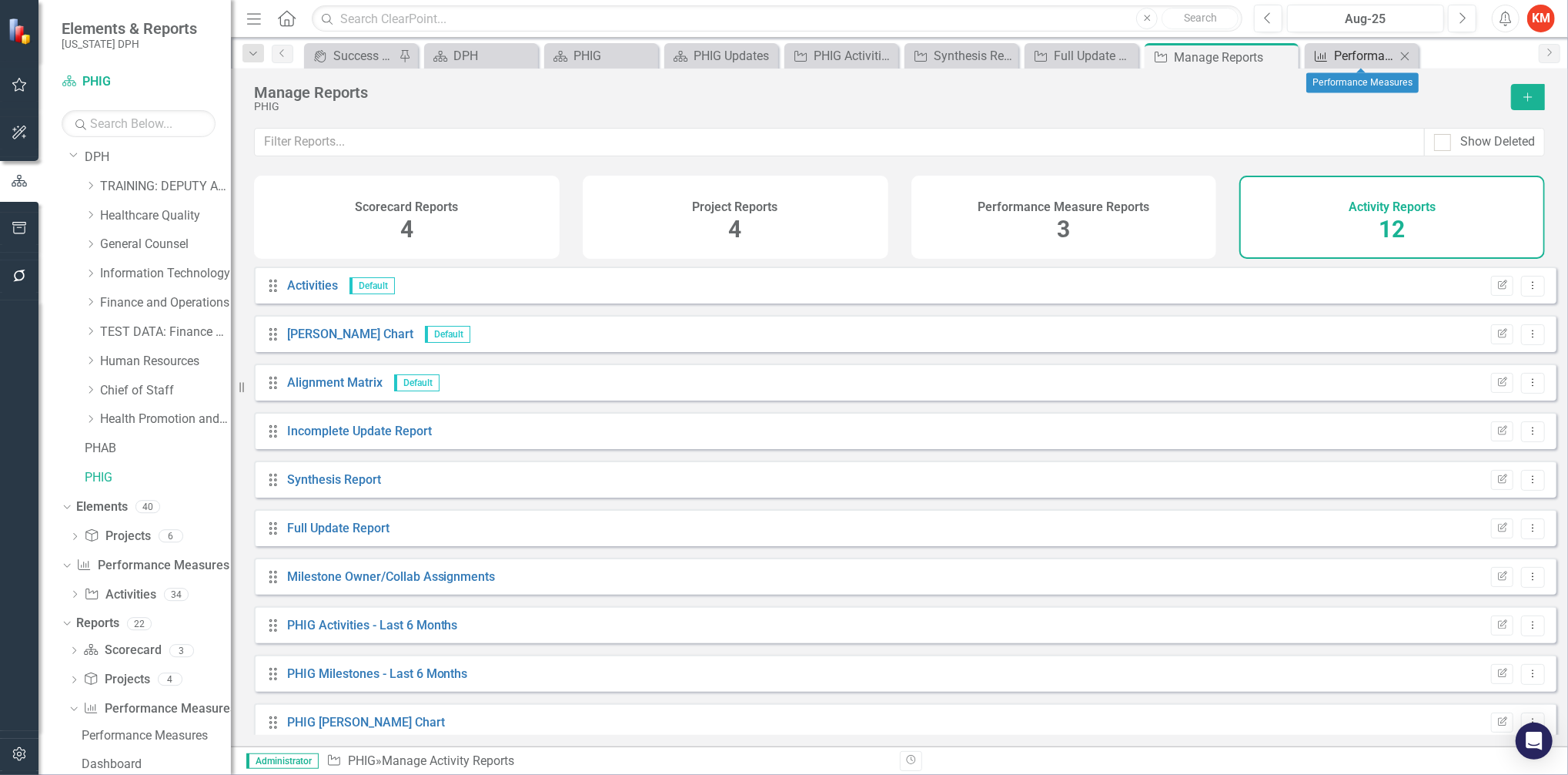
click at [1348, 56] on div "Performance Measures" at bounding box center [1364, 55] width 61 height 19
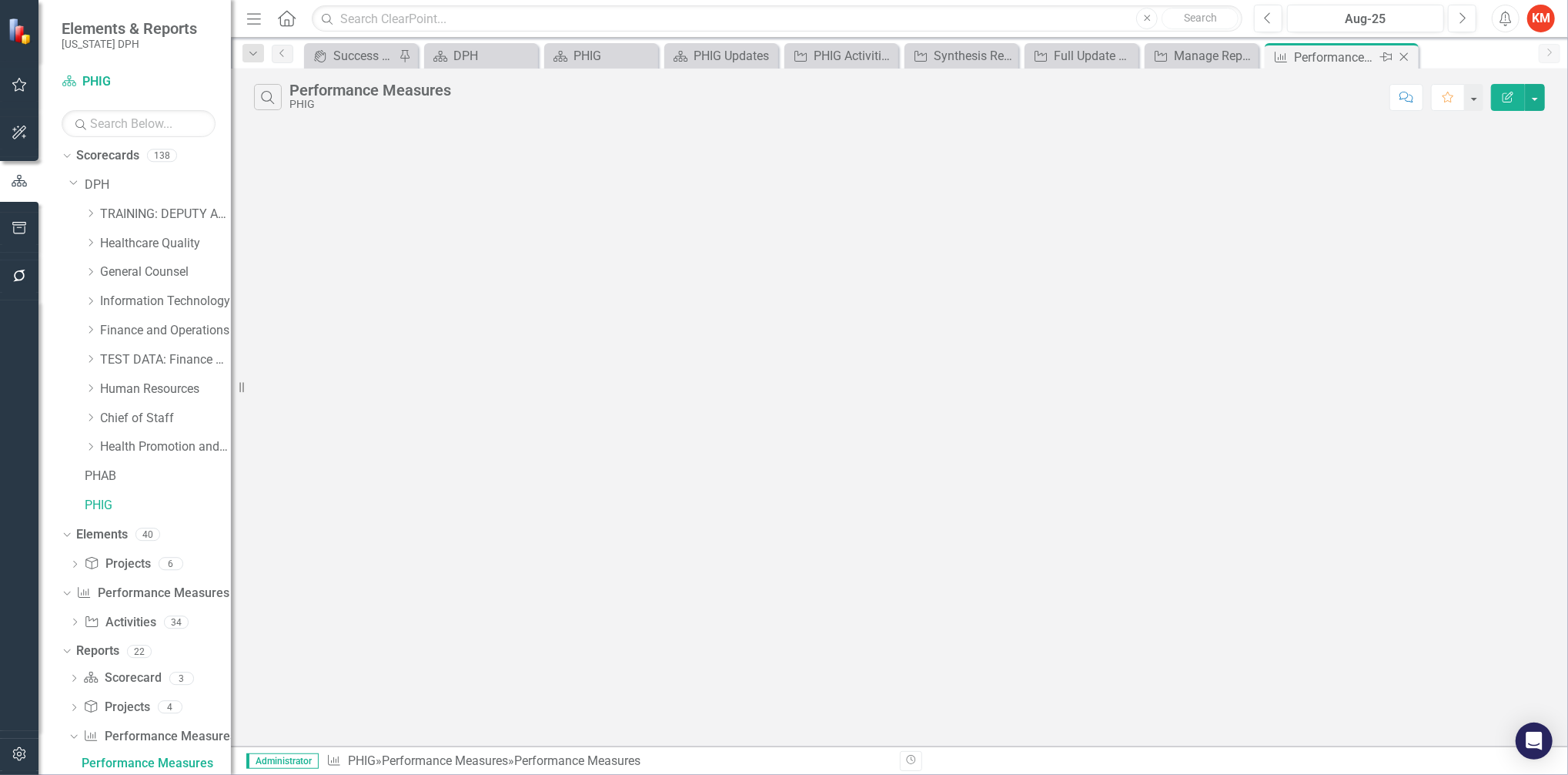
click at [1405, 55] on icon "Close" at bounding box center [1404, 57] width 16 height 12
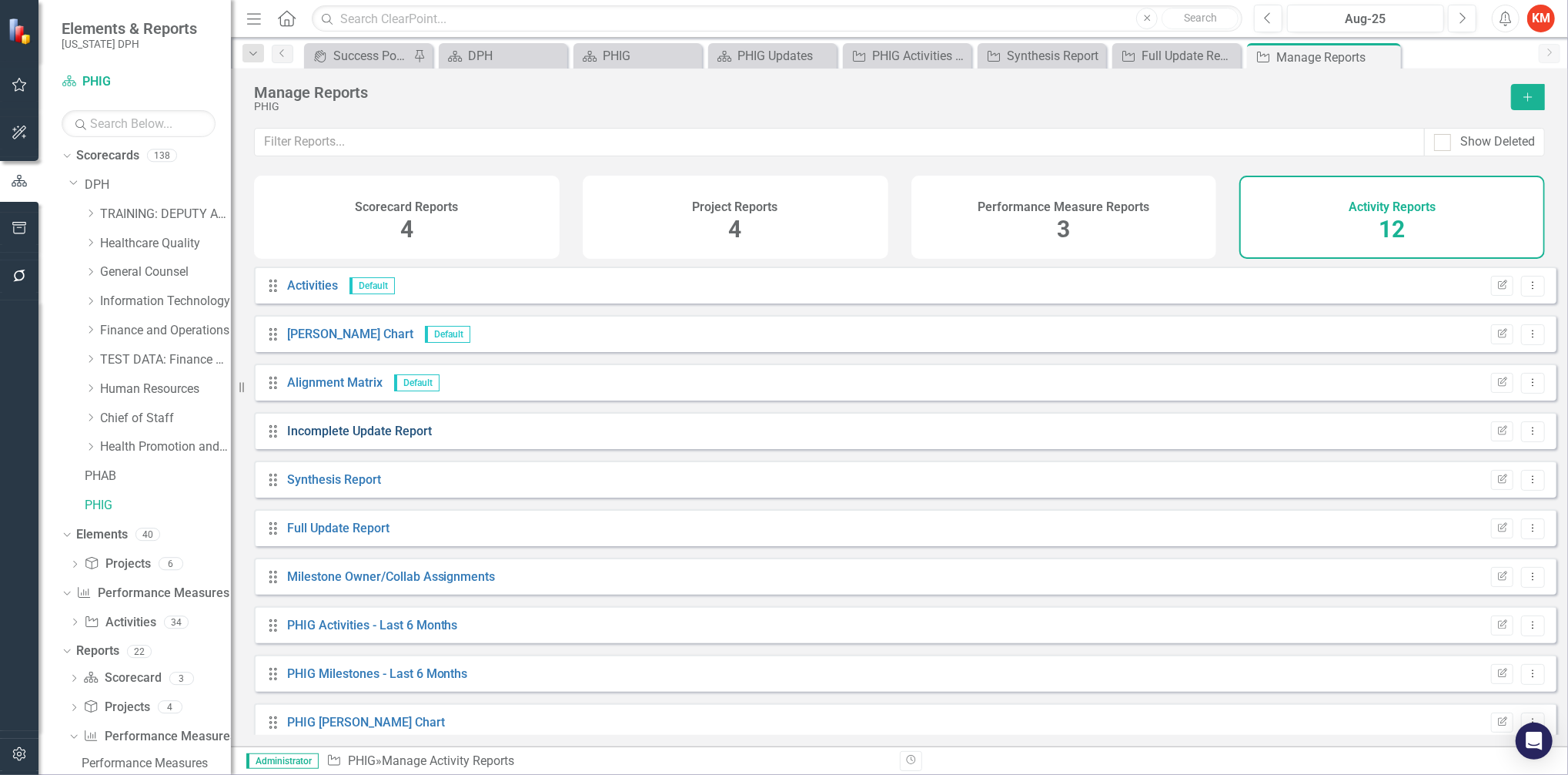
click at [345, 436] on link "Incomplete Update Report" at bounding box center [360, 431] width 145 height 15
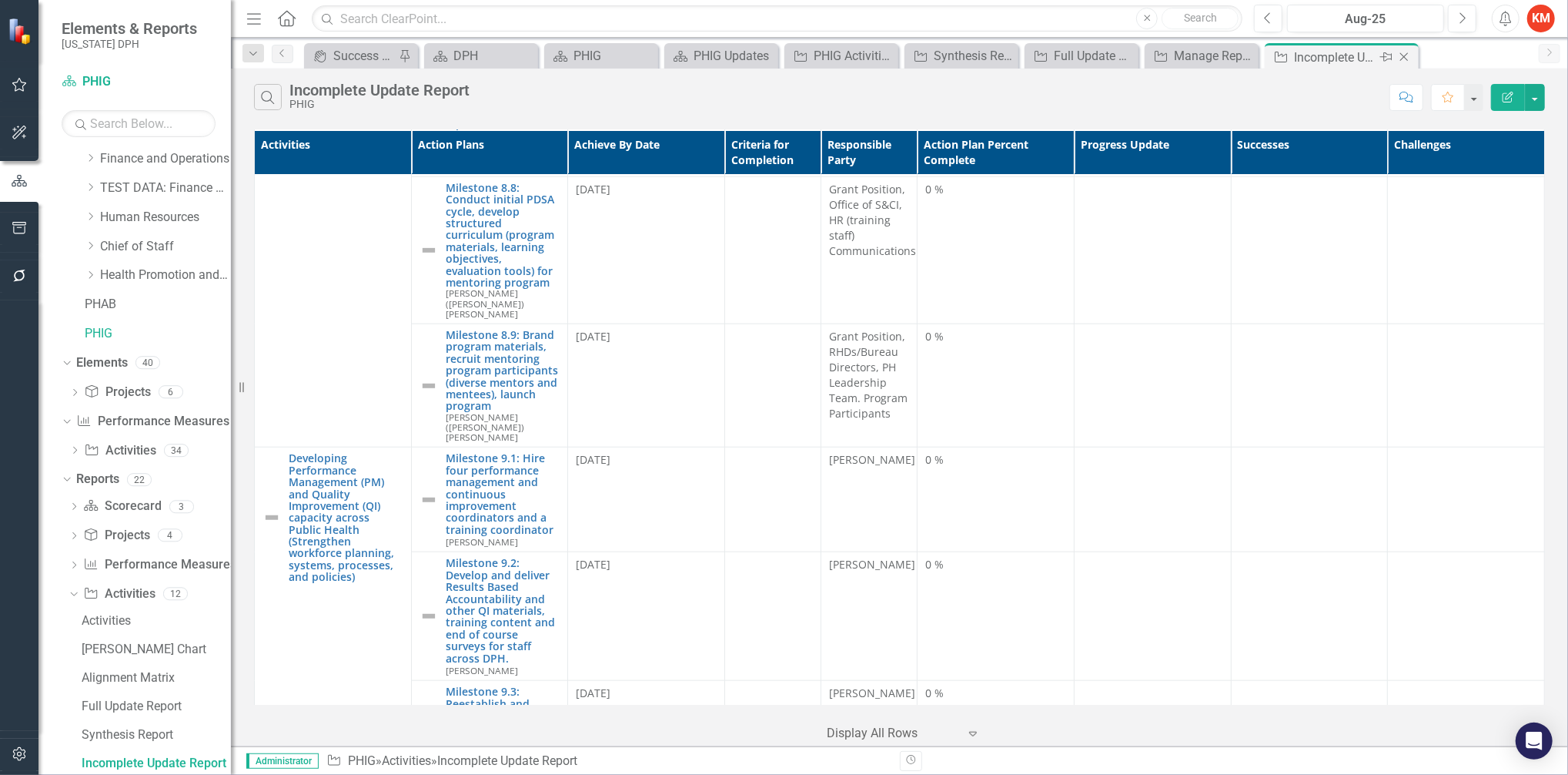
scroll to position [10543, 0]
click at [1408, 58] on icon "Close" at bounding box center [1404, 57] width 16 height 12
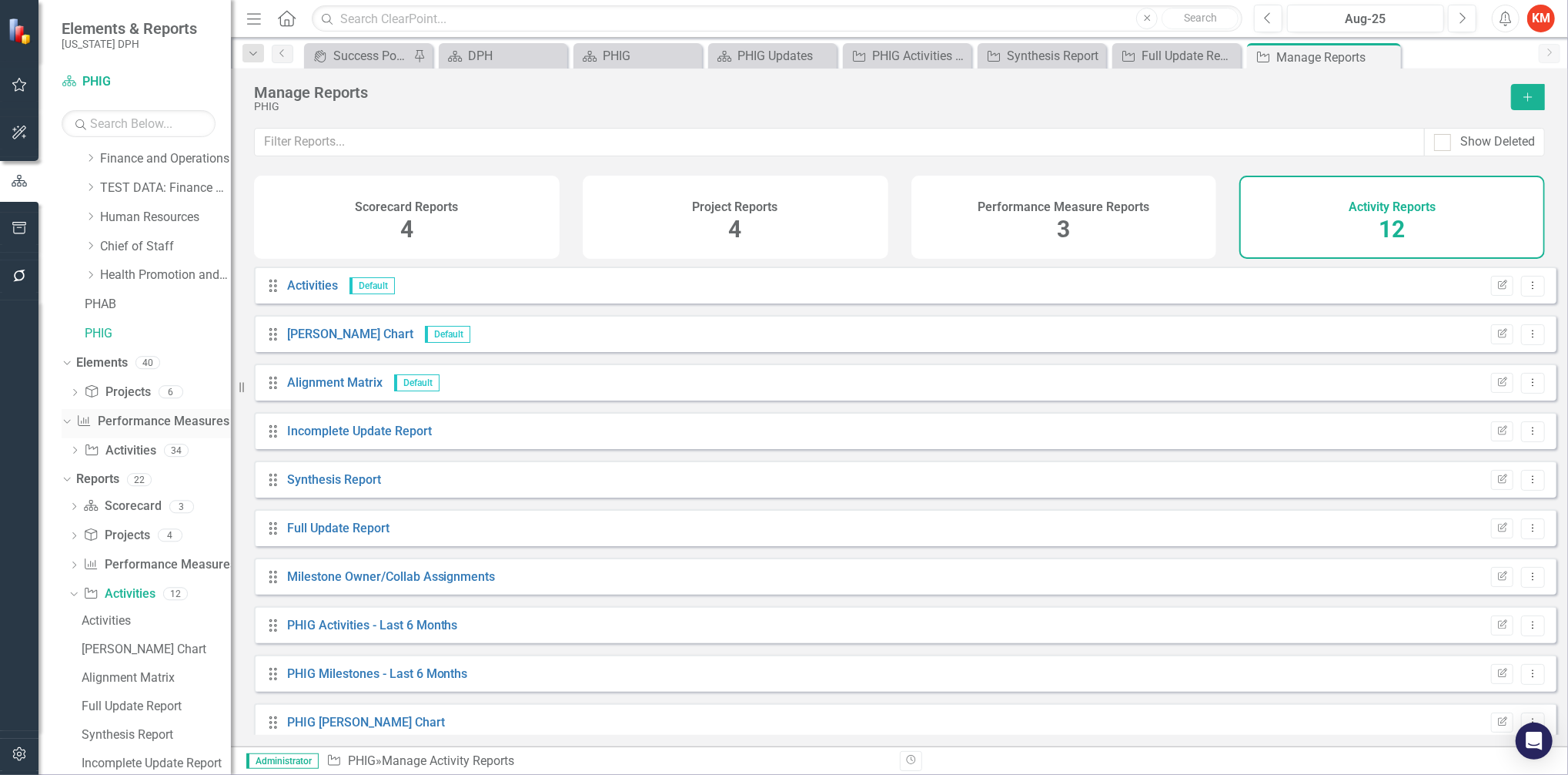
click at [70, 420] on icon "Dropdown" at bounding box center [64, 421] width 8 height 11
click at [75, 452] on icon at bounding box center [75, 450] width 4 height 7
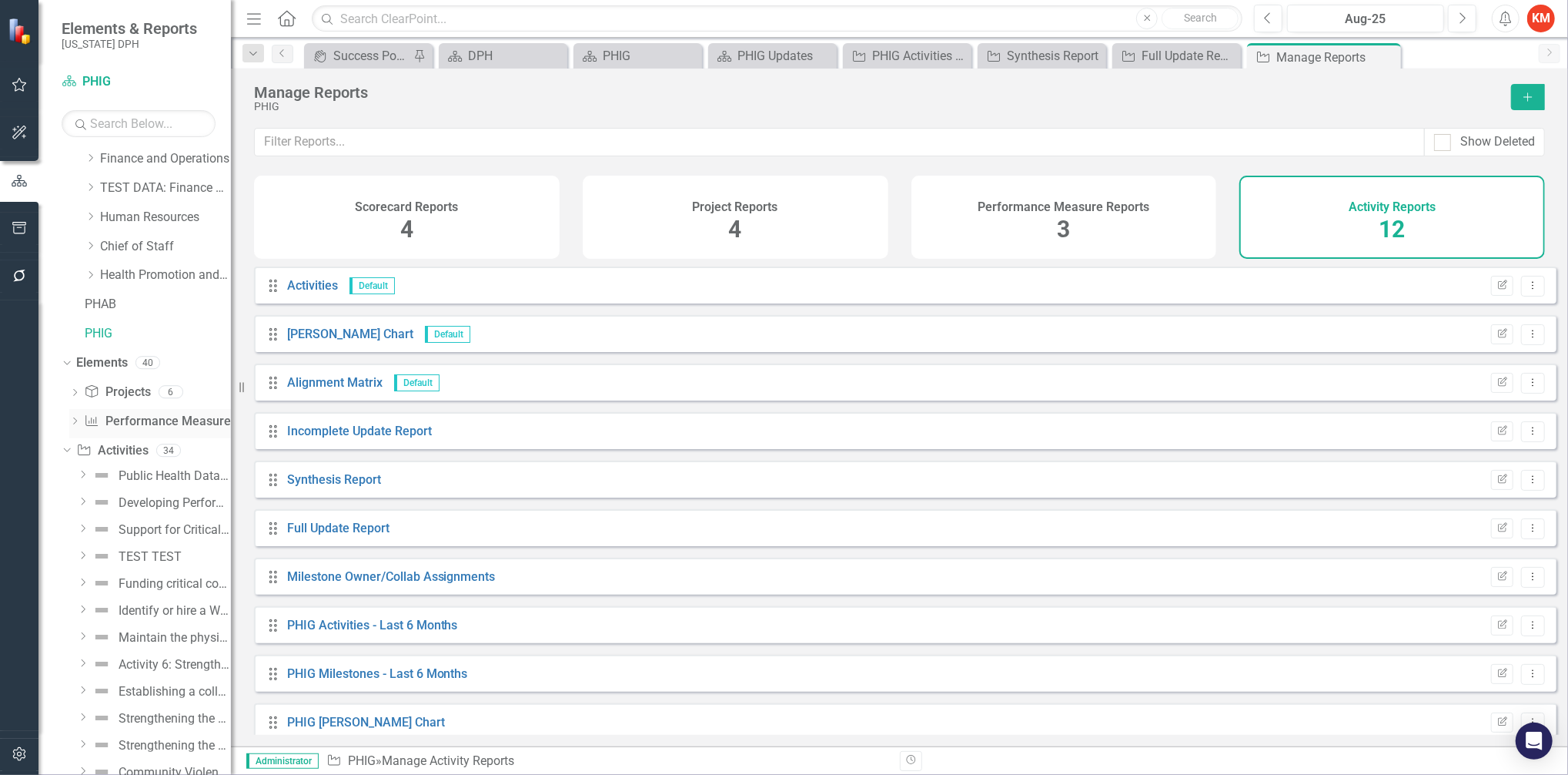
click at [71, 417] on div "Dropdown" at bounding box center [75, 423] width 11 height 13
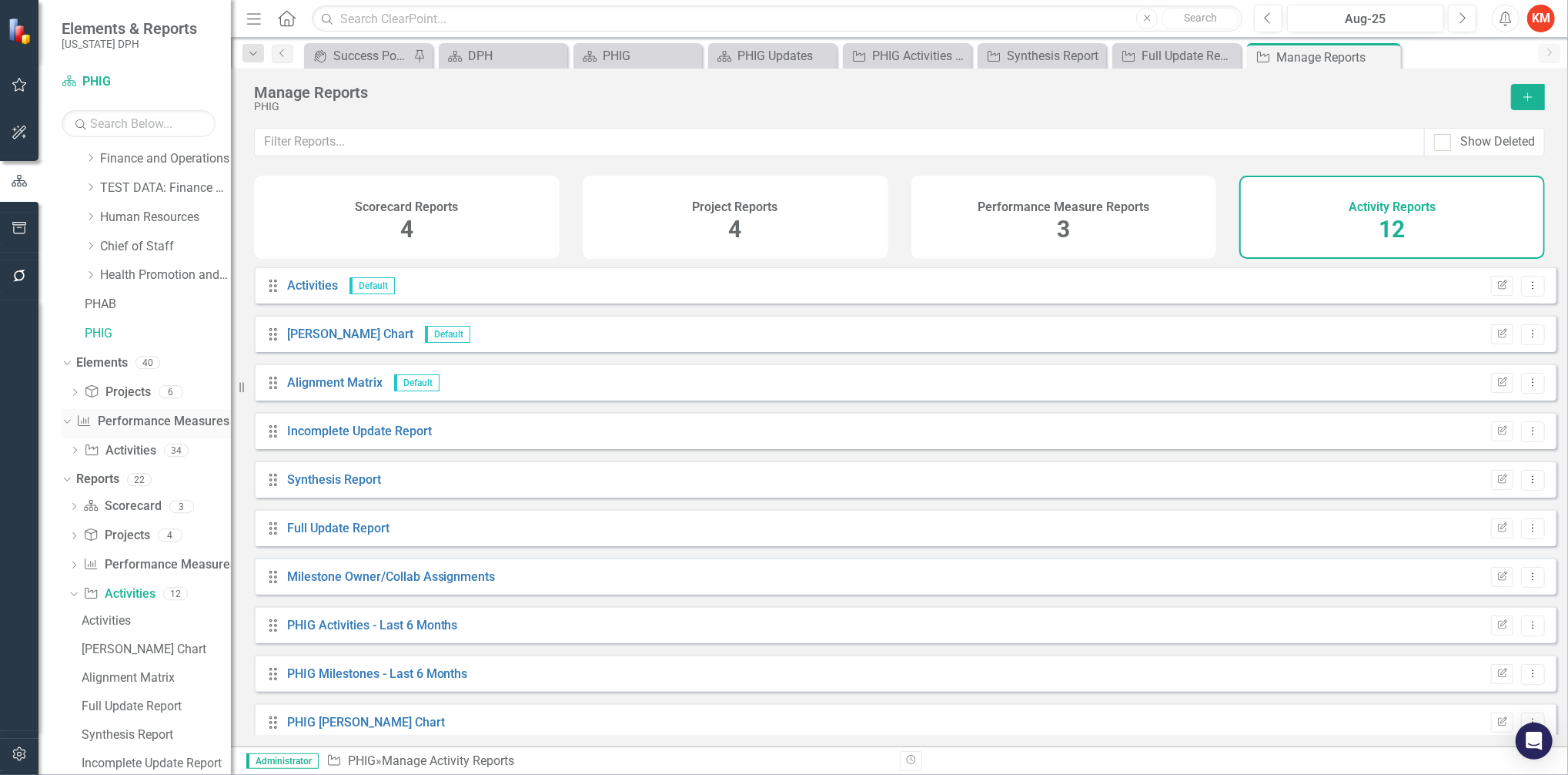
click at [170, 417] on link "Performance Measure Performance Measures" at bounding box center [152, 421] width 153 height 17
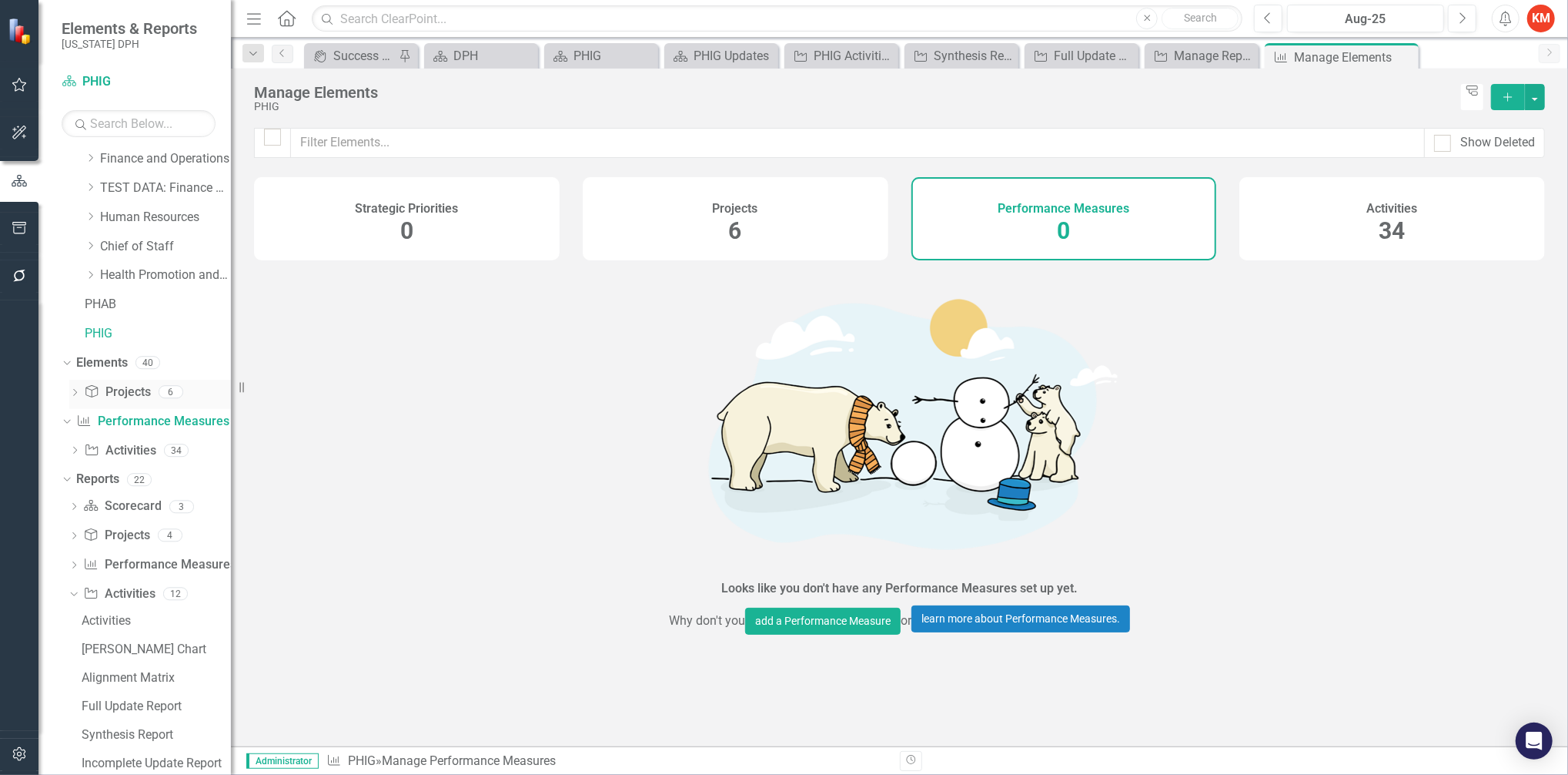
click at [72, 396] on icon "Dropdown" at bounding box center [75, 393] width 11 height 8
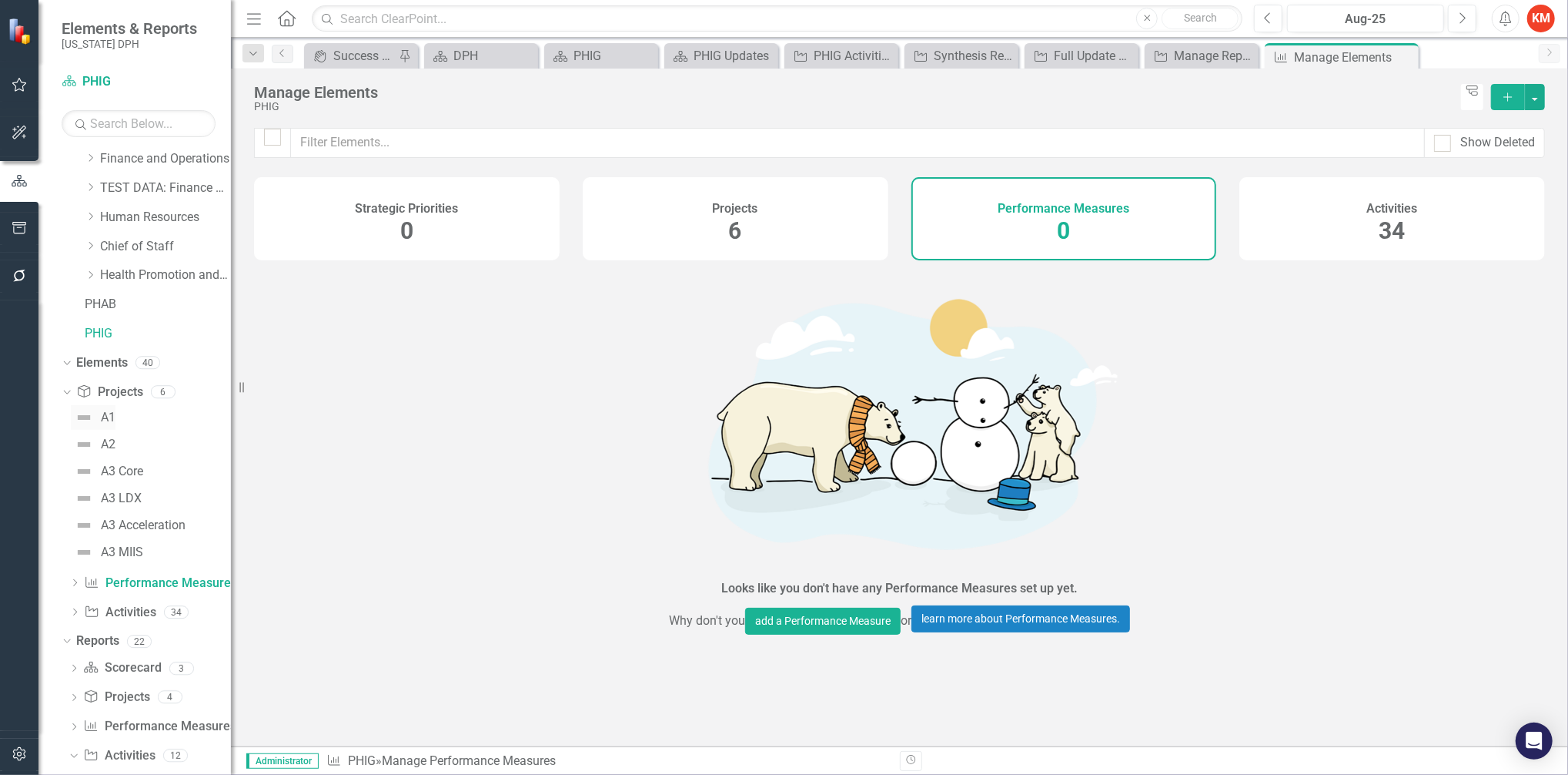
click at [111, 417] on div "A1" at bounding box center [108, 417] width 15 height 14
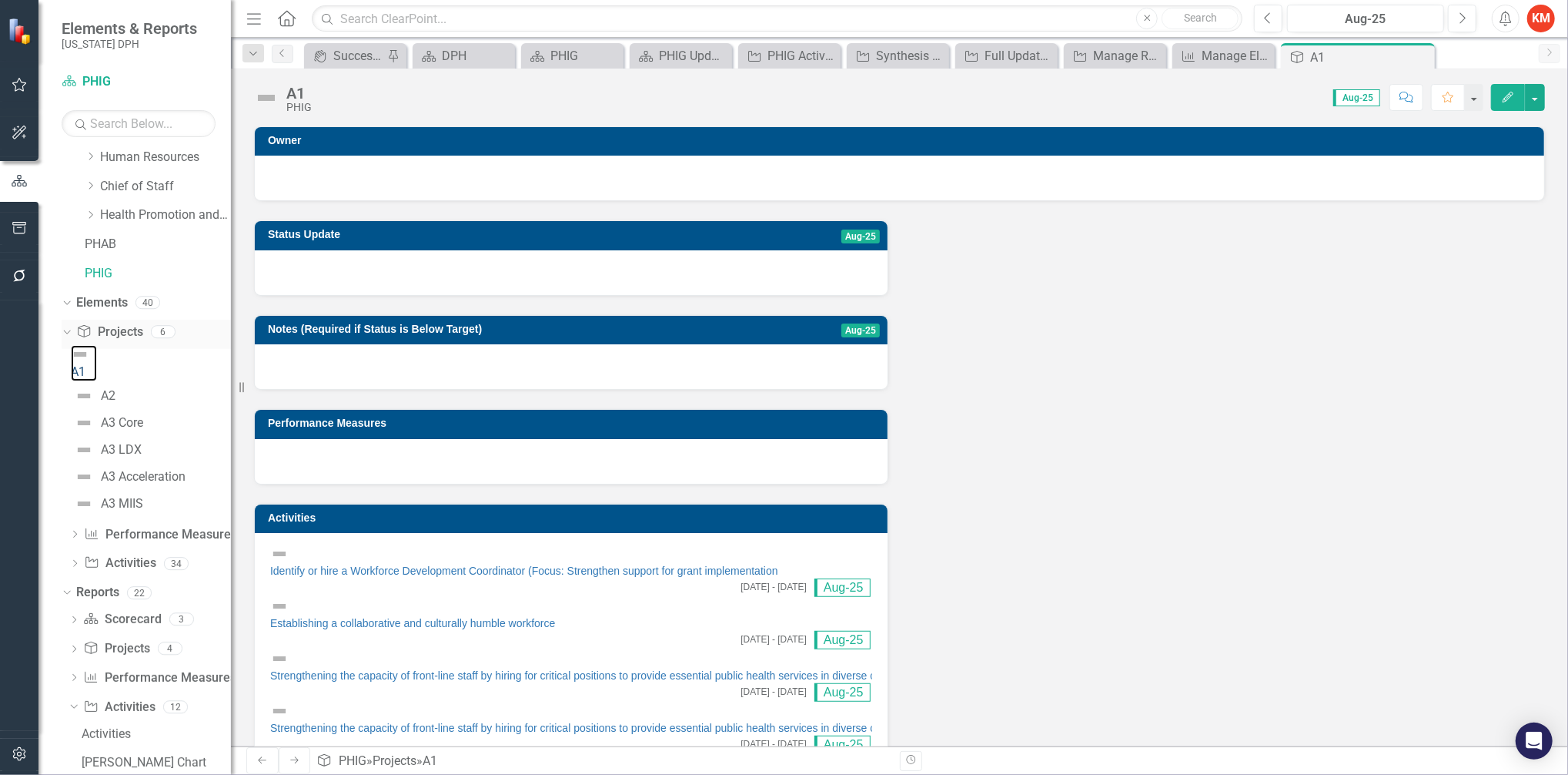
scroll to position [238, 0]
click at [72, 645] on icon "Dropdown" at bounding box center [74, 649] width 11 height 8
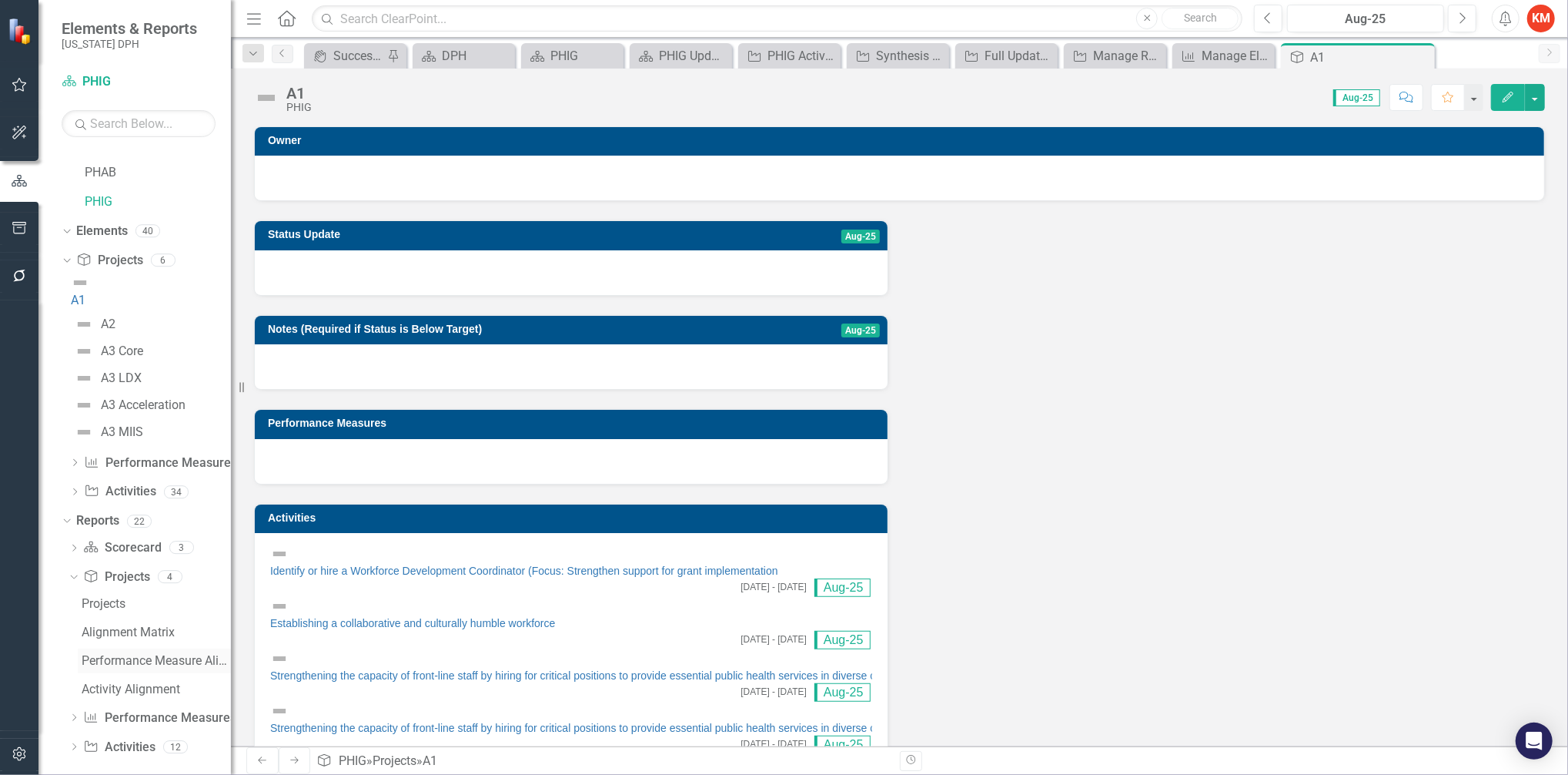
click at [114, 653] on div "Performance Measure Alignment" at bounding box center [156, 660] width 149 height 14
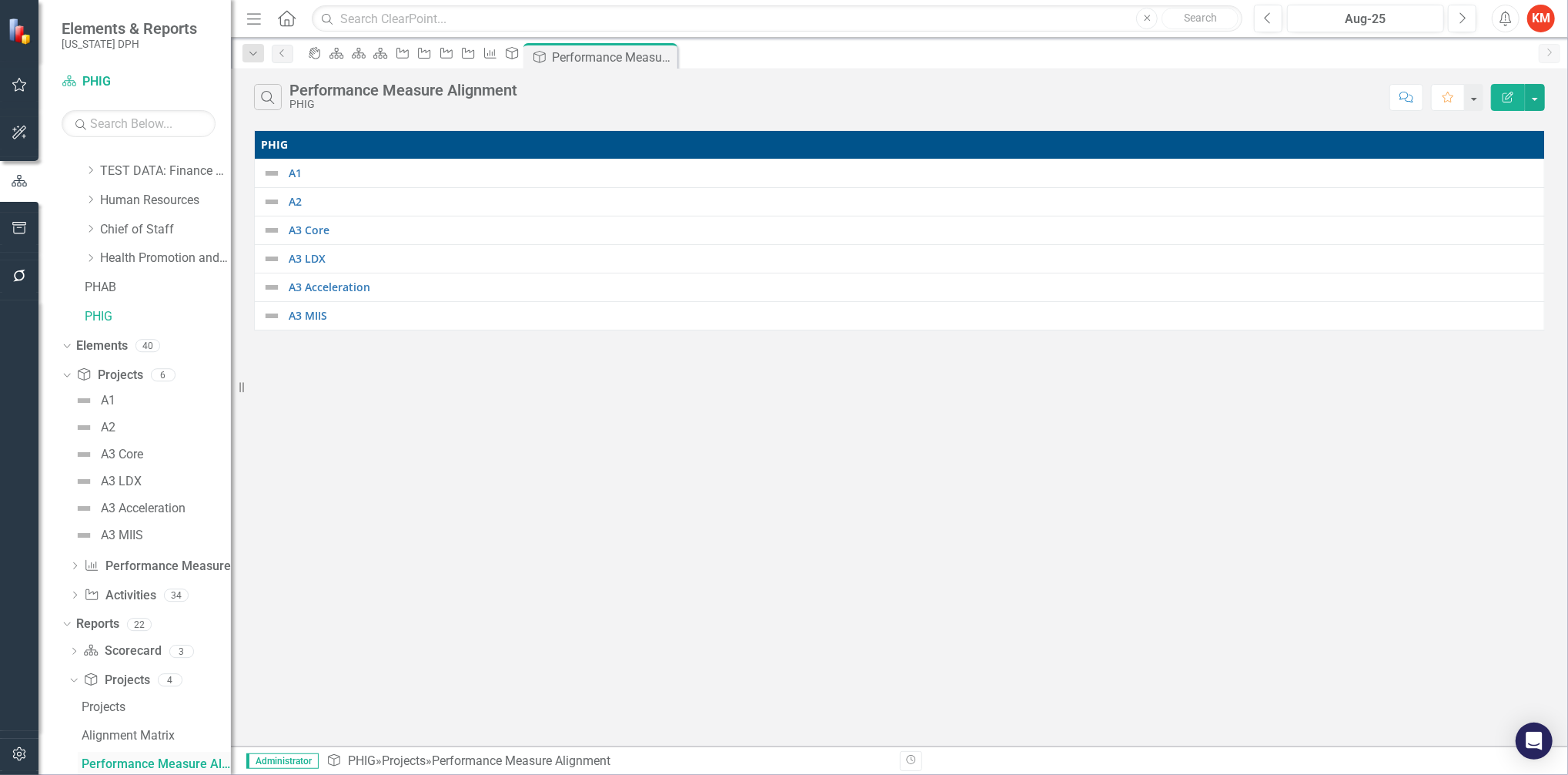
scroll to position [308, 0]
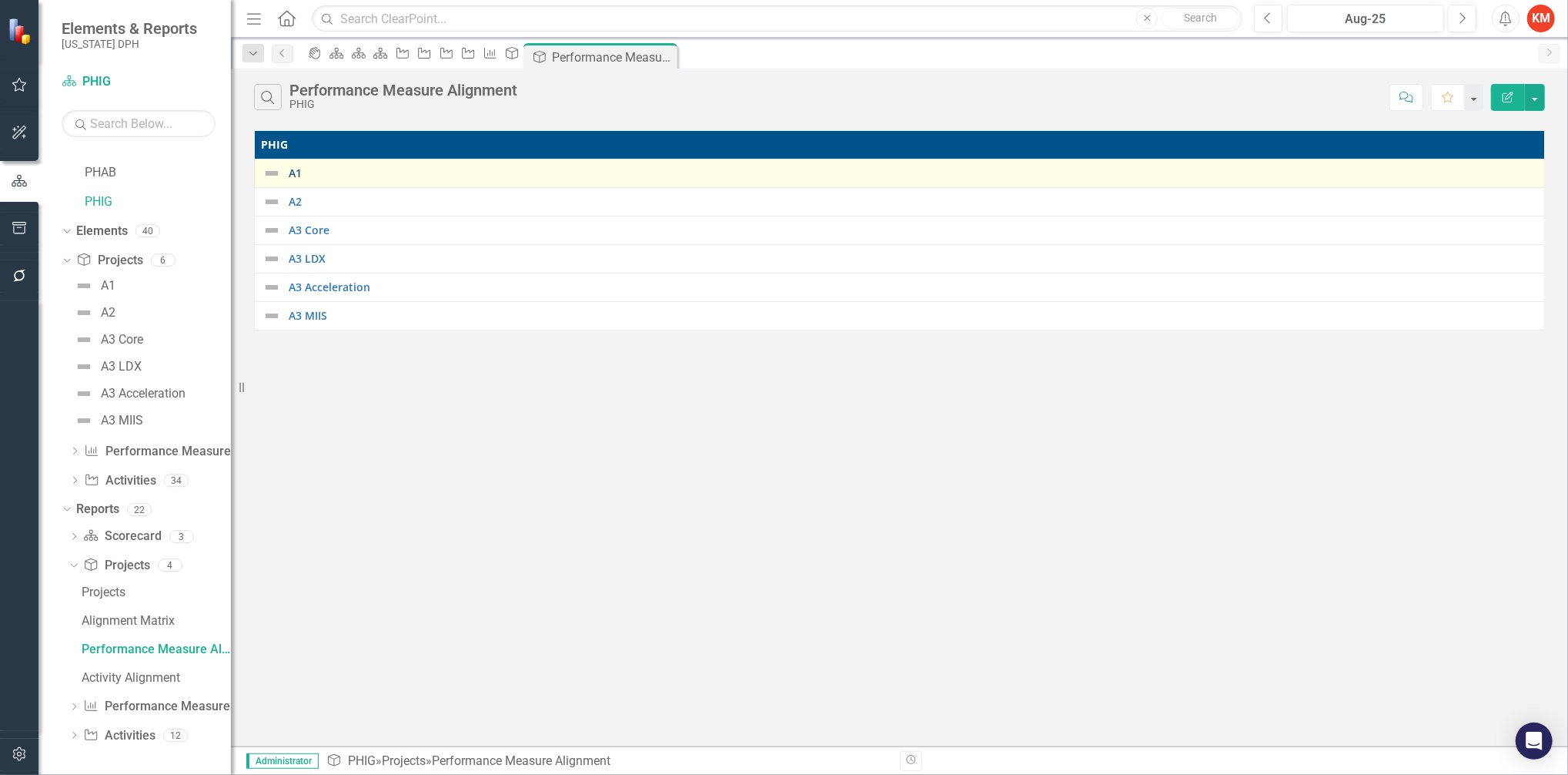
click at [289, 167] on link "A1" at bounding box center [913, 173] width 1248 height 12
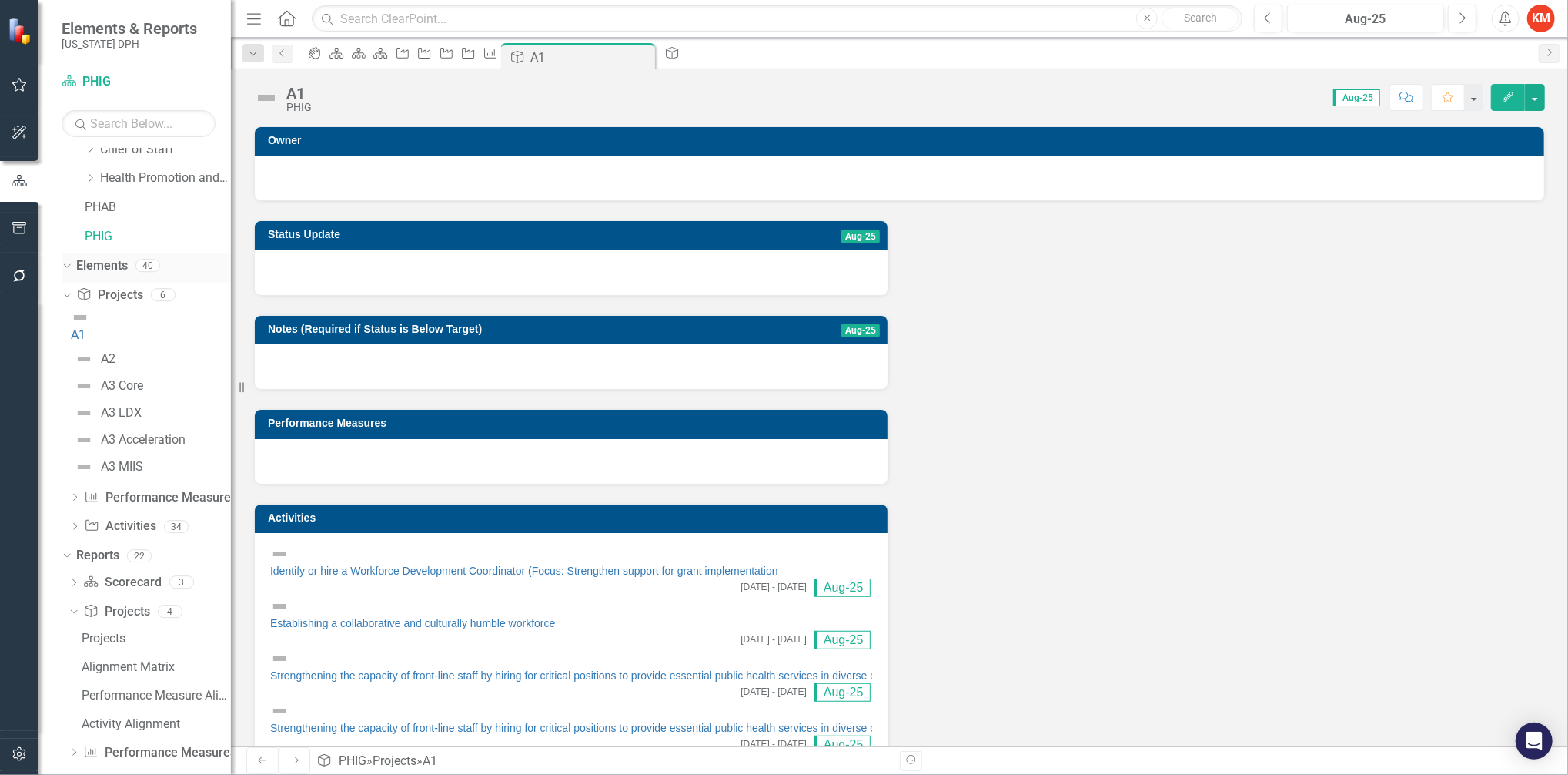
scroll to position [308, 0]
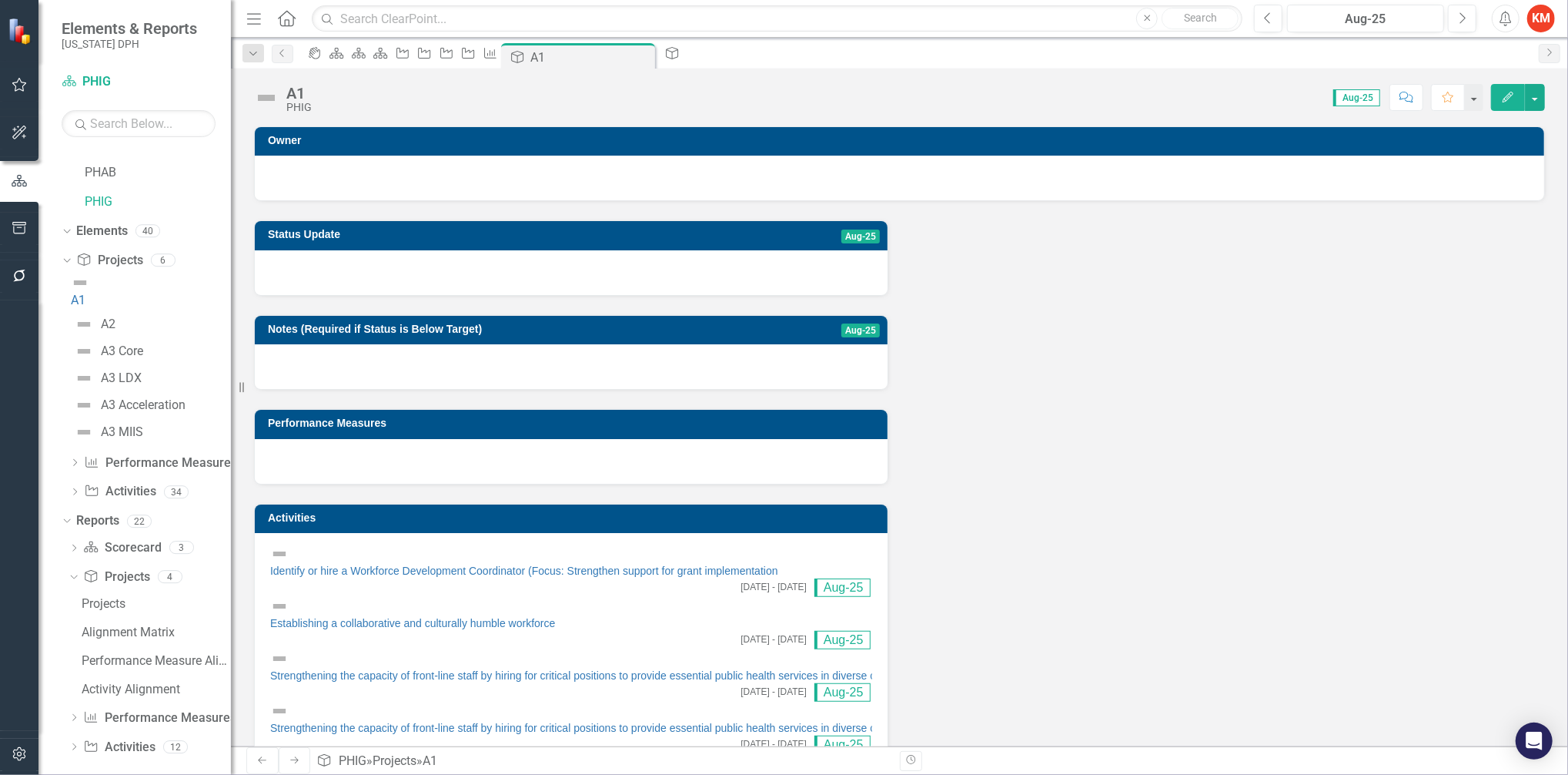
click at [1101, 619] on div "Status Update Aug-25 Notes (Required if Status is Below Target) Aug-25 Performa…" at bounding box center [899, 669] width 1314 height 935
click at [70, 488] on div "Dropdown" at bounding box center [75, 494] width 11 height 13
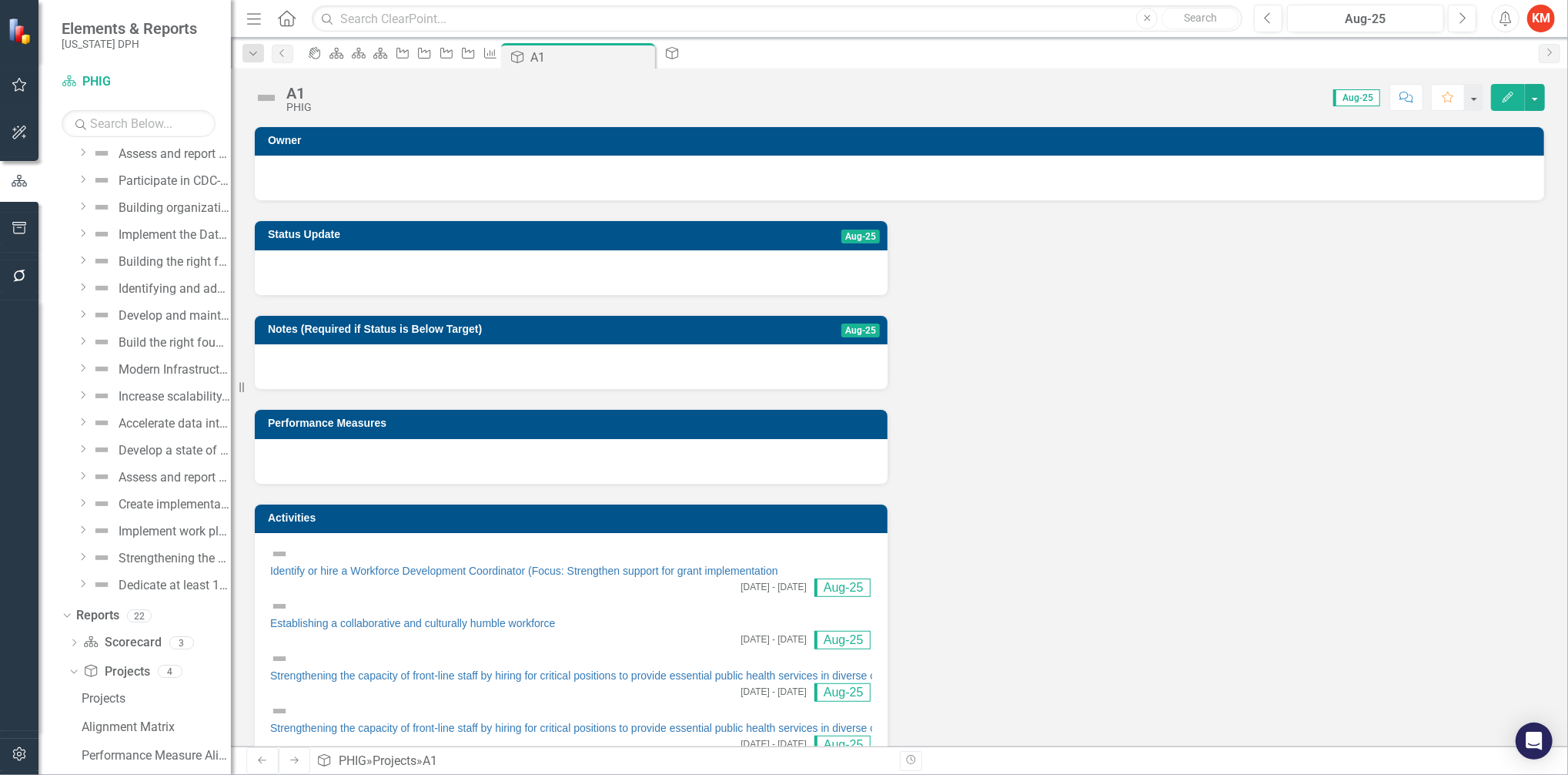
scroll to position [1063, 0]
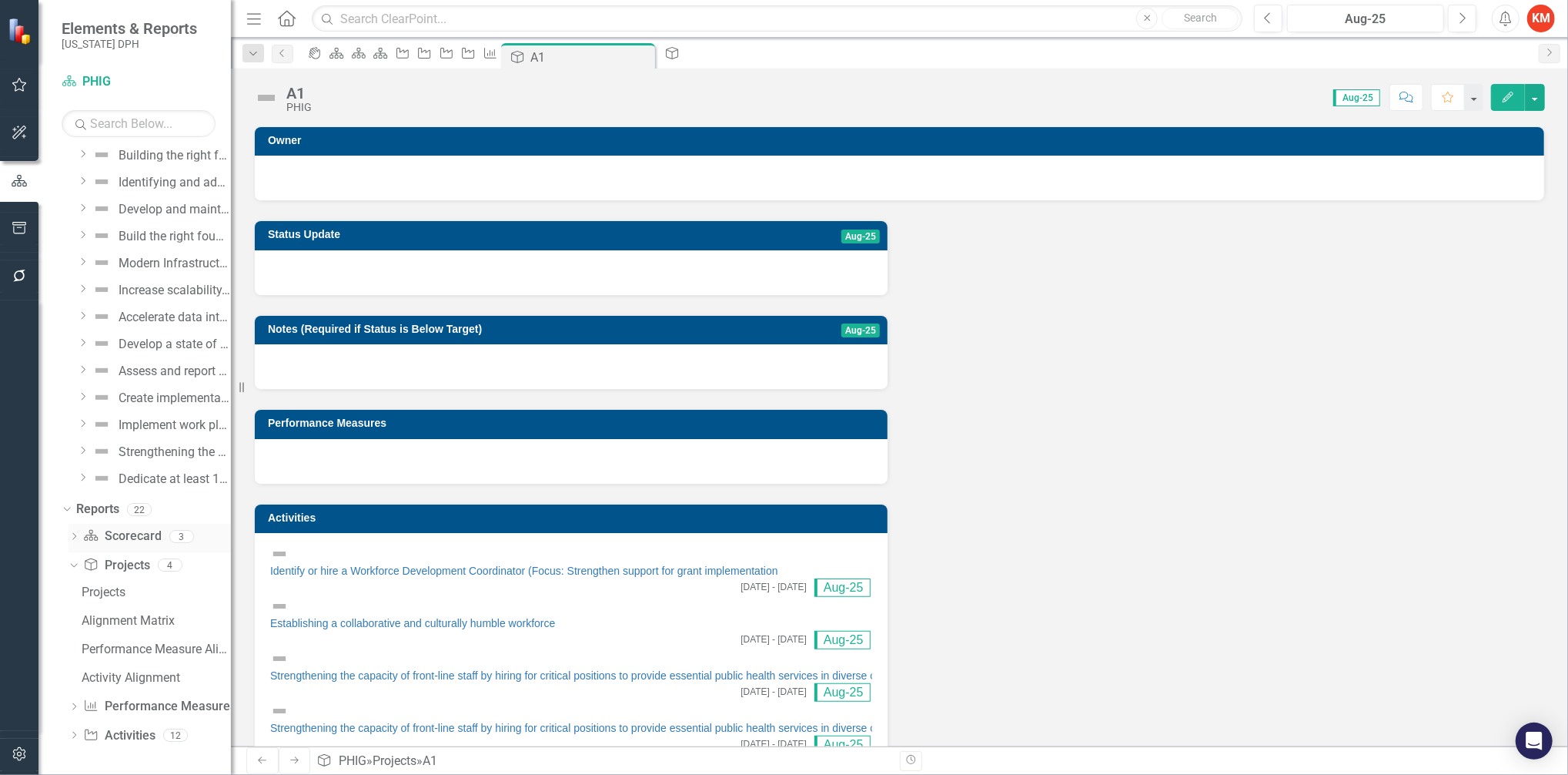
click at [69, 530] on div "Dropdown Scorecard Scorecard 3" at bounding box center [150, 538] width 163 height 29
click at [72, 708] on icon "Dropdown" at bounding box center [74, 707] width 11 height 8
click at [152, 655] on div "Performance Measures" at bounding box center [156, 650] width 149 height 14
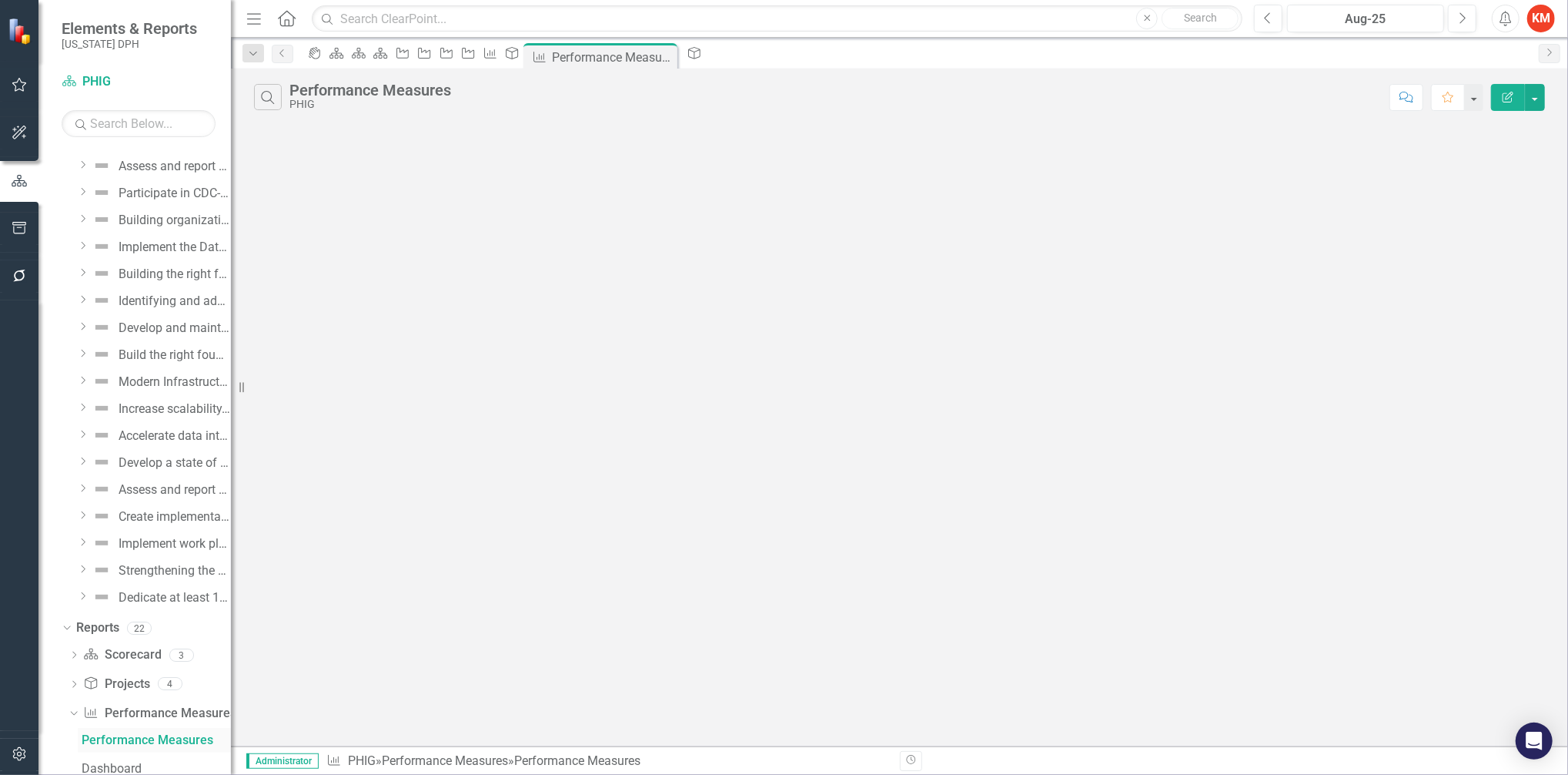
scroll to position [920, 0]
click at [87, 673] on icon "Scorecard" at bounding box center [91, 677] width 16 height 12
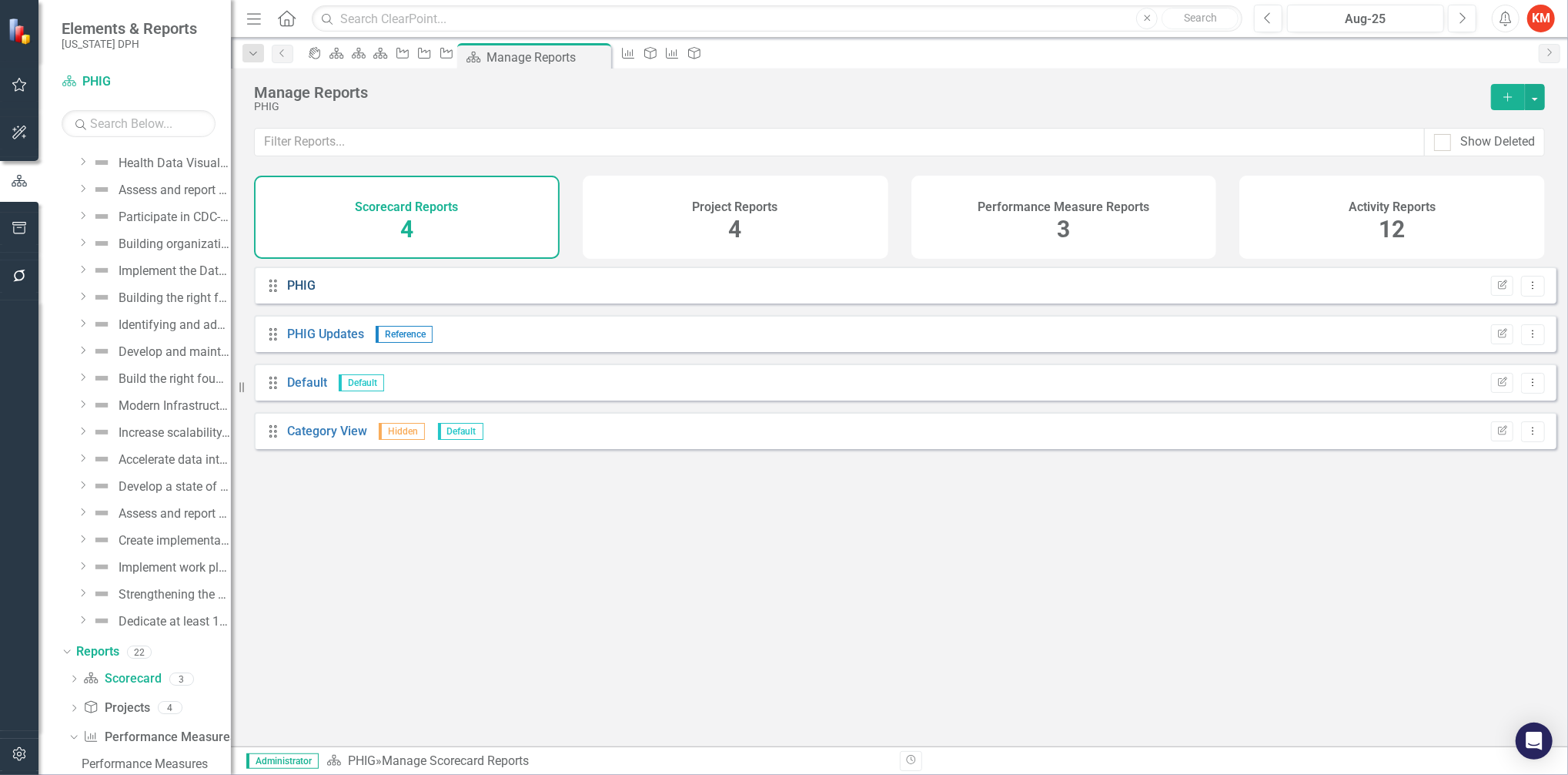
click at [309, 293] on link "PHIG" at bounding box center [301, 285] width 28 height 15
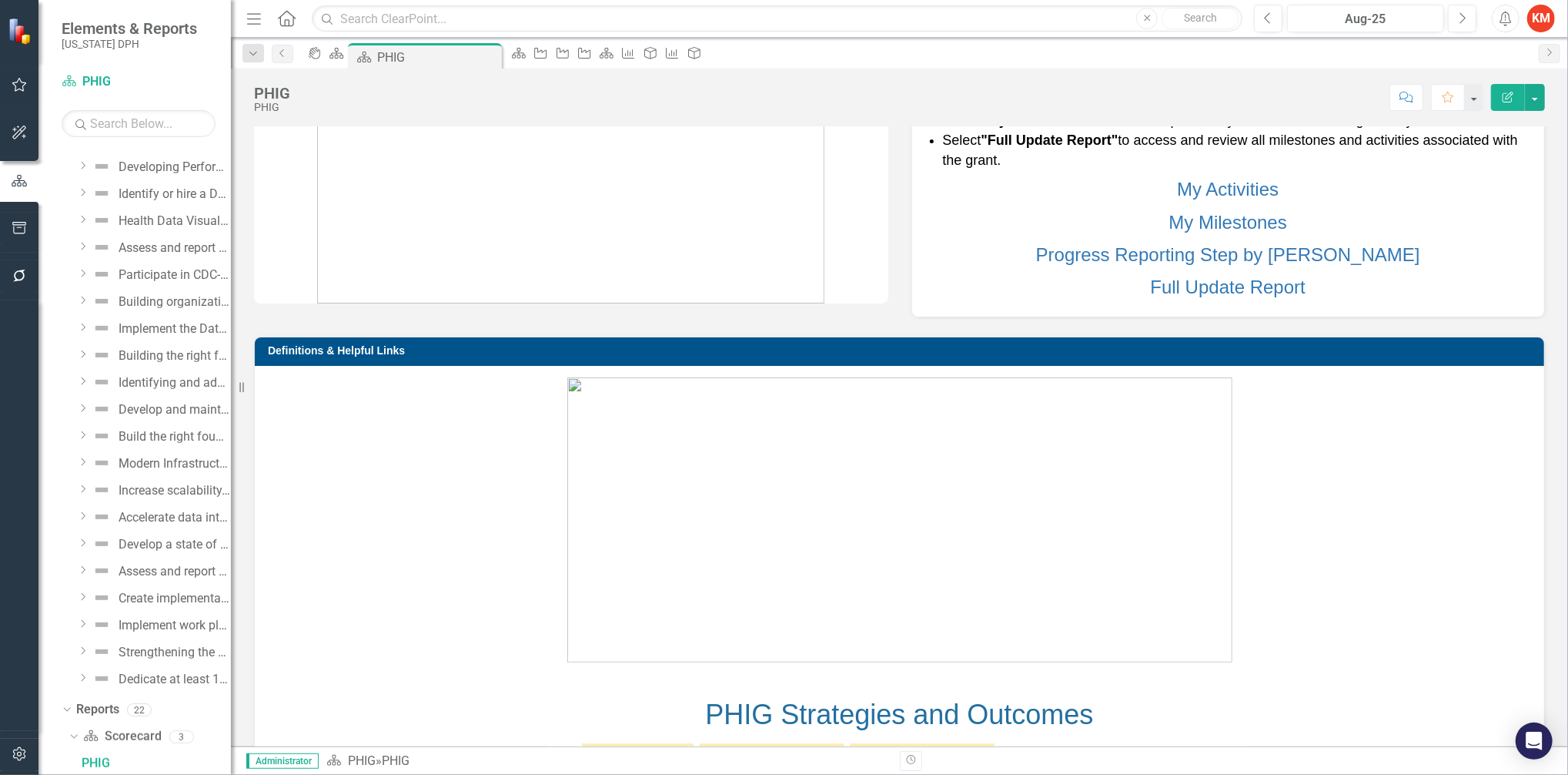
scroll to position [1117, 0]
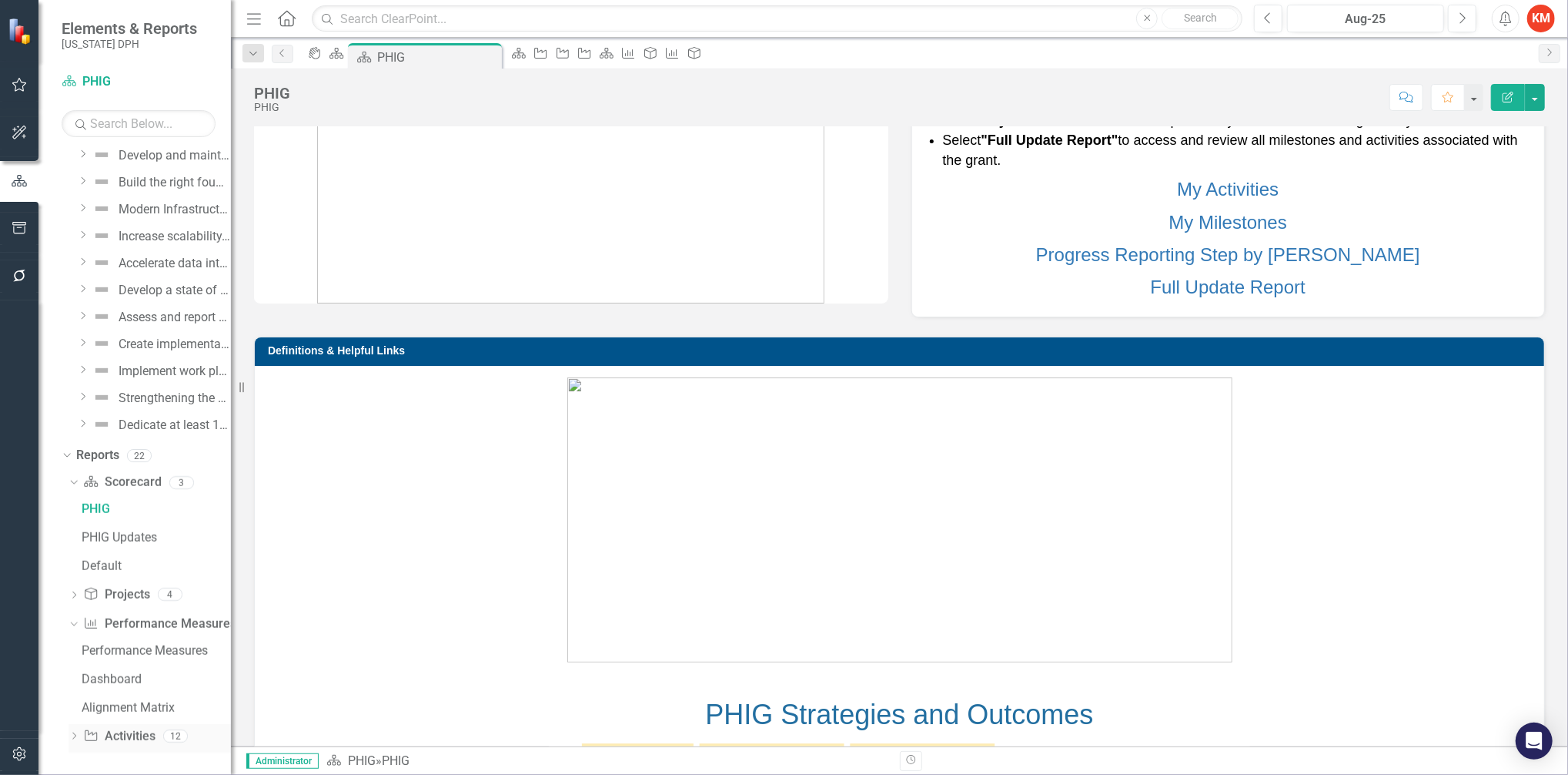
click at [69, 732] on div "Dropdown" at bounding box center [74, 737] width 11 height 13
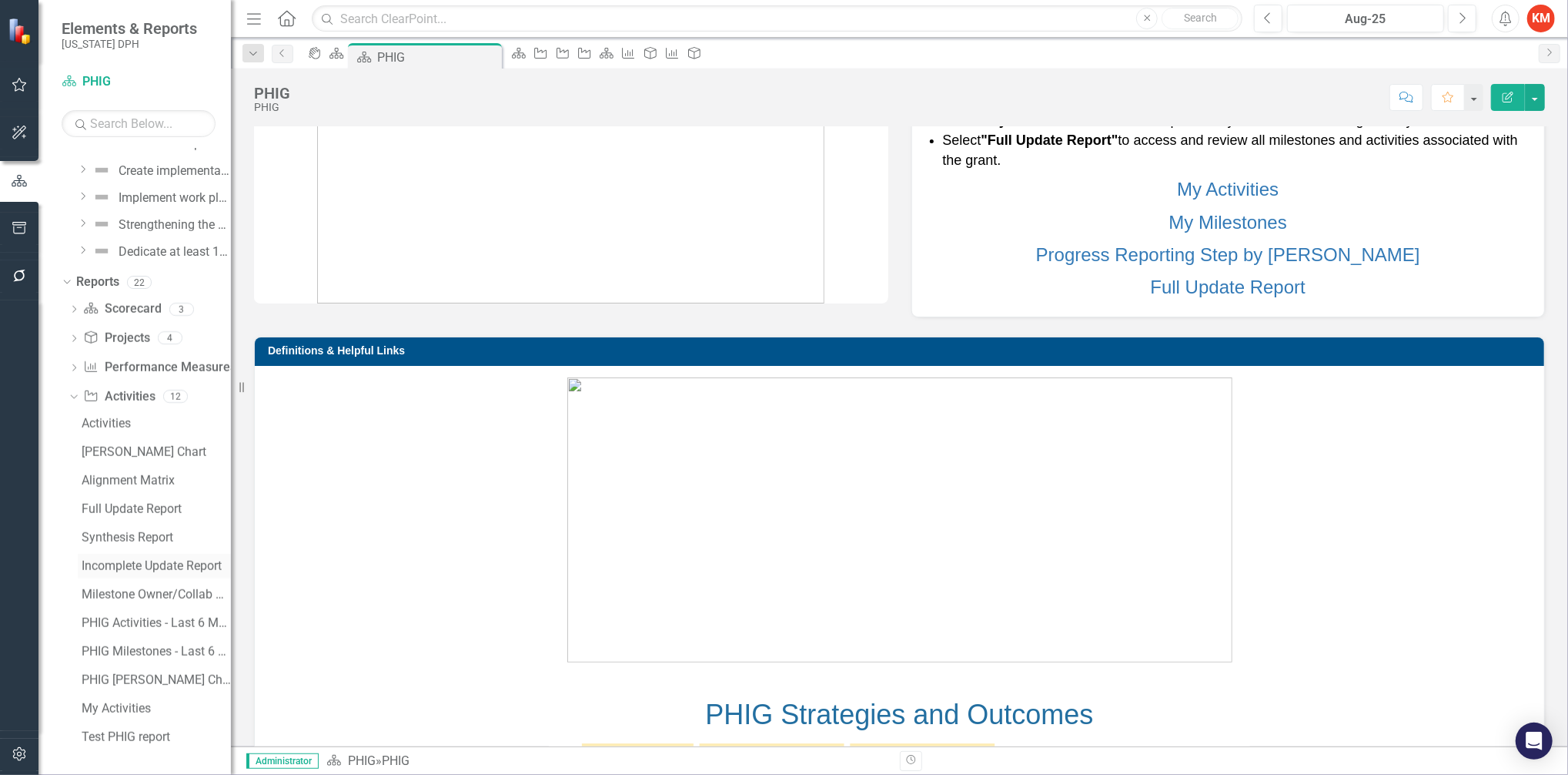
click at [154, 561] on div "Incomplete Update Report" at bounding box center [156, 565] width 149 height 14
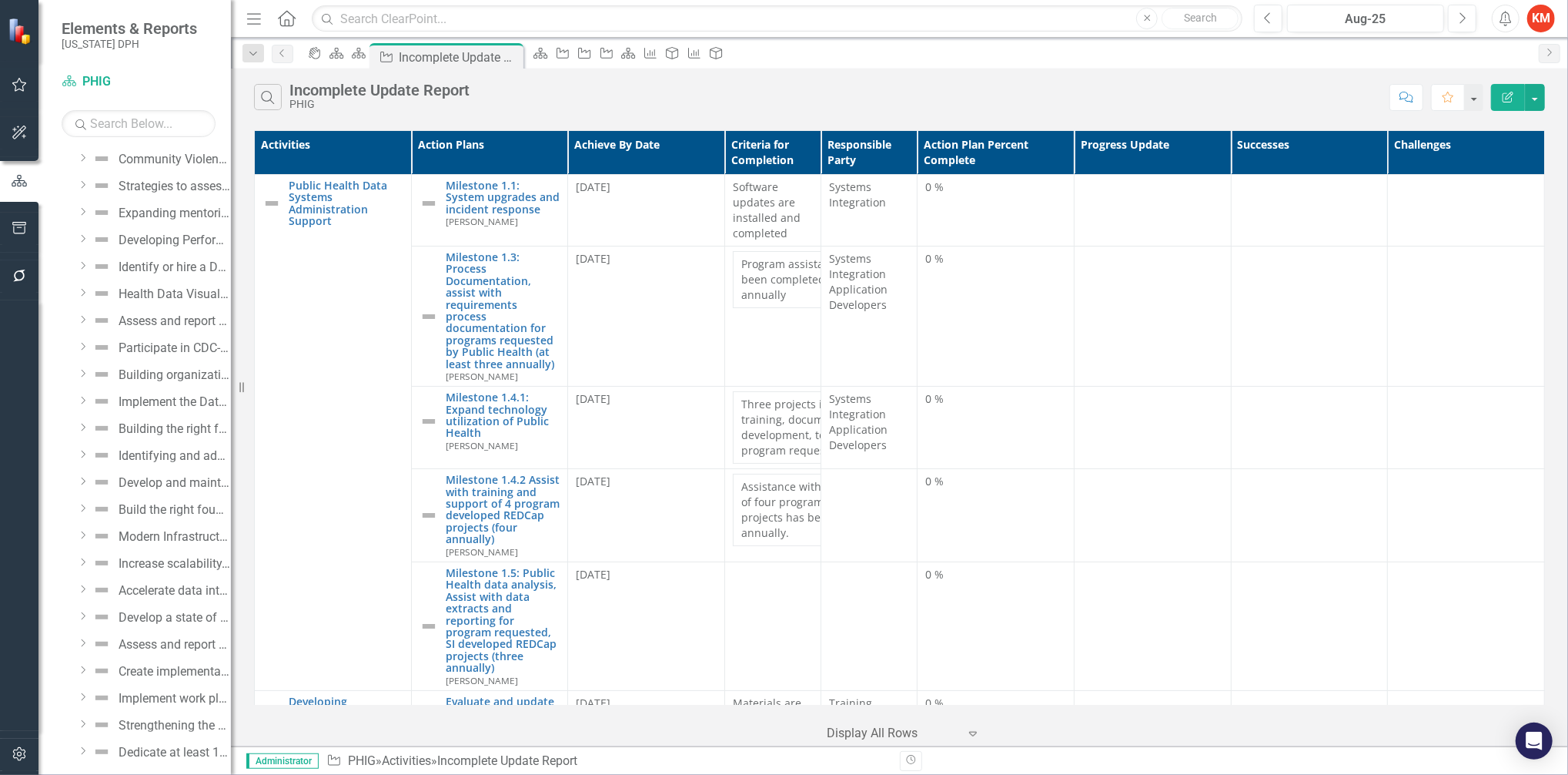
scroll to position [790, 0]
click at [1197, 65] on div "icon.portal Scorecard Scorecard Activity Incomplete Update Report Pin Close Sco…" at bounding box center [916, 55] width 1230 height 25
click at [517, 57] on icon "Close" at bounding box center [509, 57] width 16 height 12
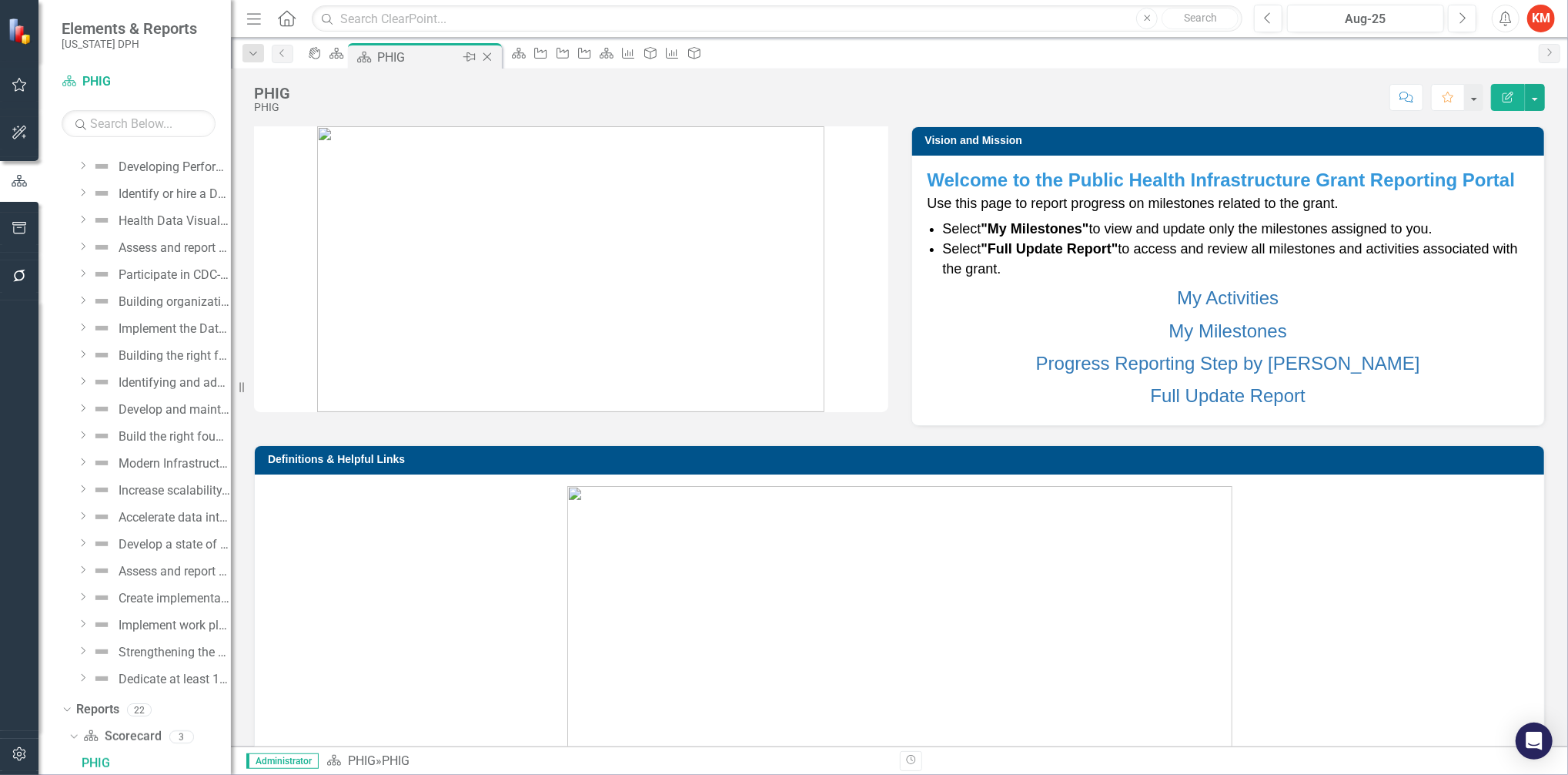
click at [495, 60] on icon "Close" at bounding box center [487, 57] width 16 height 12
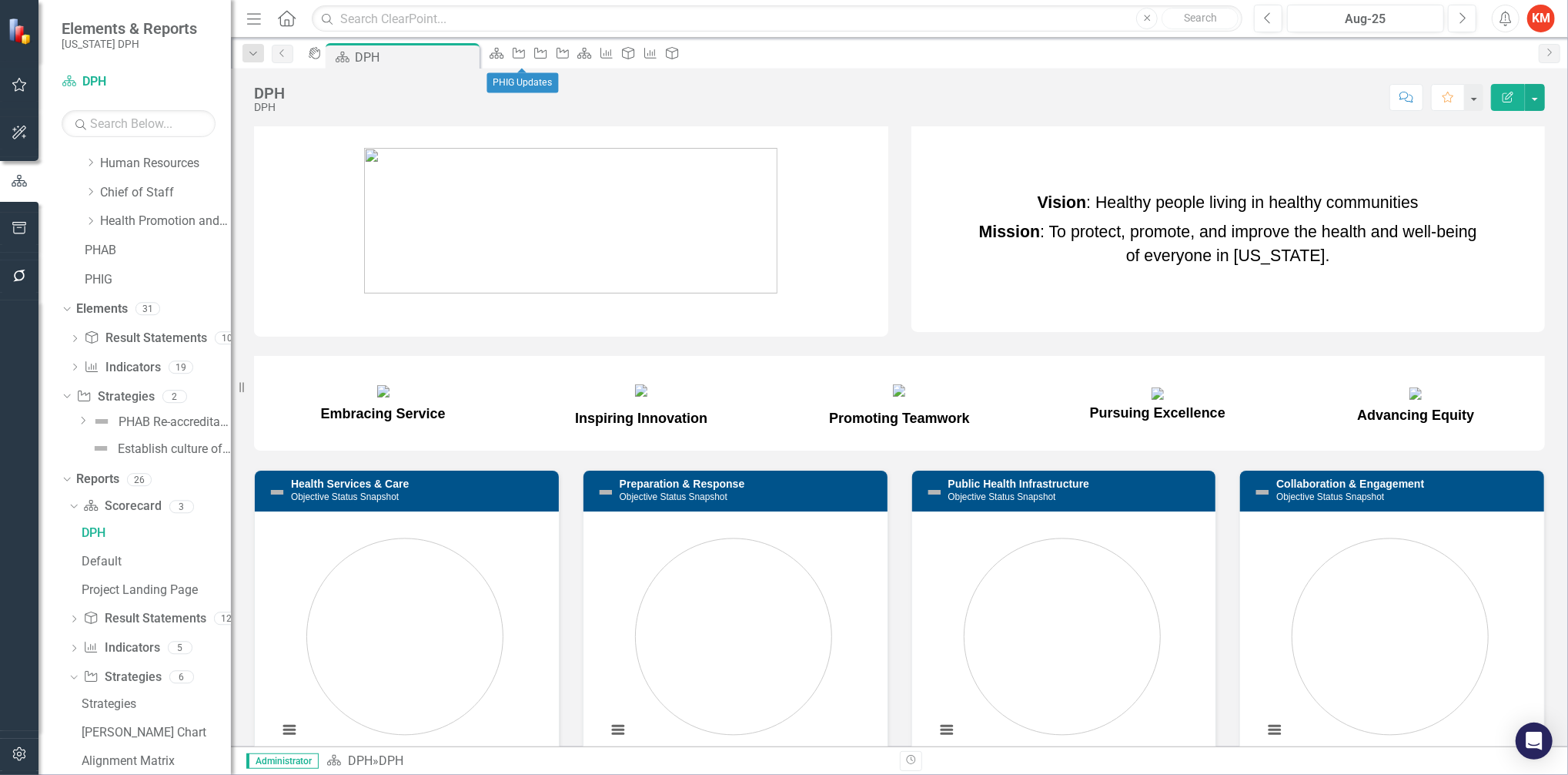
scroll to position [1, 0]
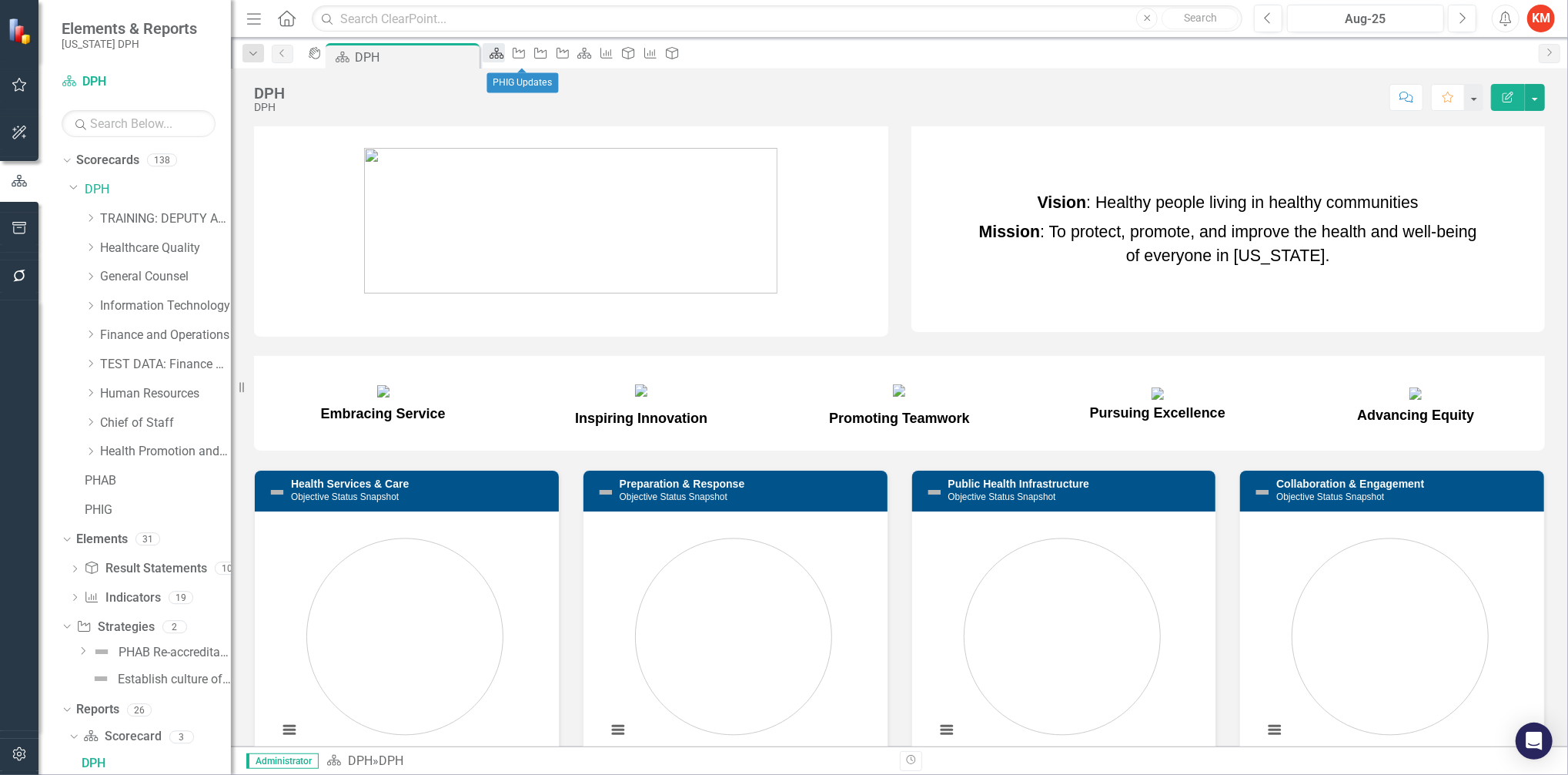
click at [504, 59] on icon at bounding box center [497, 53] width 14 height 11
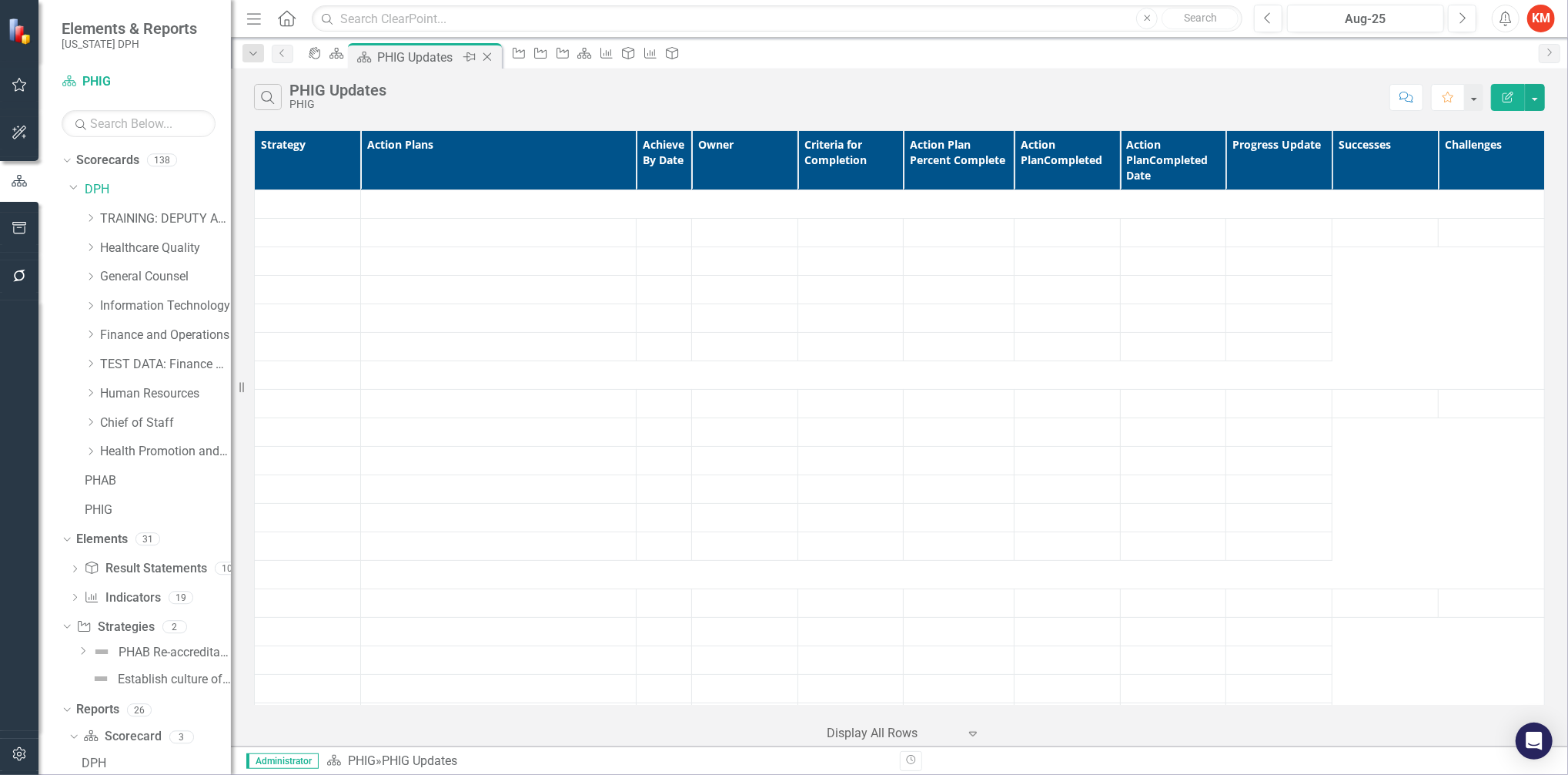
click at [495, 54] on icon "Close" at bounding box center [487, 57] width 16 height 12
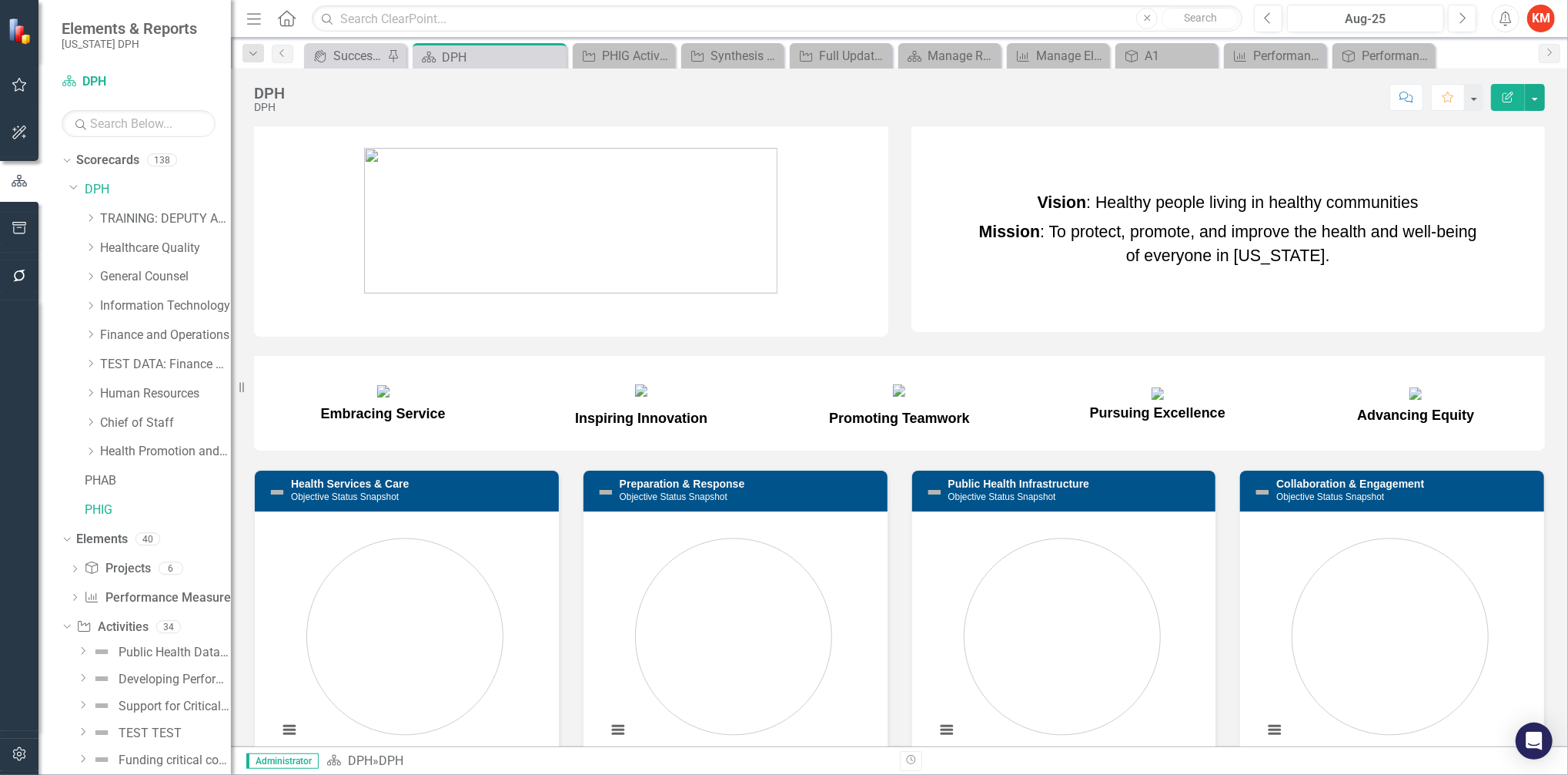
click at [0, 0] on div "Pin" at bounding box center [0, 0] width 0 height 0
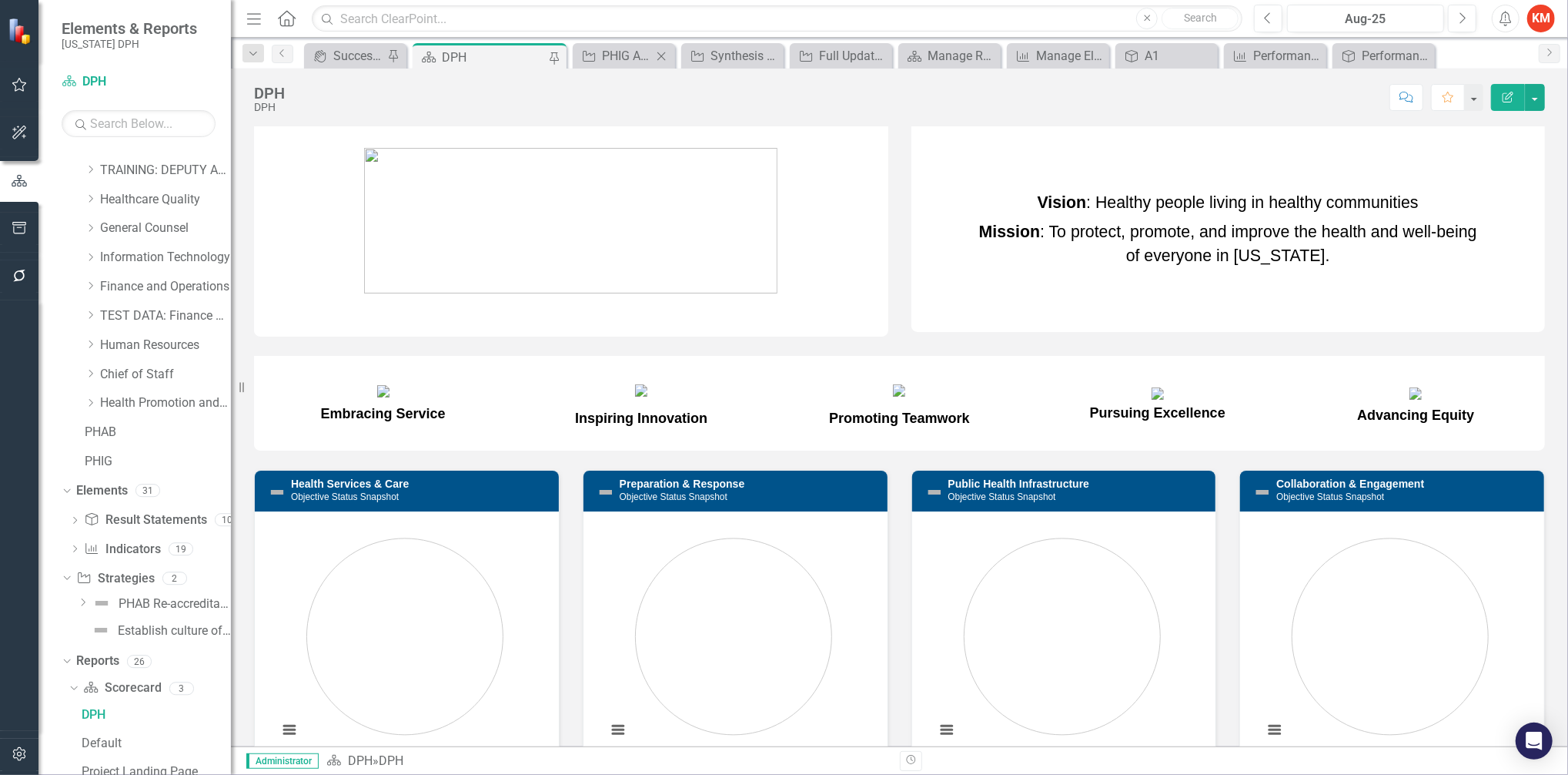
scroll to position [1, 0]
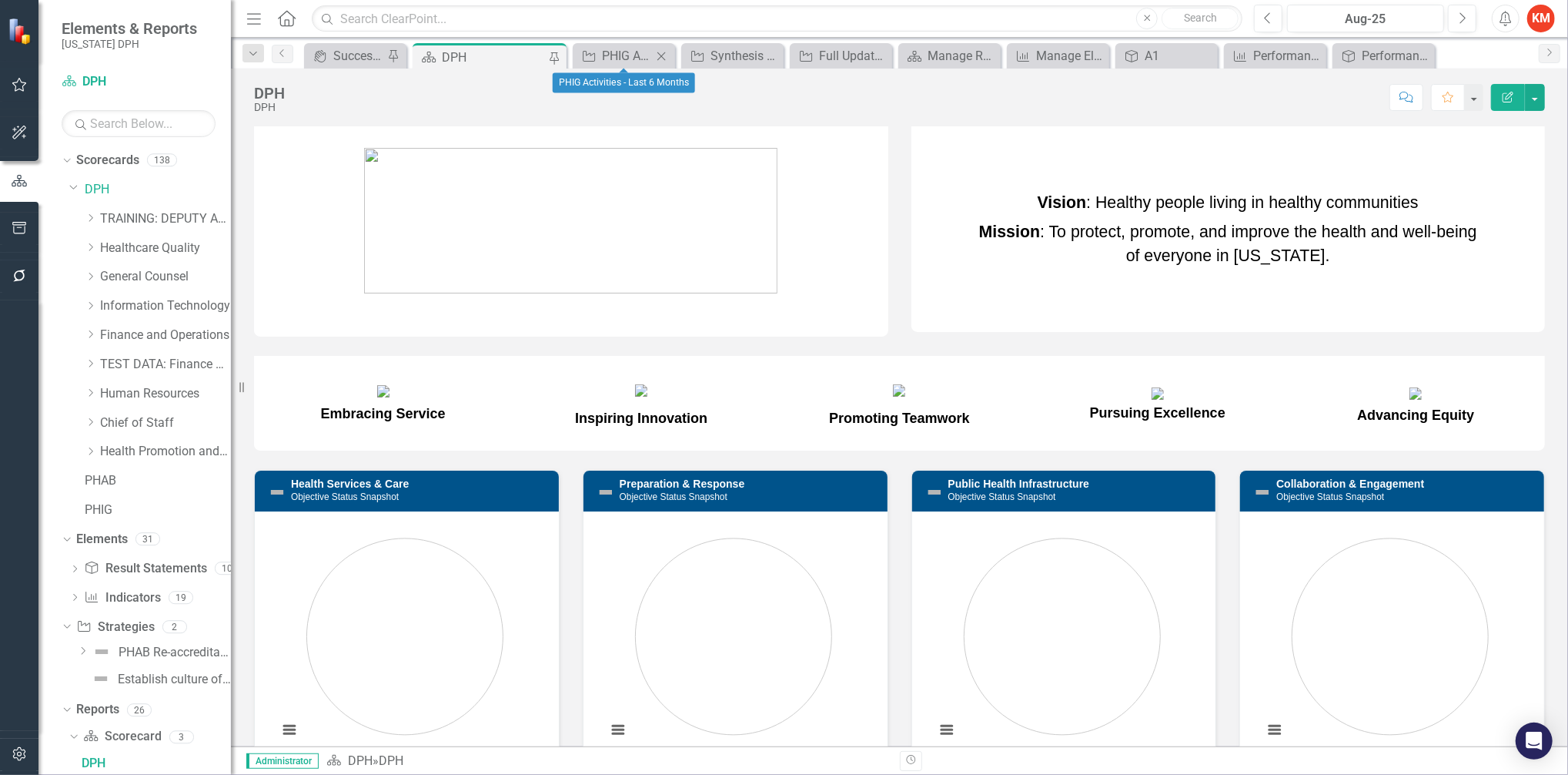
click at [662, 46] on div "Close" at bounding box center [661, 55] width 19 height 19
click at [637, 56] on div "Synthesis Report" at bounding box center [644, 55] width 61 height 19
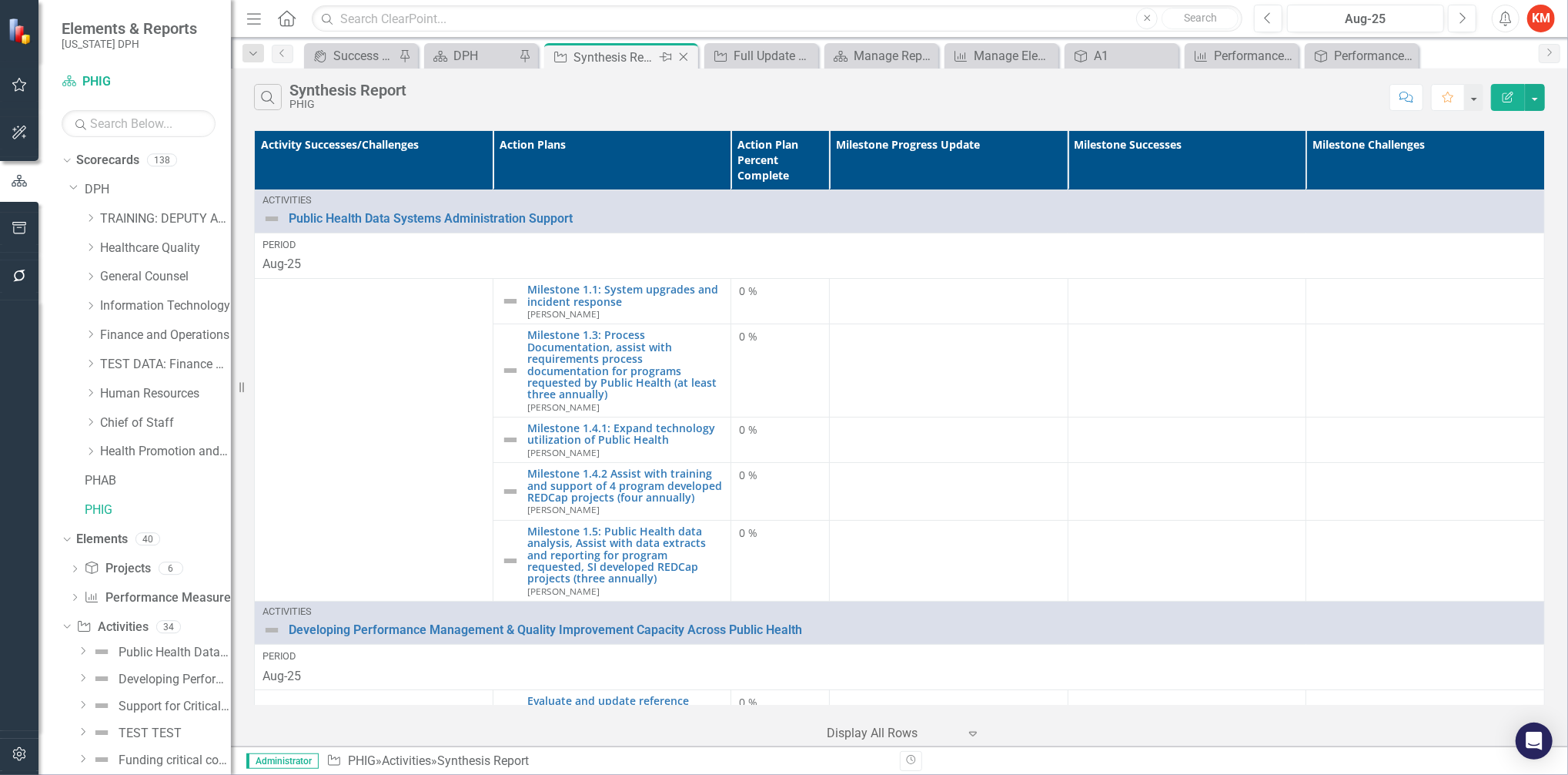
scroll to position [1064, 0]
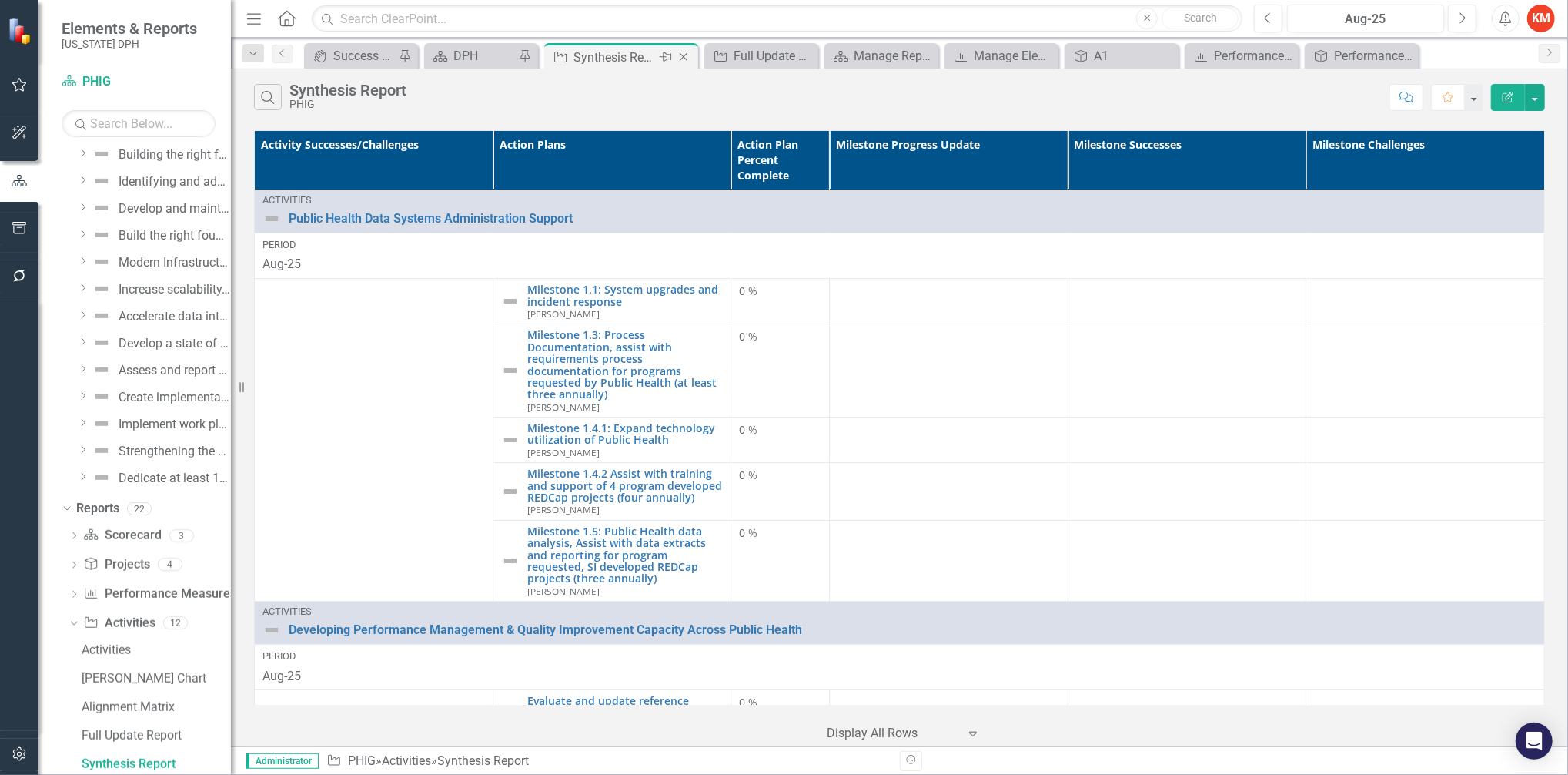
click at [686, 52] on icon "Close" at bounding box center [683, 57] width 16 height 12
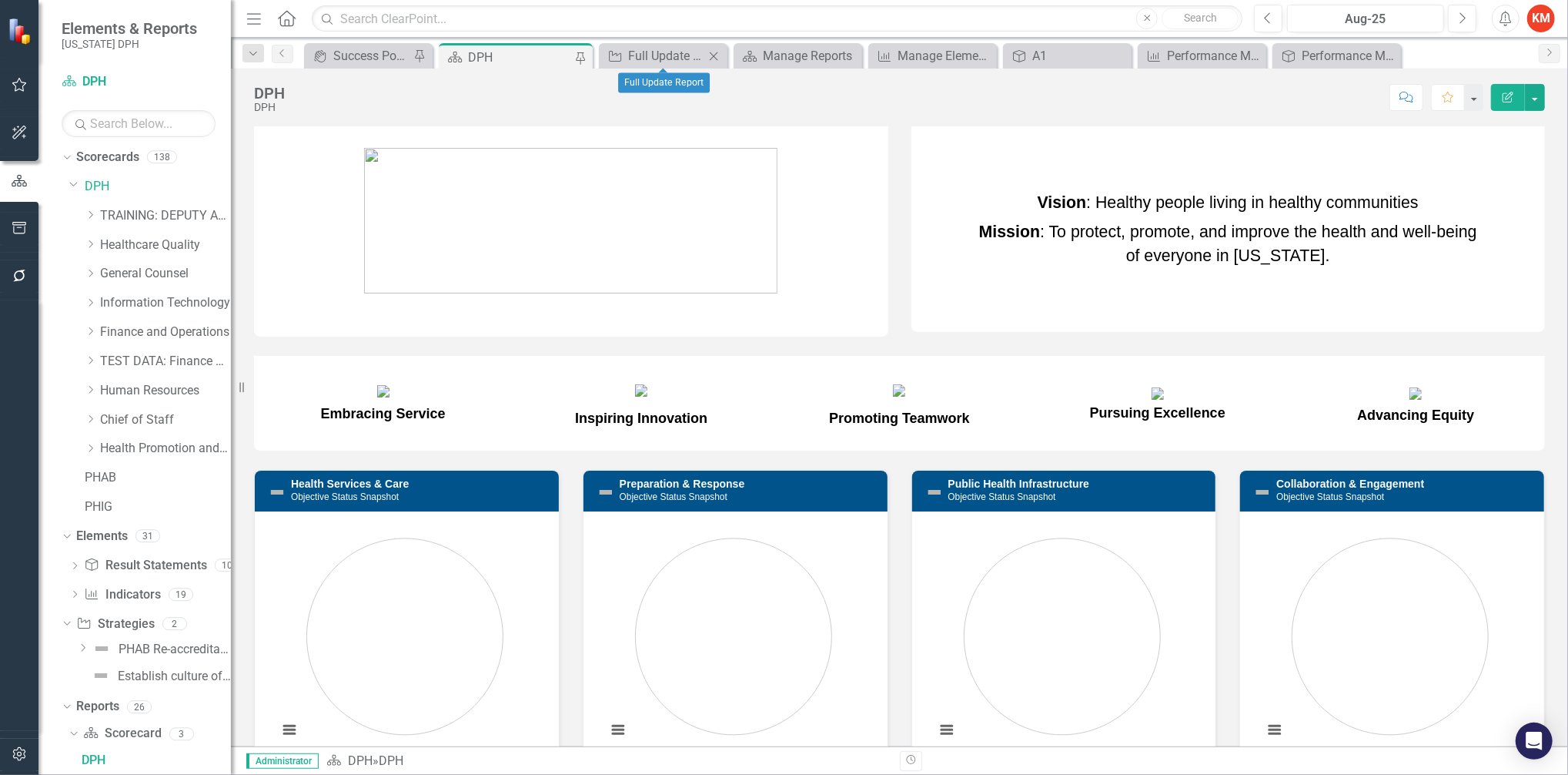
click at [715, 55] on icon at bounding box center [714, 55] width 8 height 8
click at [701, 54] on div "Manage Reports" at bounding box center [694, 55] width 95 height 19
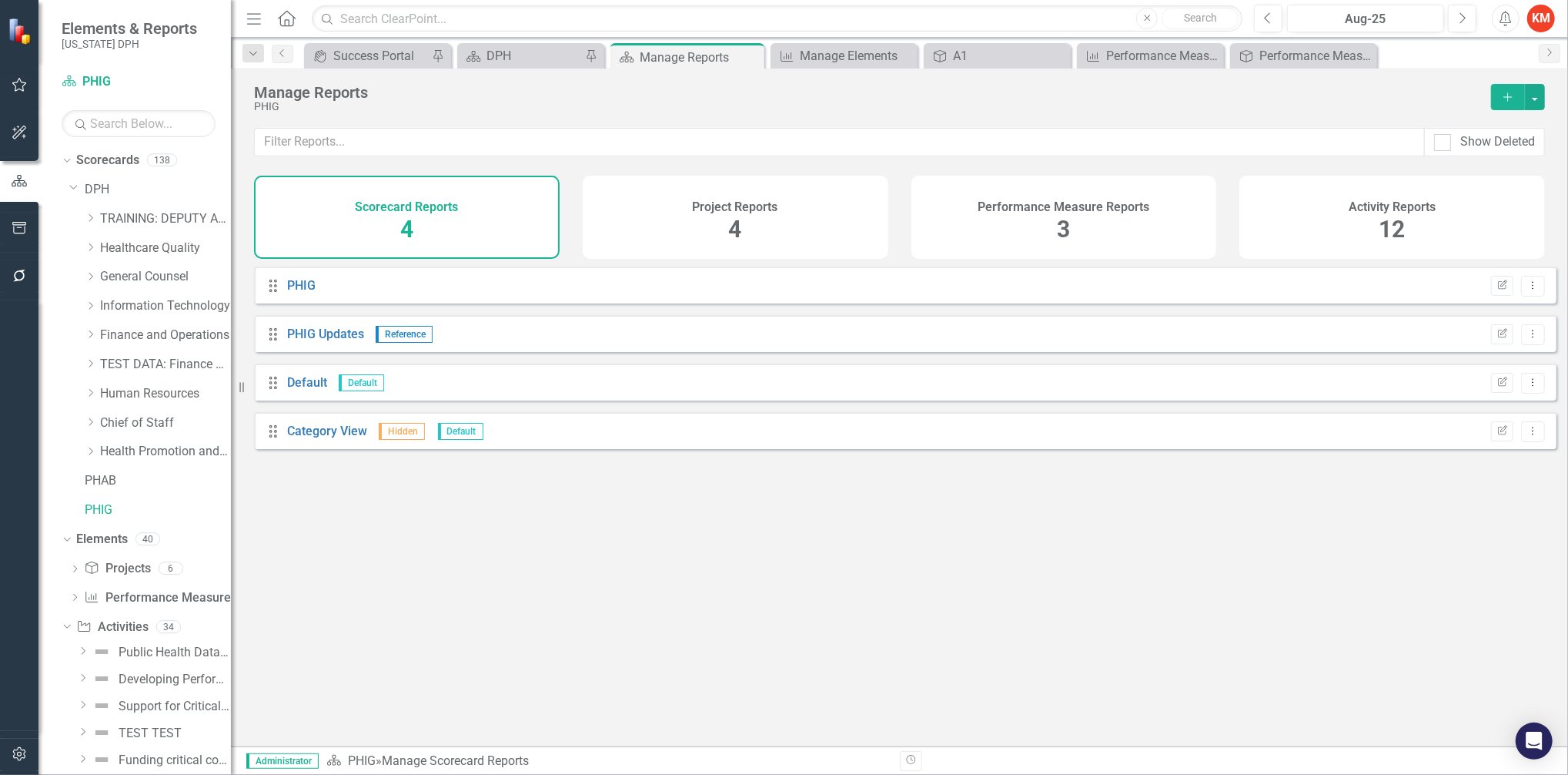
click at [786, 216] on div "Project Reports 4" at bounding box center [736, 217] width 306 height 83
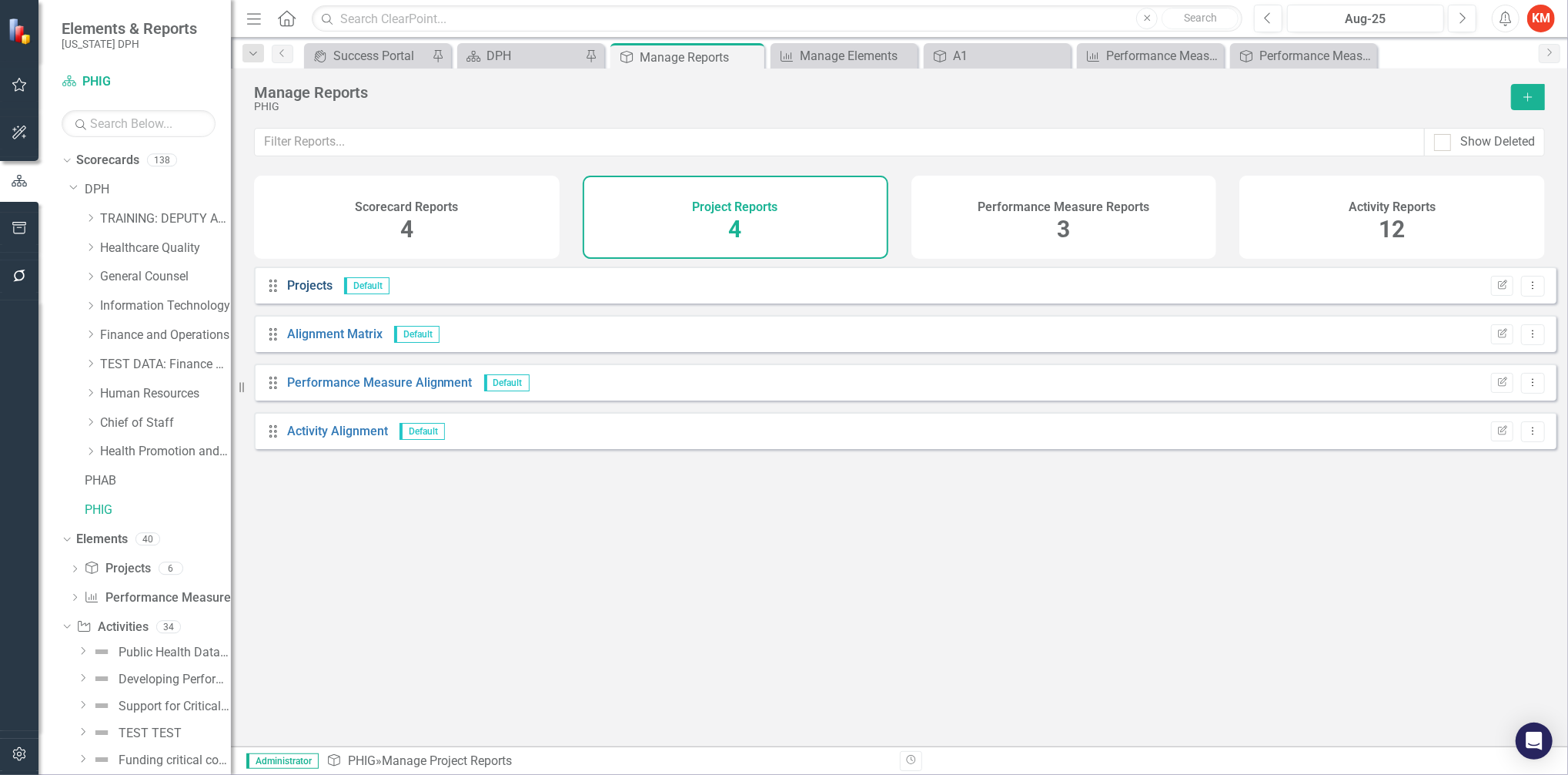
click at [327, 293] on link "Projects" at bounding box center [310, 285] width 46 height 15
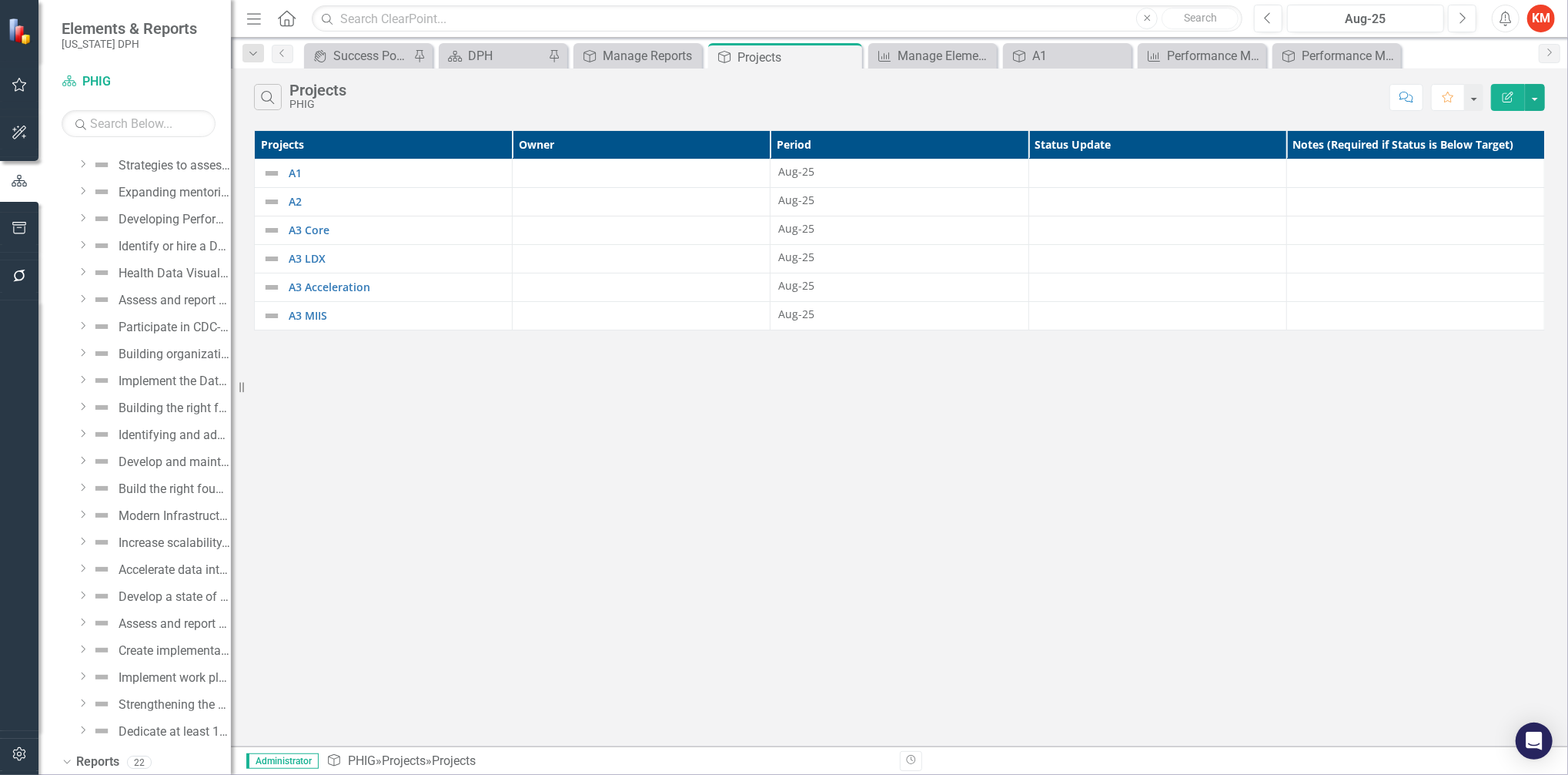
scroll to position [892, 0]
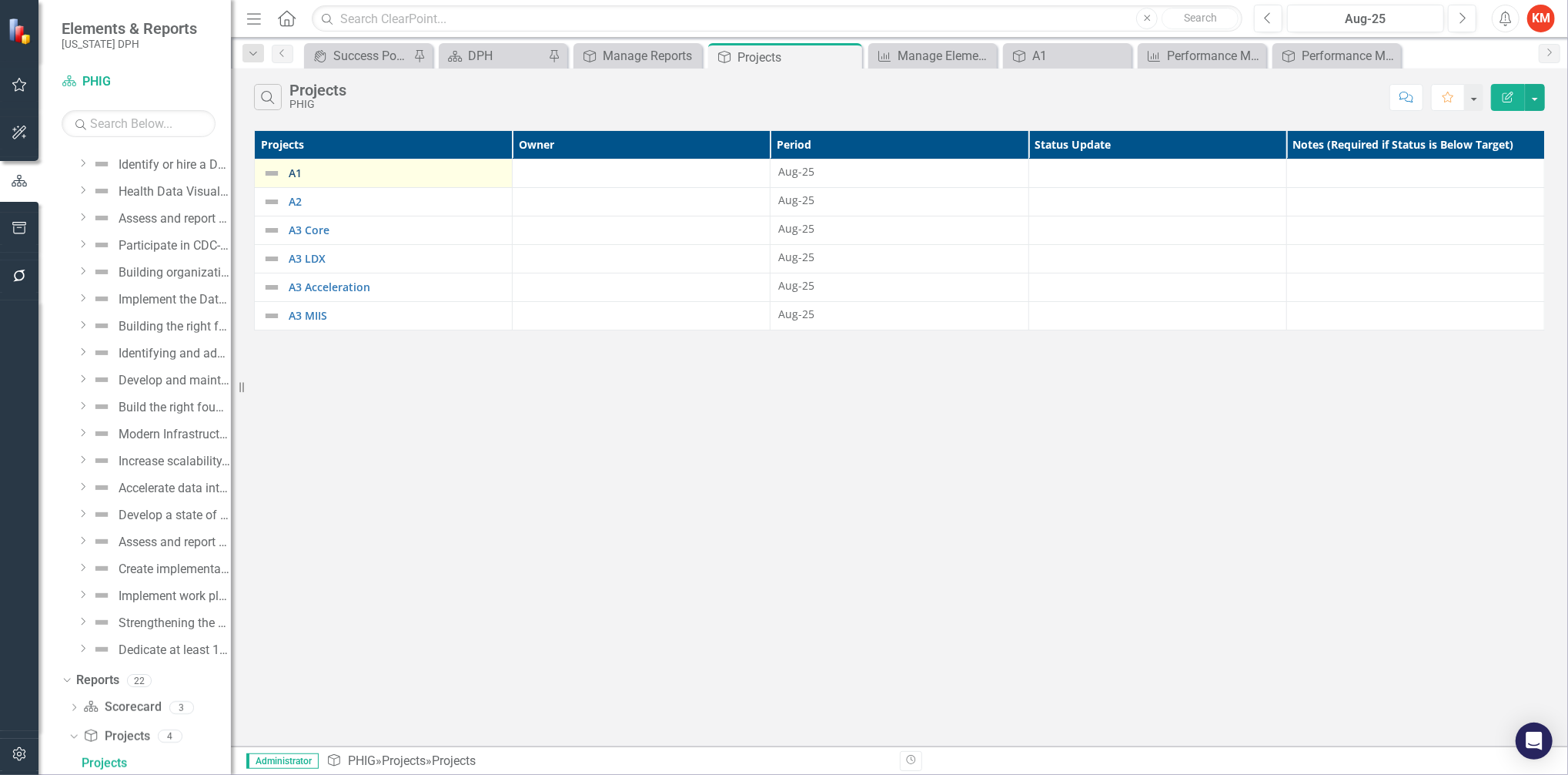
click at [293, 170] on link "A1" at bounding box center [397, 173] width 216 height 12
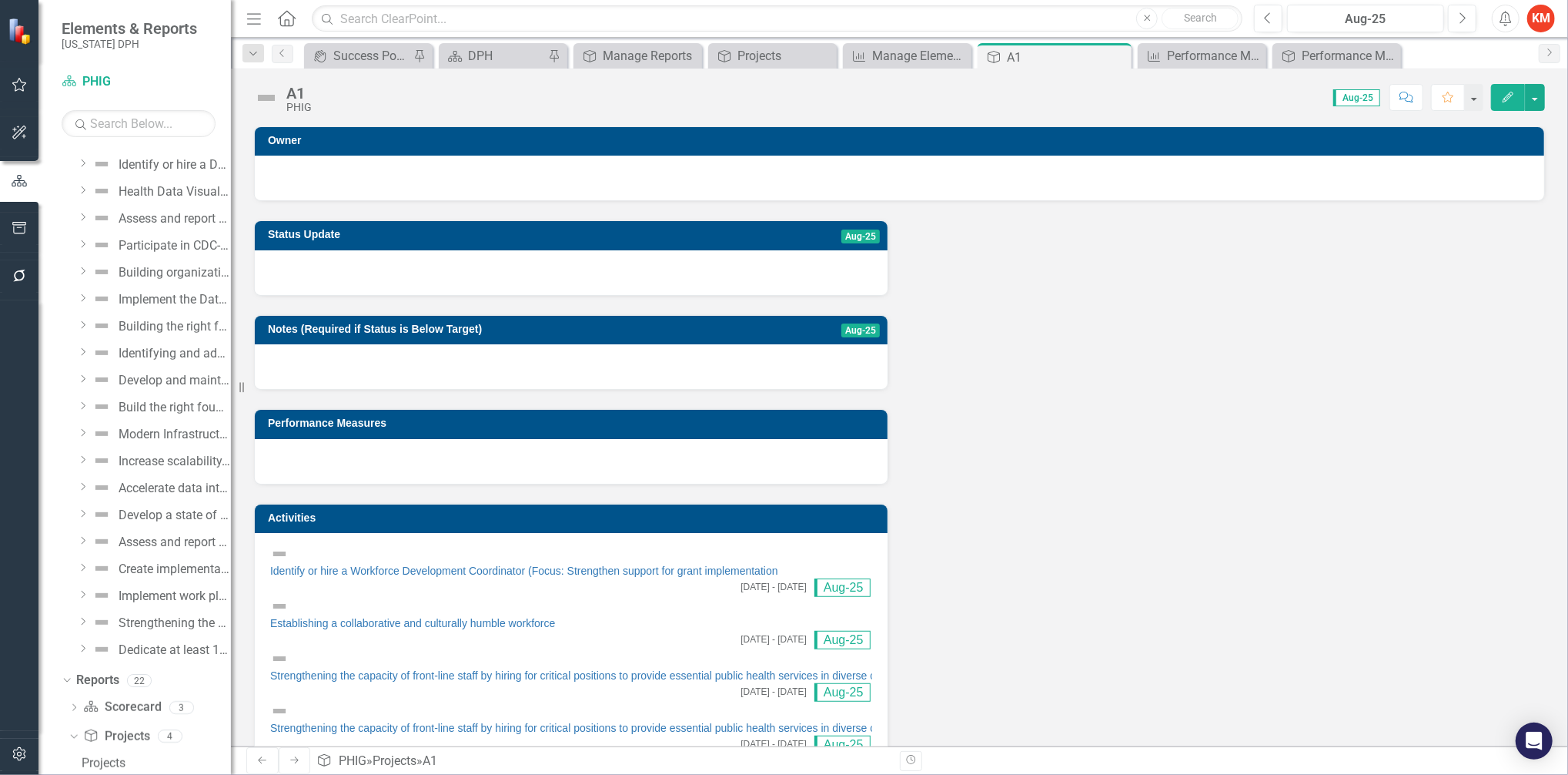
scroll to position [288, 0]
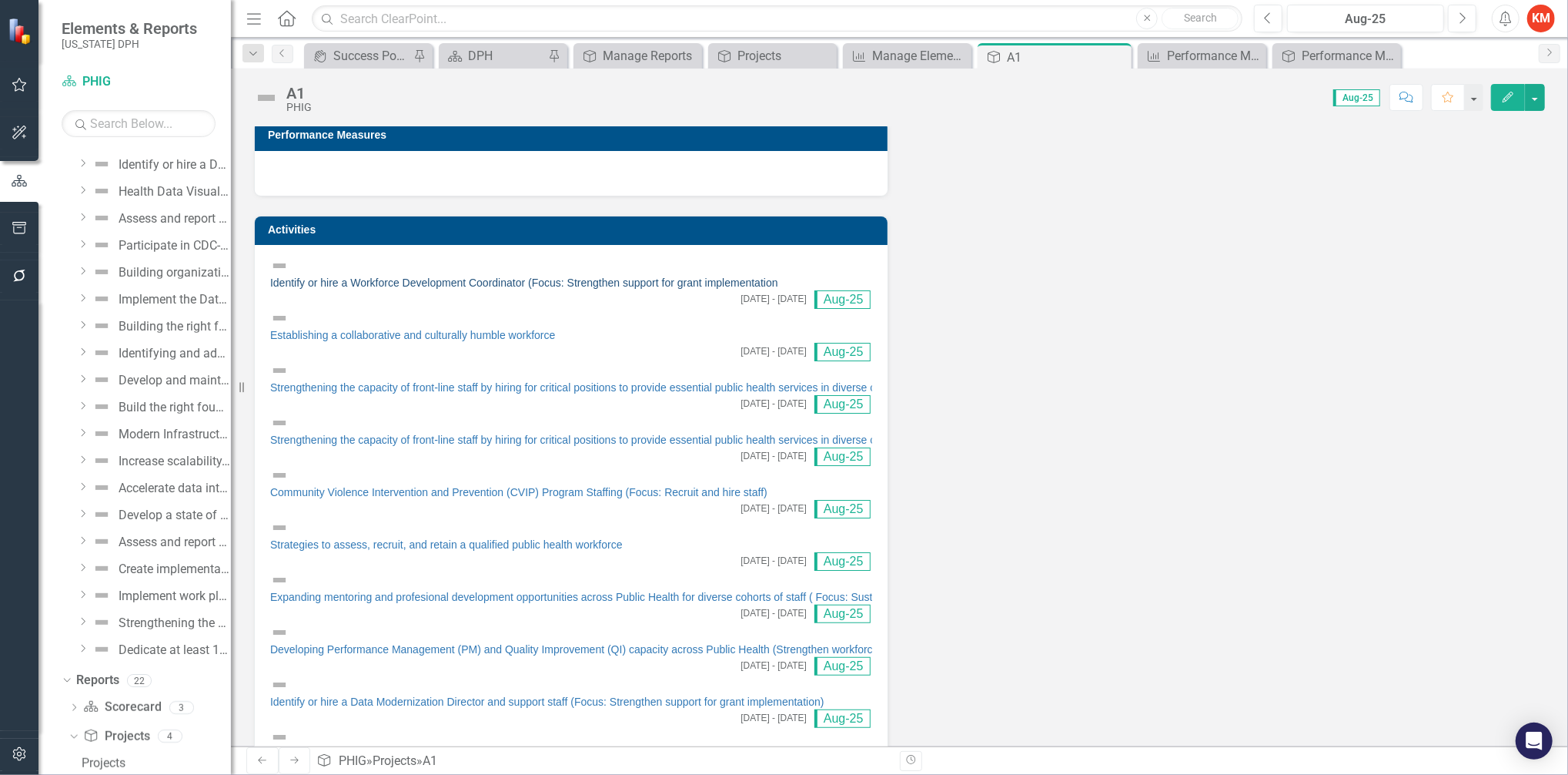
click at [448, 276] on link "Identify or hire a Workforce Development Coordinator (Focus: Strengthen support…" at bounding box center [523, 282] width 508 height 12
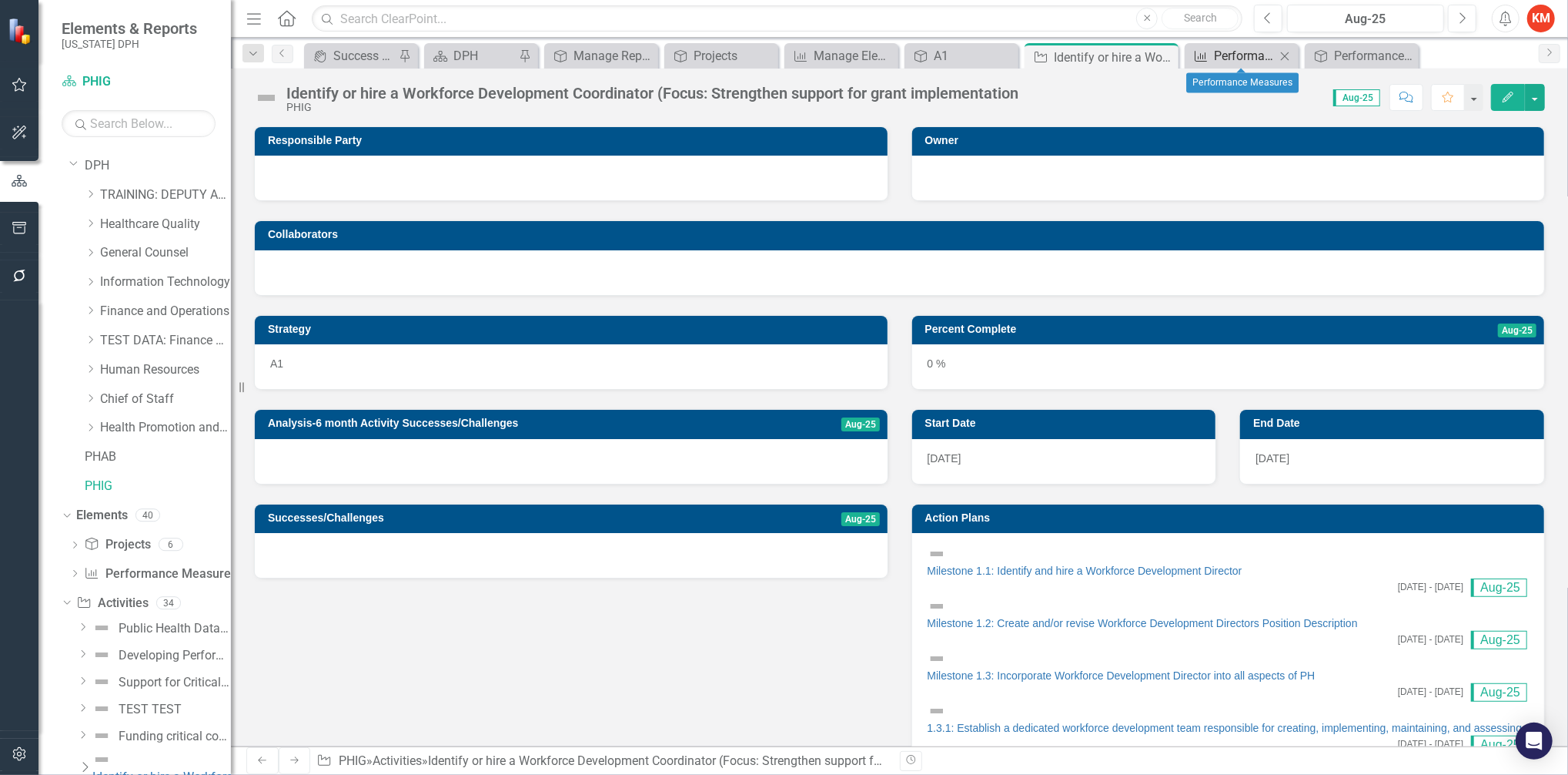
click at [1233, 51] on div "Performance Measures" at bounding box center [1244, 55] width 61 height 19
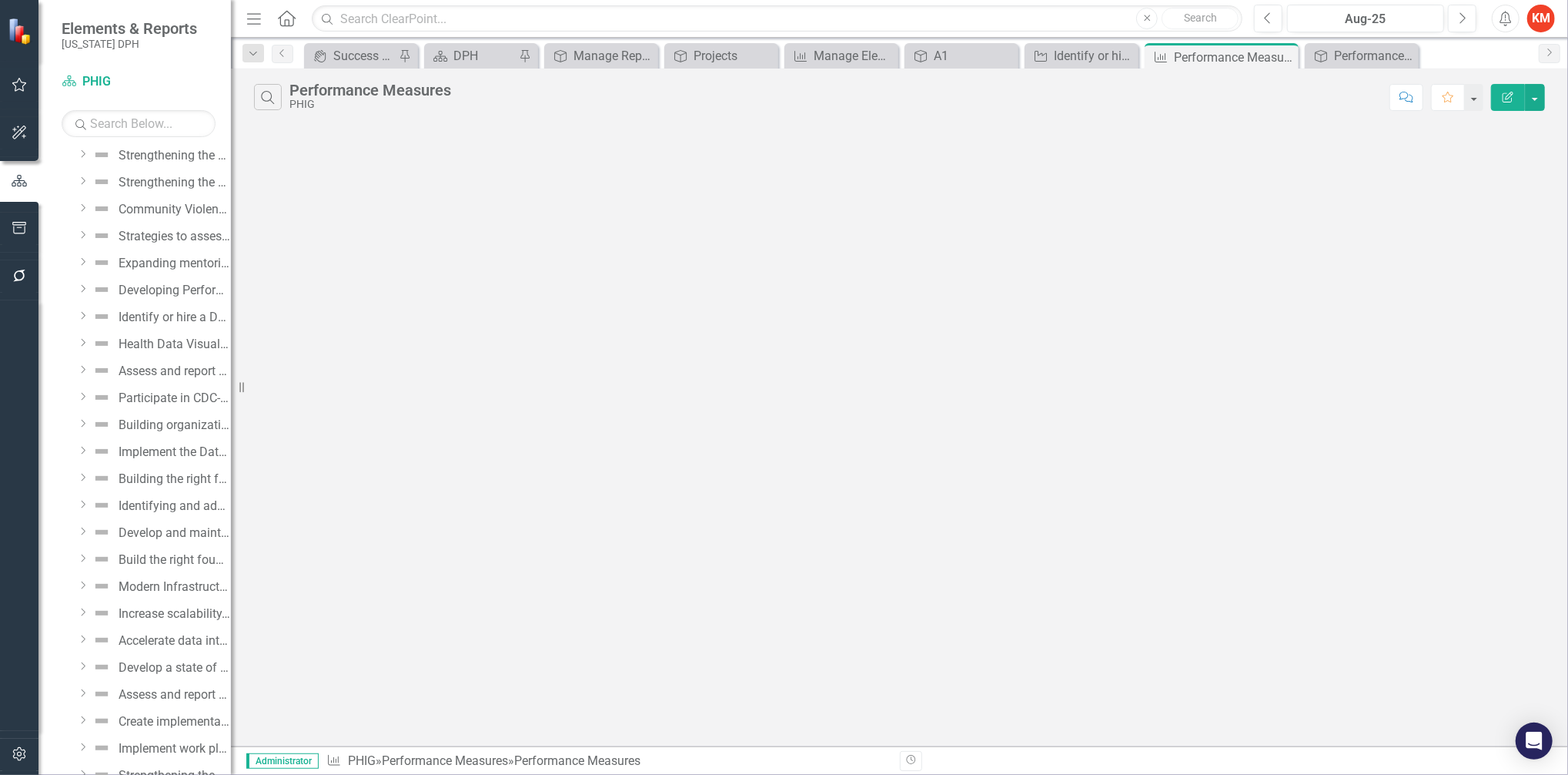
scroll to position [1110, 0]
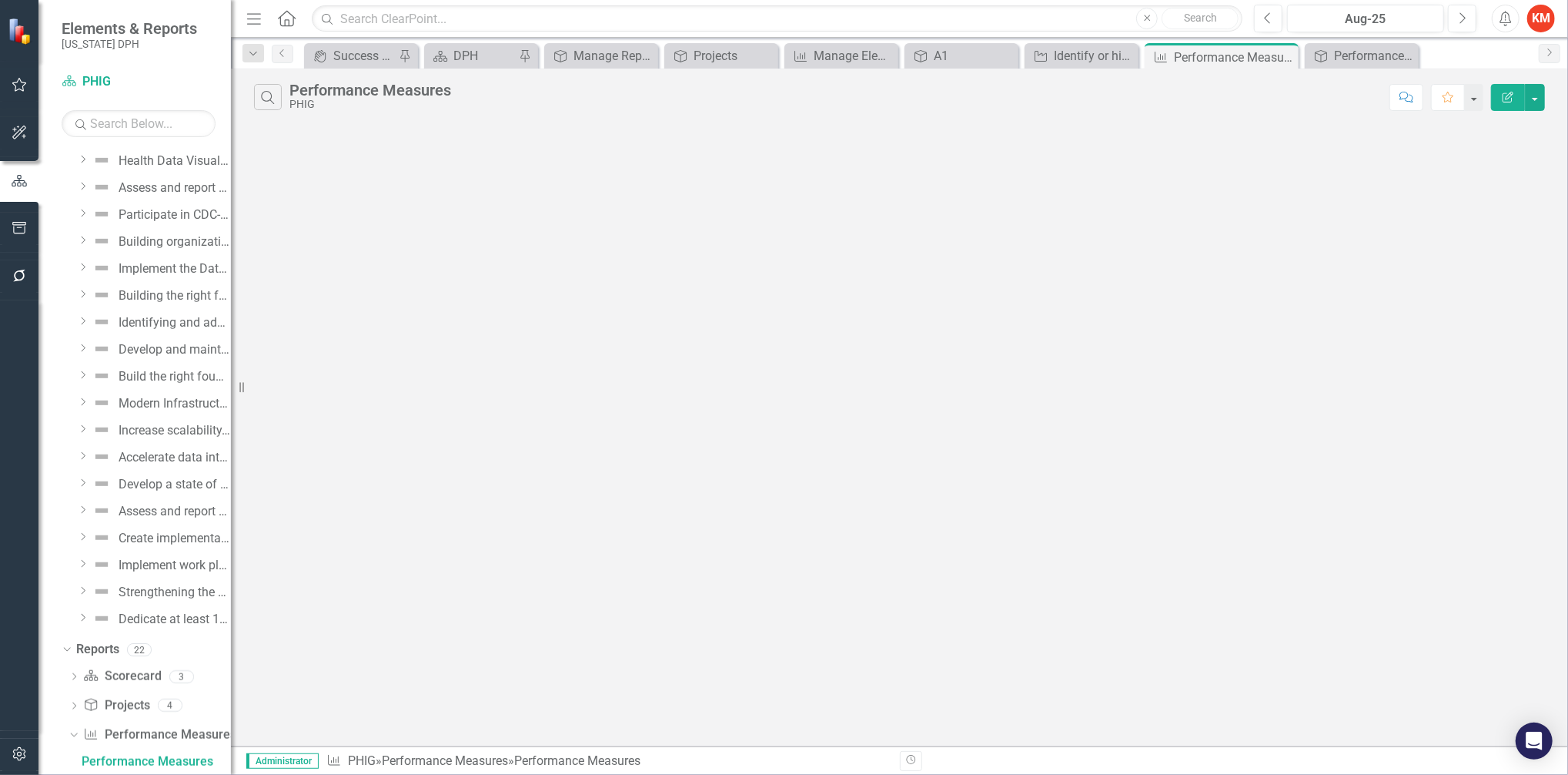
click at [1004, 106] on div "Search Performance Measures PHIG" at bounding box center [818, 97] width 1128 height 27
